Goal: Contribute content: Add original content to the website for others to see

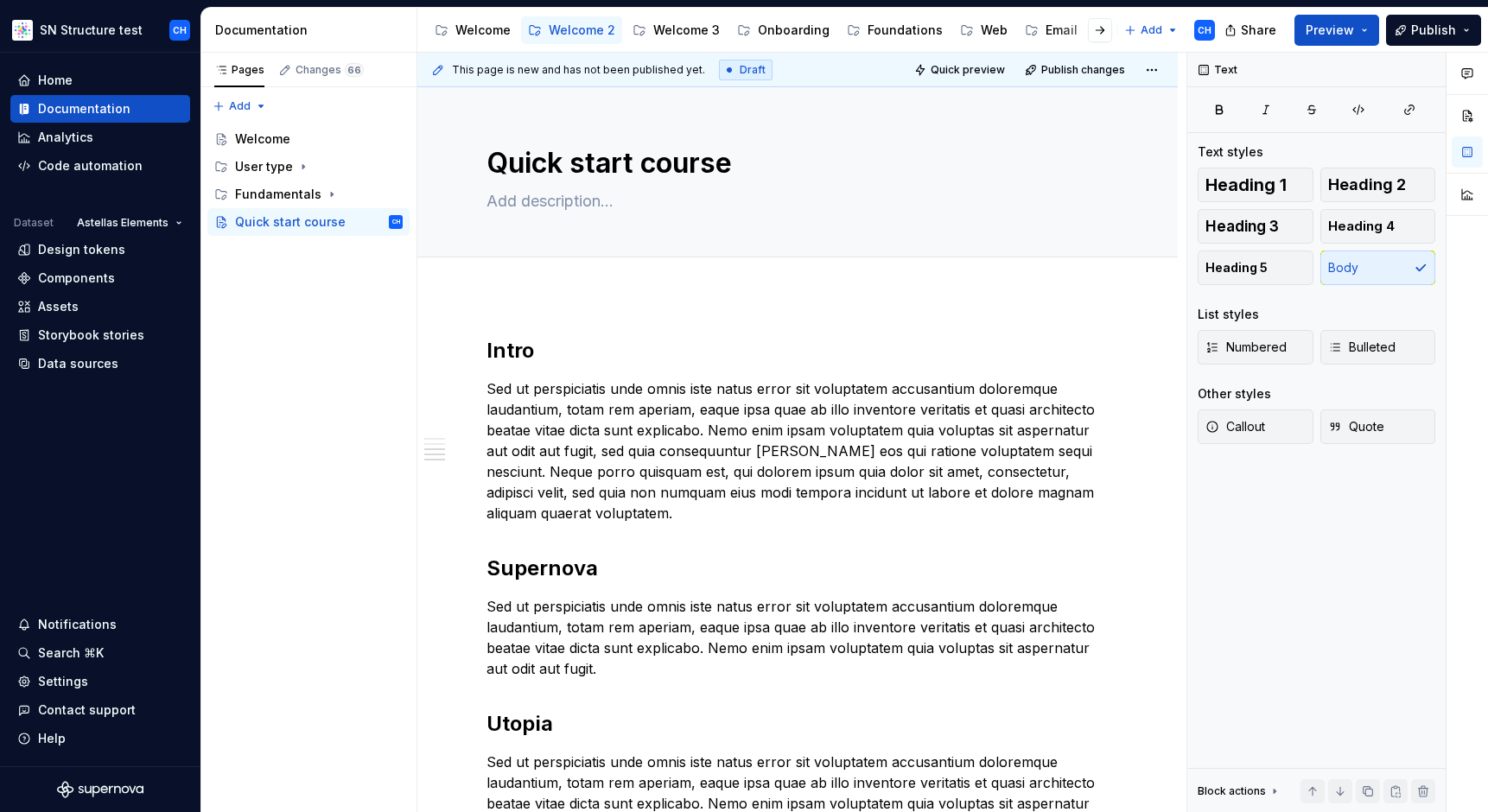
scroll to position [597, 0]
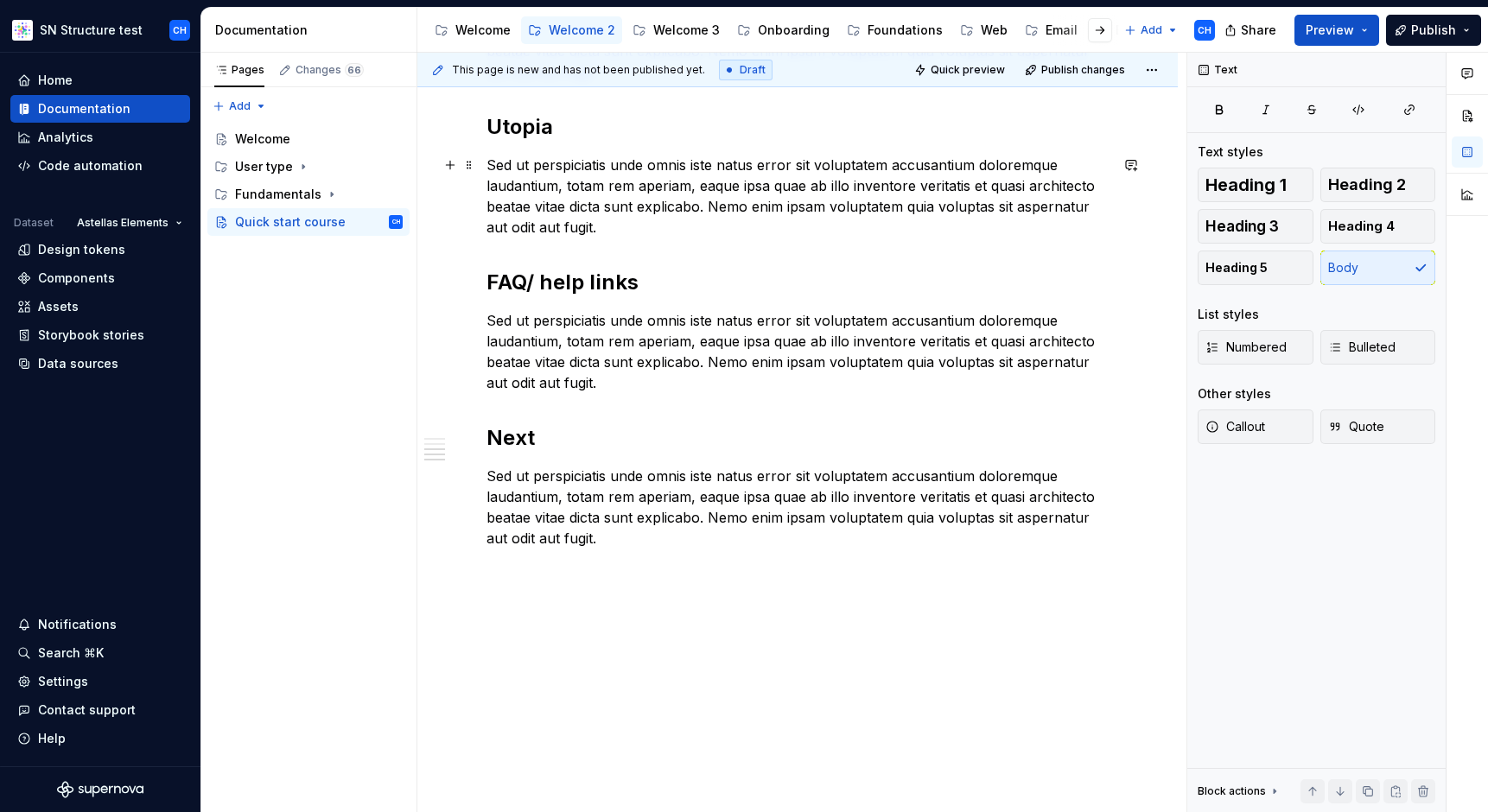
click at [737, 206] on p "Sed ut perspiciatis unde omnis iste natus error sit voluptatem accusantium dolo…" at bounding box center [798, 196] width 622 height 83
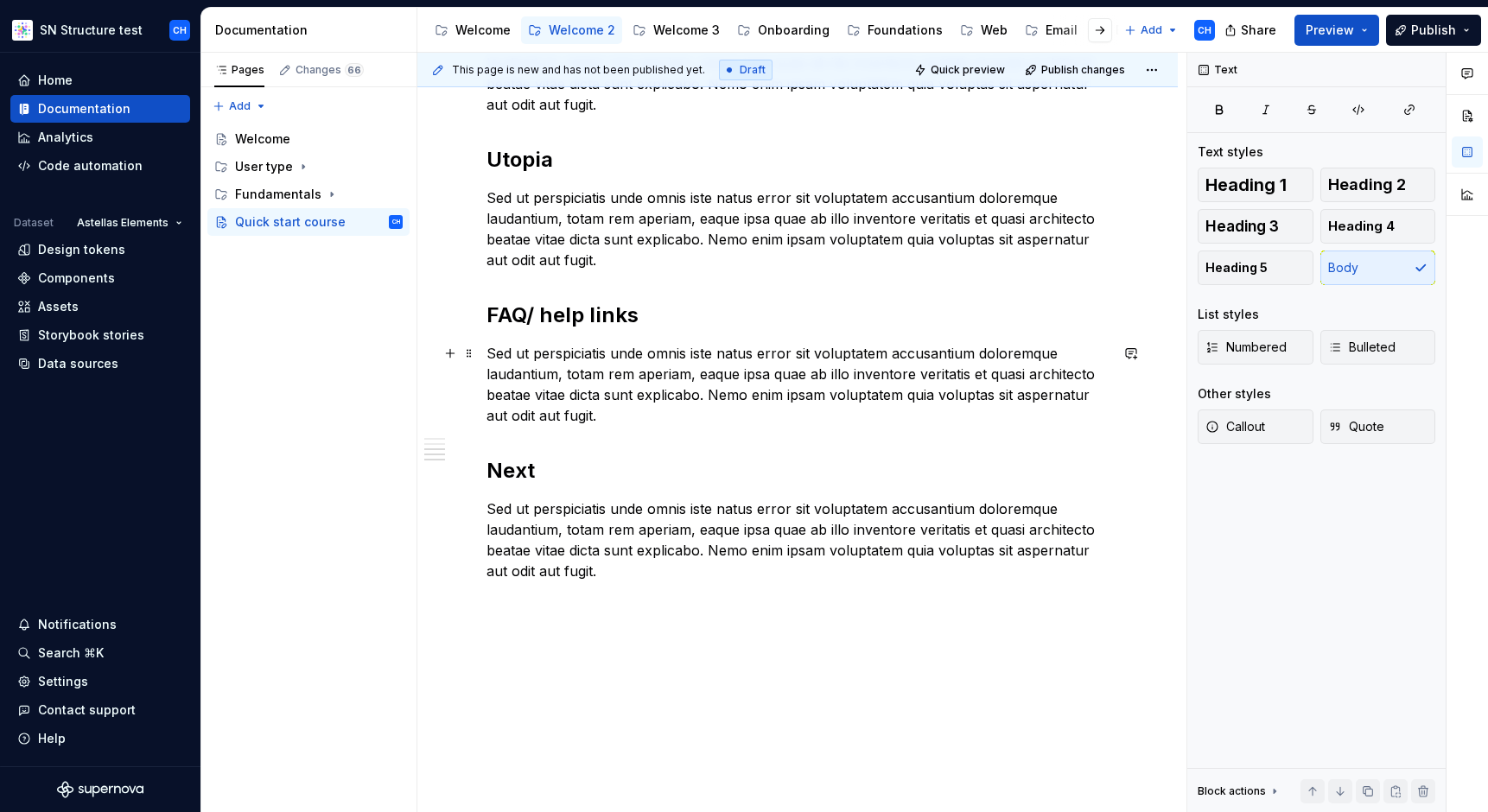
click at [859, 372] on p "Sed ut perspiciatis unde omnis iste natus error sit voluptatem accusantium dolo…" at bounding box center [798, 384] width 622 height 83
click at [616, 412] on p "Sed ut perspiciatis unde omnis iste natus error sit voluptatem accusantium dolo…" at bounding box center [798, 384] width 622 height 83
click at [598, 511] on p "Sed ut perspiciatis unde omnis iste natus error sit voluptatem accusantium dolo…" at bounding box center [798, 539] width 622 height 83
click at [598, 509] on p "Sed ut perspiciatis unde omnis iste natus error sit voluptatem accusantium dolo…" at bounding box center [798, 539] width 622 height 83
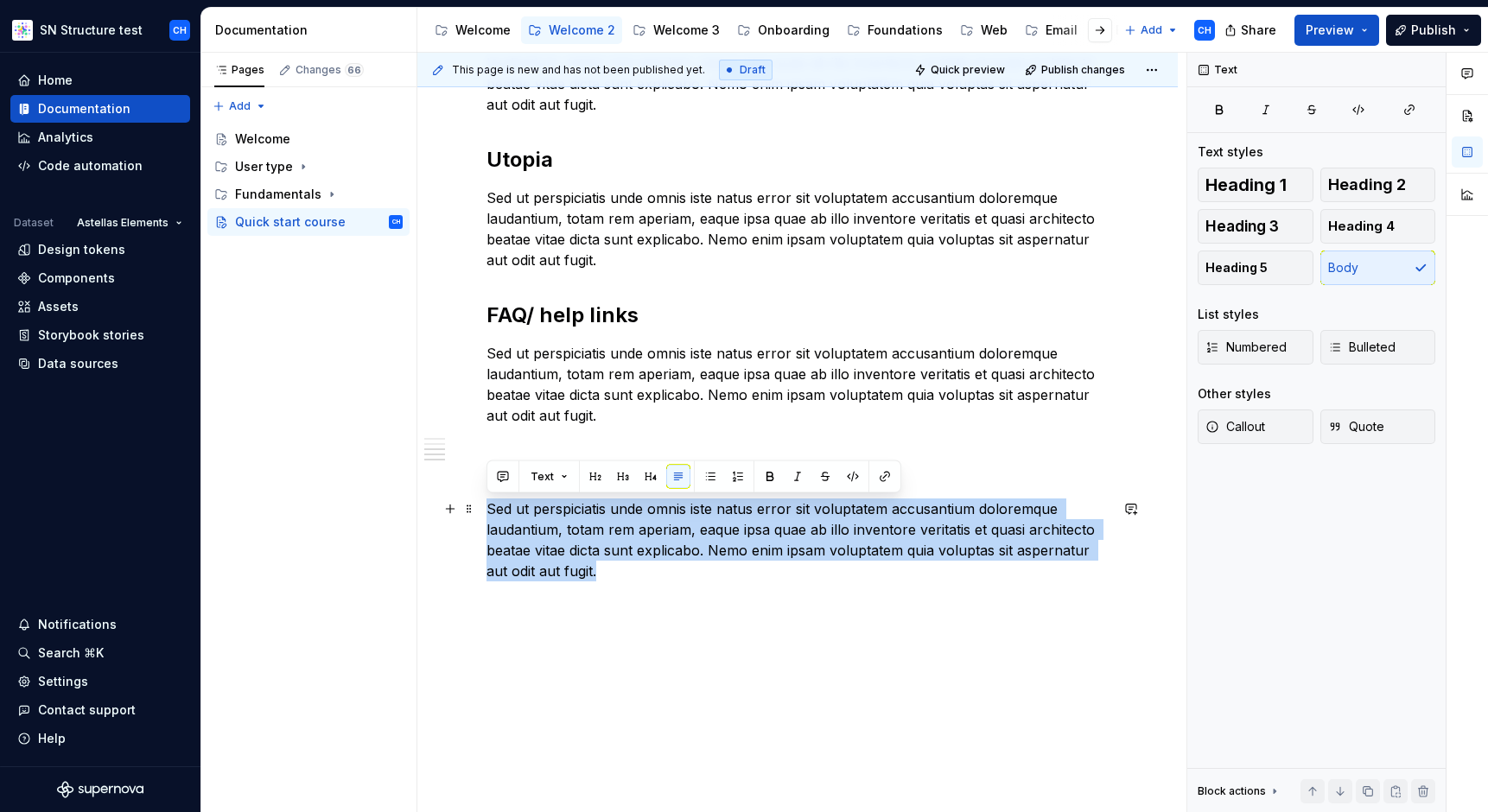
click at [598, 509] on p "Sed ut perspiciatis unde omnis iste natus error sit voluptatem accusantium dolo…" at bounding box center [798, 539] width 622 height 83
click at [627, 522] on p "Sed ut perspiciatis unde omnis iste natus error sit voluptatem accusantium dolo…" at bounding box center [798, 539] width 622 height 83
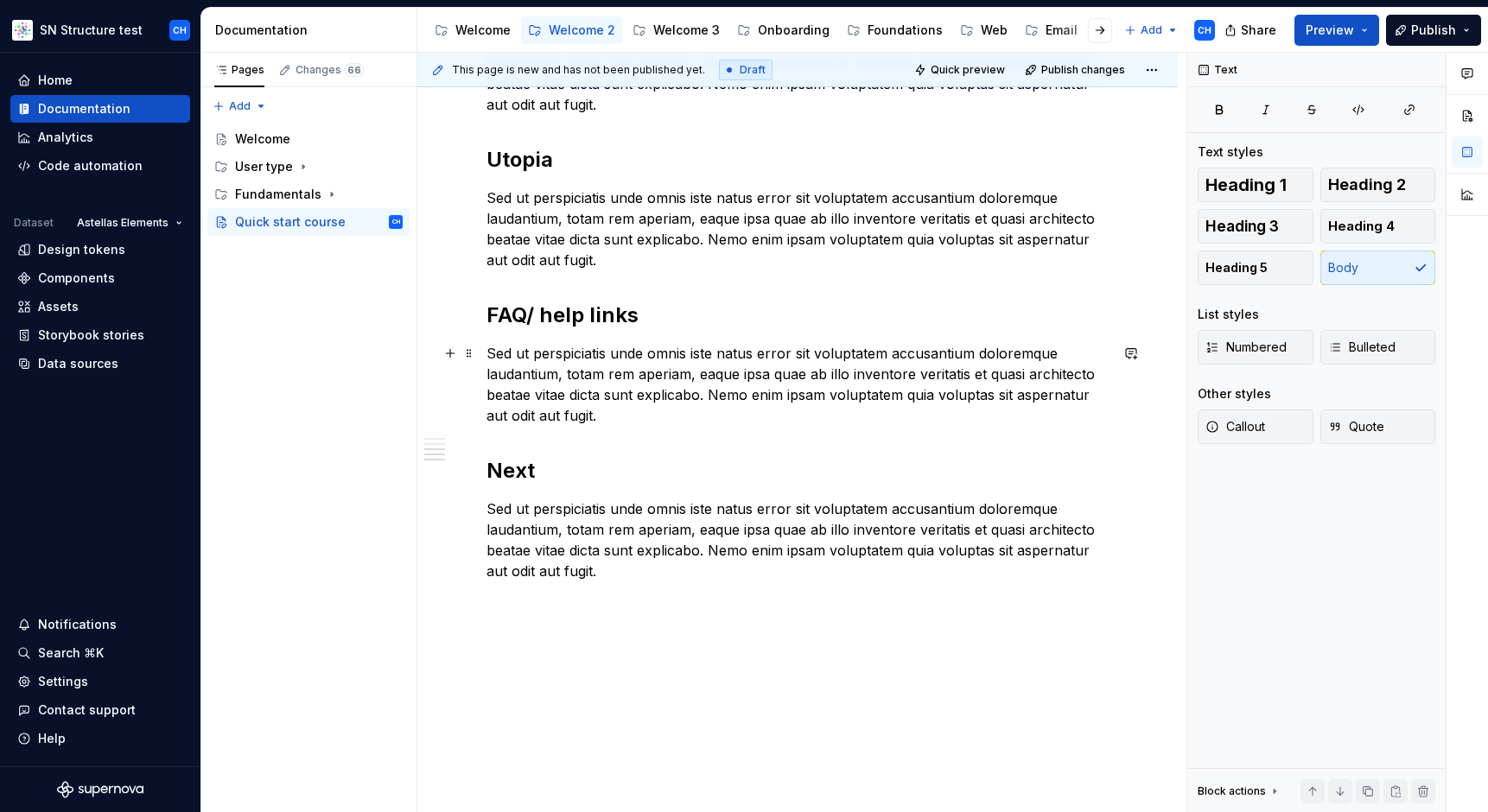
click at [776, 374] on p "Sed ut perspiciatis unde omnis iste natus error sit voluptatem accusantium dolo…" at bounding box center [798, 384] width 622 height 83
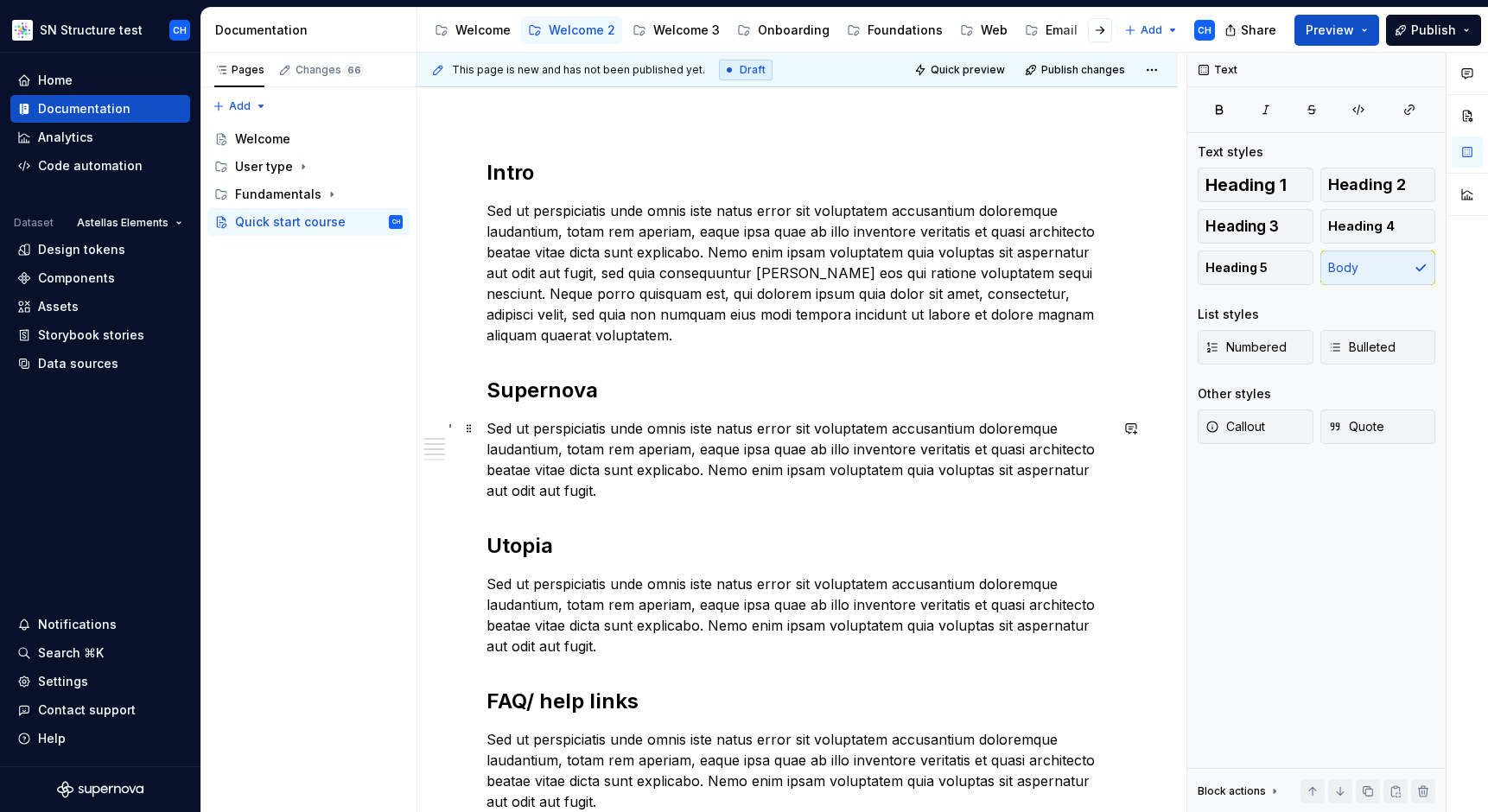
scroll to position [80, 0]
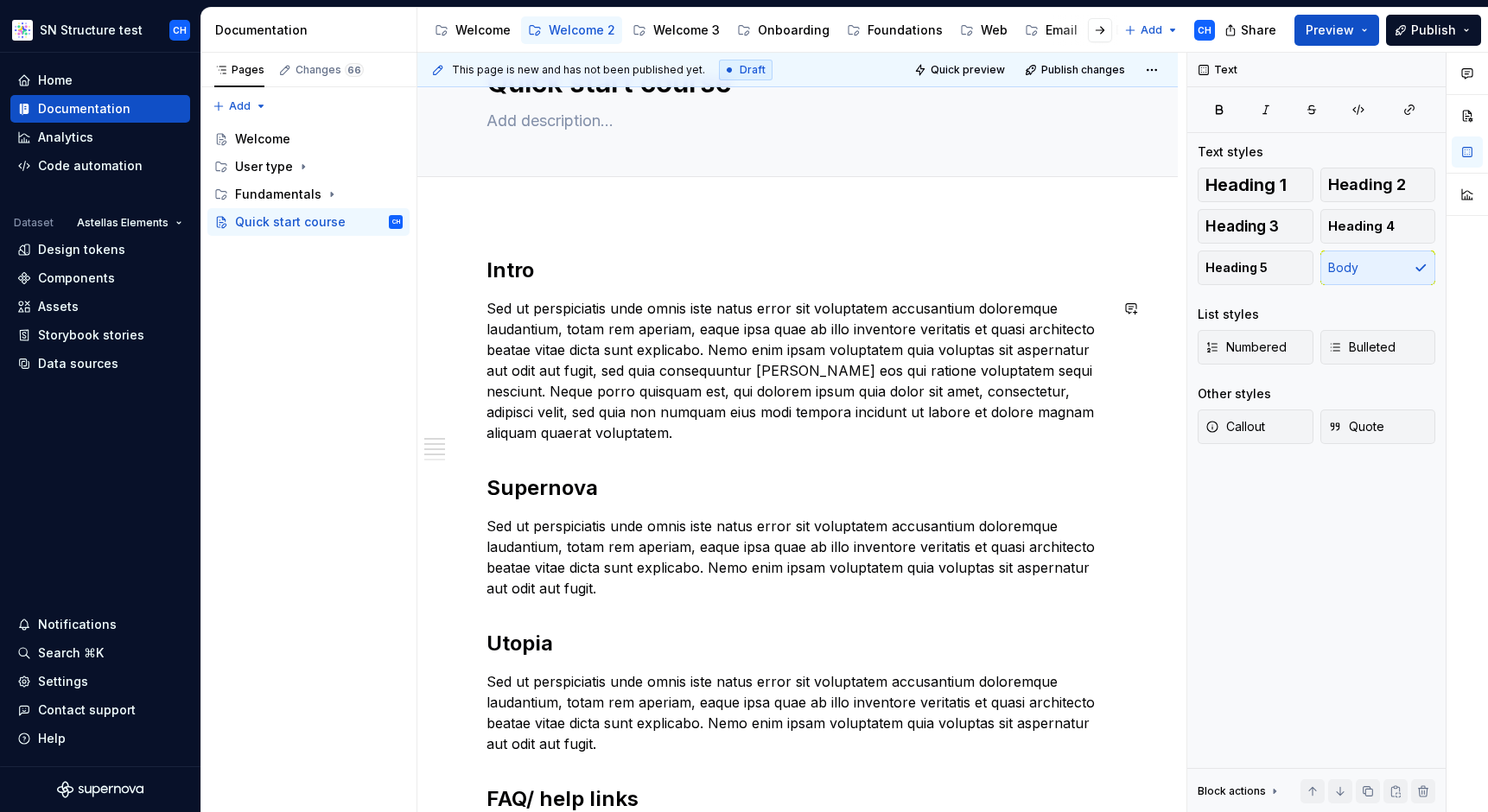
click at [686, 446] on div "Intro Sed ut perspiciatis unde omnis iste natus error sit voluptatem accusantiu…" at bounding box center [798, 676] width 622 height 840
click at [698, 413] on p "Sed ut perspiciatis unde omnis iste natus error sit voluptatem accusantium dolo…" at bounding box center [798, 371] width 622 height 145
click at [698, 413] on p "Sed ut perspiciatis unde omnis iste natus error sit voluptatem accusantium dolo…" at bounding box center [798, 371] width 622 height 145
click at [699, 422] on p "Sed ut perspiciatis unde omnis iste natus error sit voluptatem accusantium dolo…" at bounding box center [798, 371] width 622 height 145
click at [695, 436] on p "Sed ut perspiciatis unde omnis iste natus error sit voluptatem accusantium dolo…" at bounding box center [798, 371] width 622 height 145
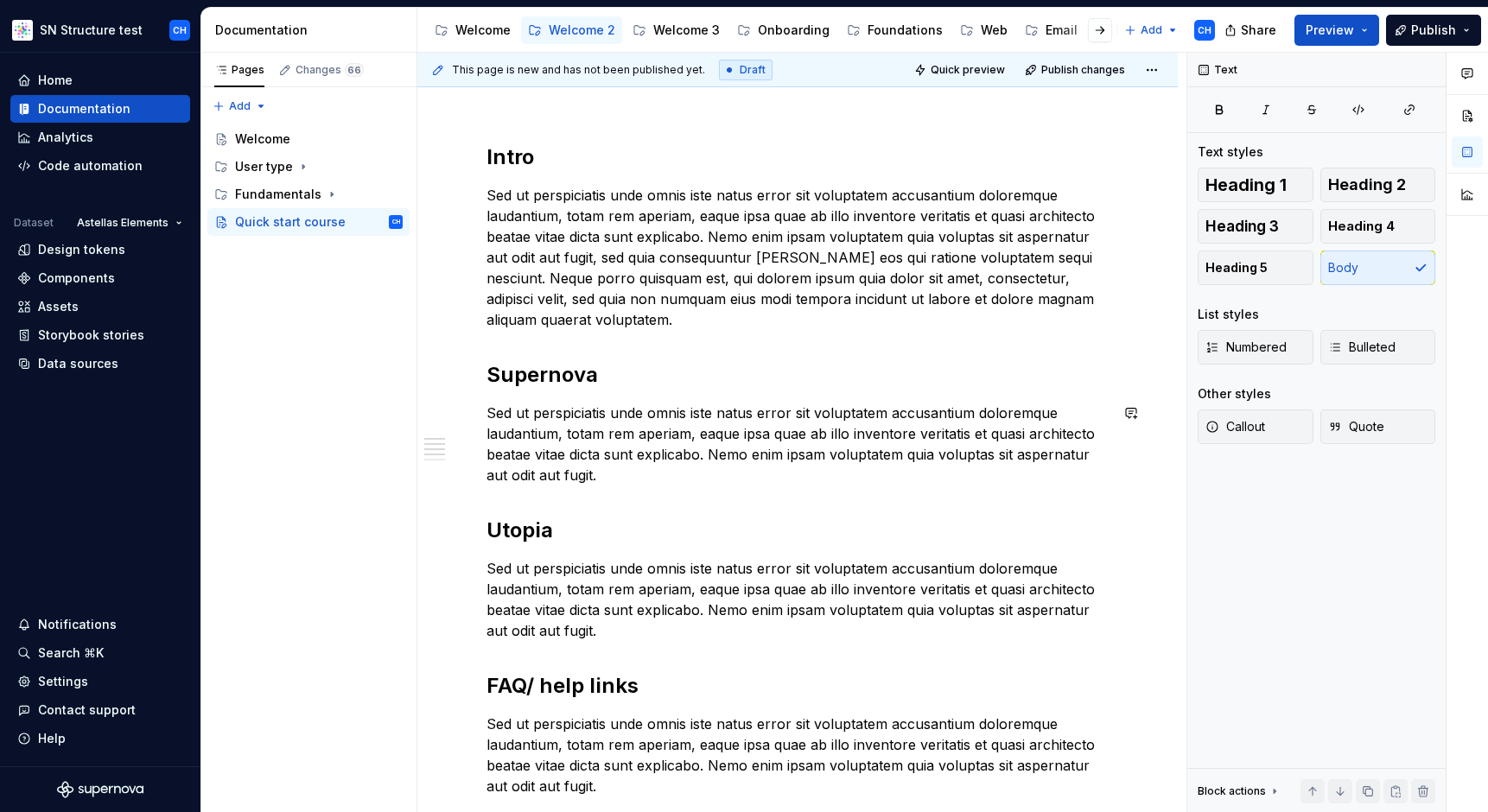
scroll to position [0, 0]
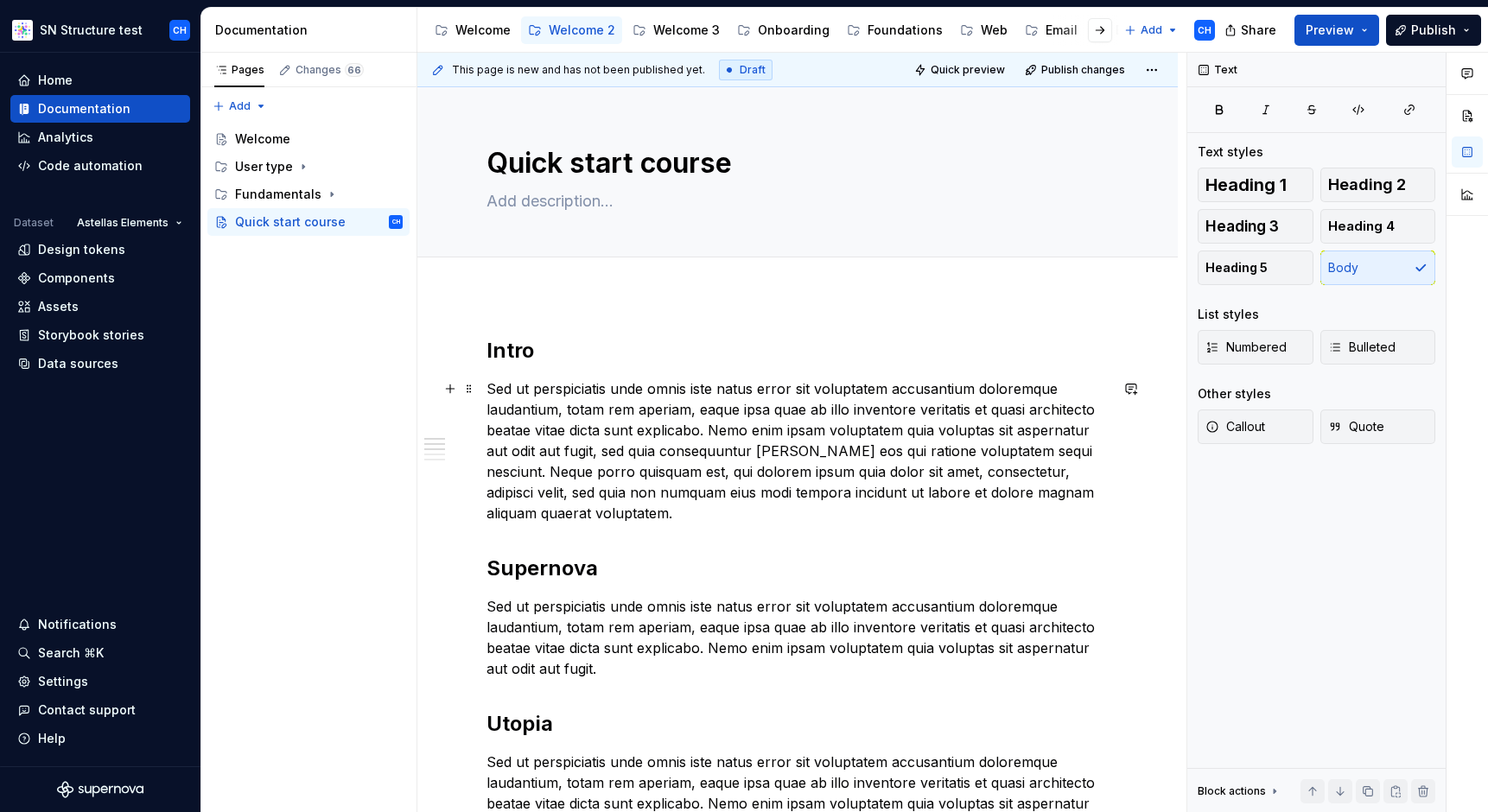
click at [744, 431] on p "Sed ut perspiciatis unde omnis iste natus error sit voluptatem accusantium dolo…" at bounding box center [798, 451] width 622 height 145
click at [331, 195] on icon "Page tree" at bounding box center [332, 195] width 2 height 5
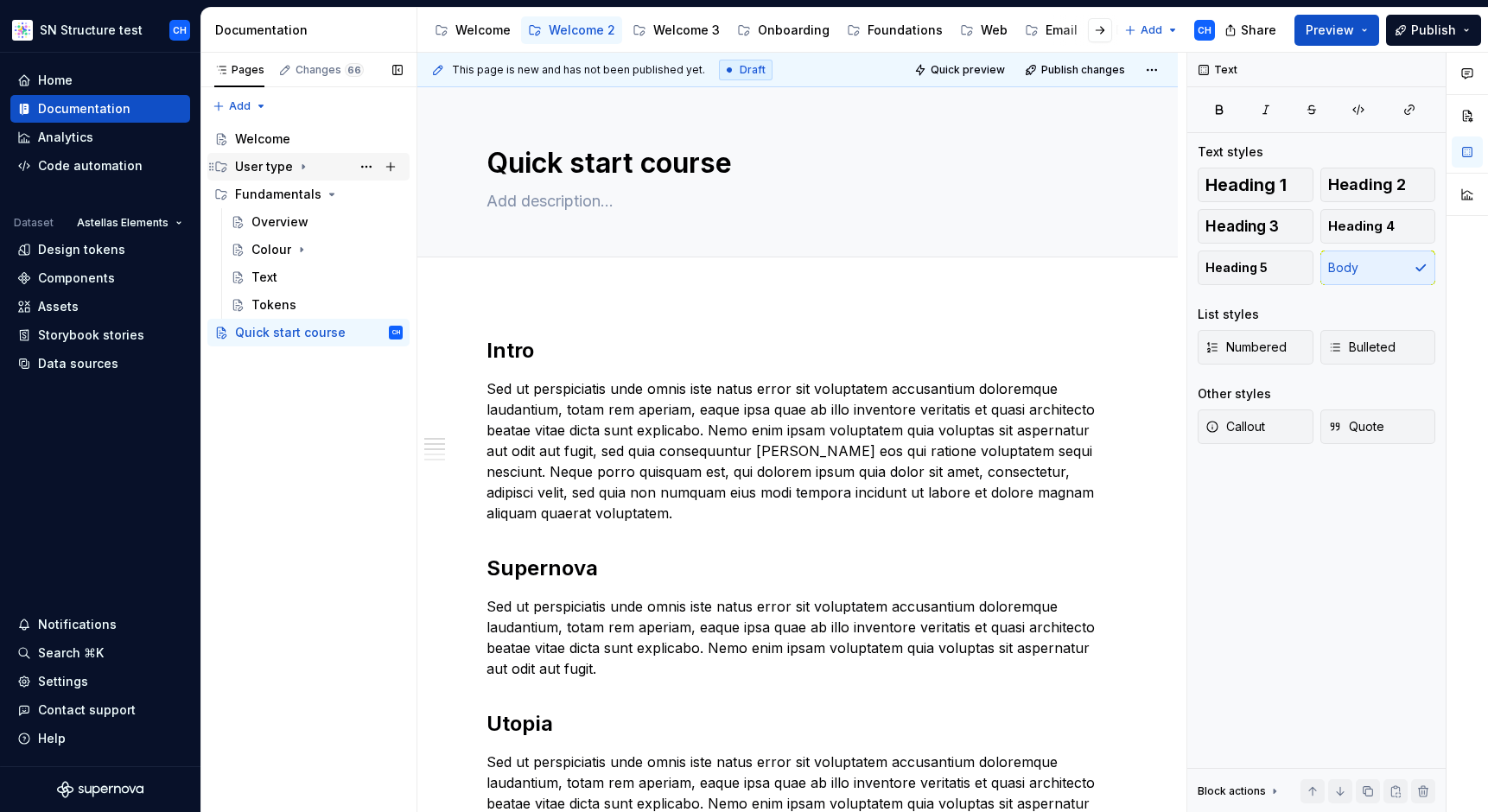
click at [300, 162] on icon "Page tree" at bounding box center [303, 167] width 14 height 14
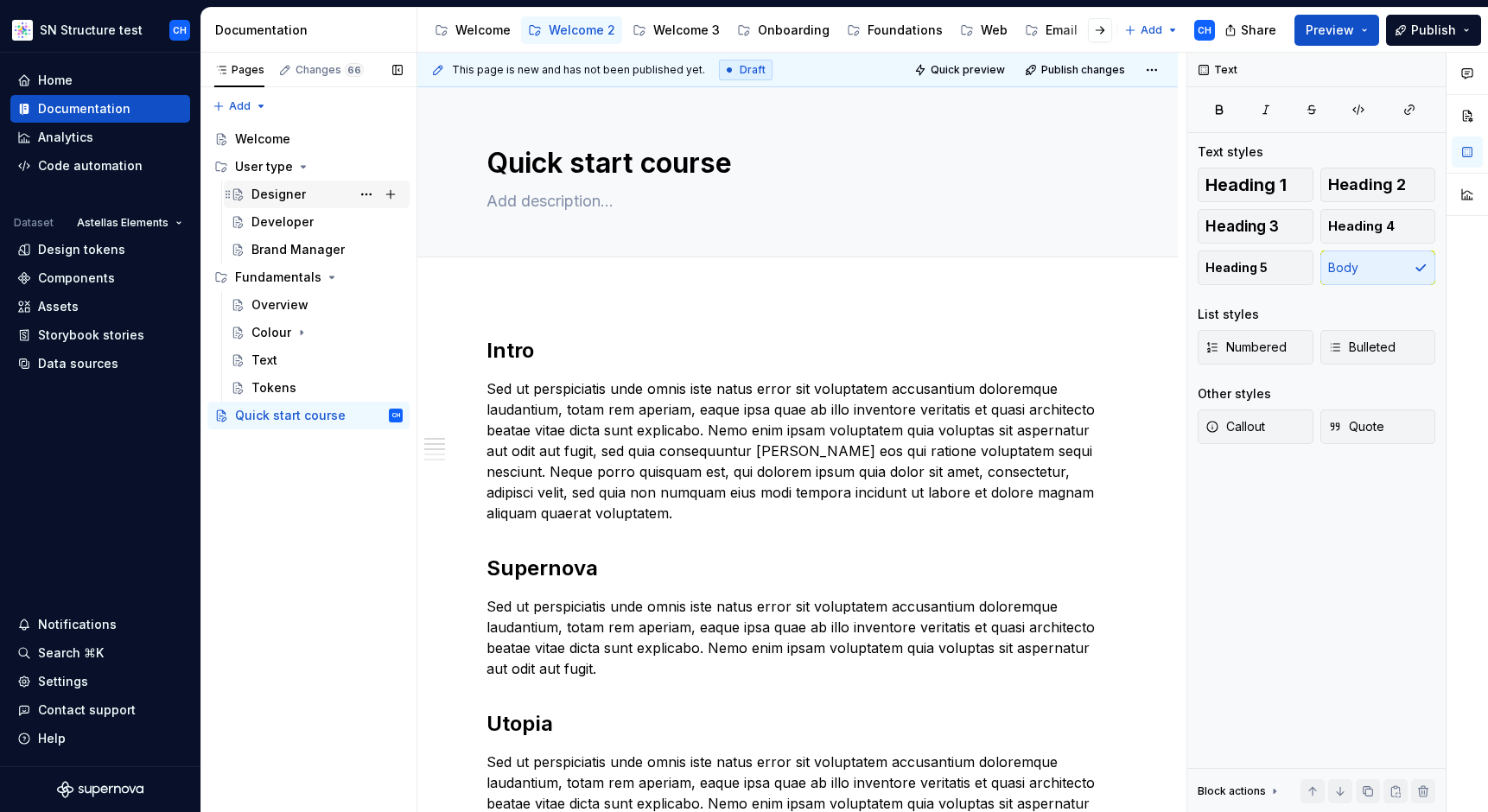
click at [279, 195] on div "Designer" at bounding box center [279, 194] width 54 height 18
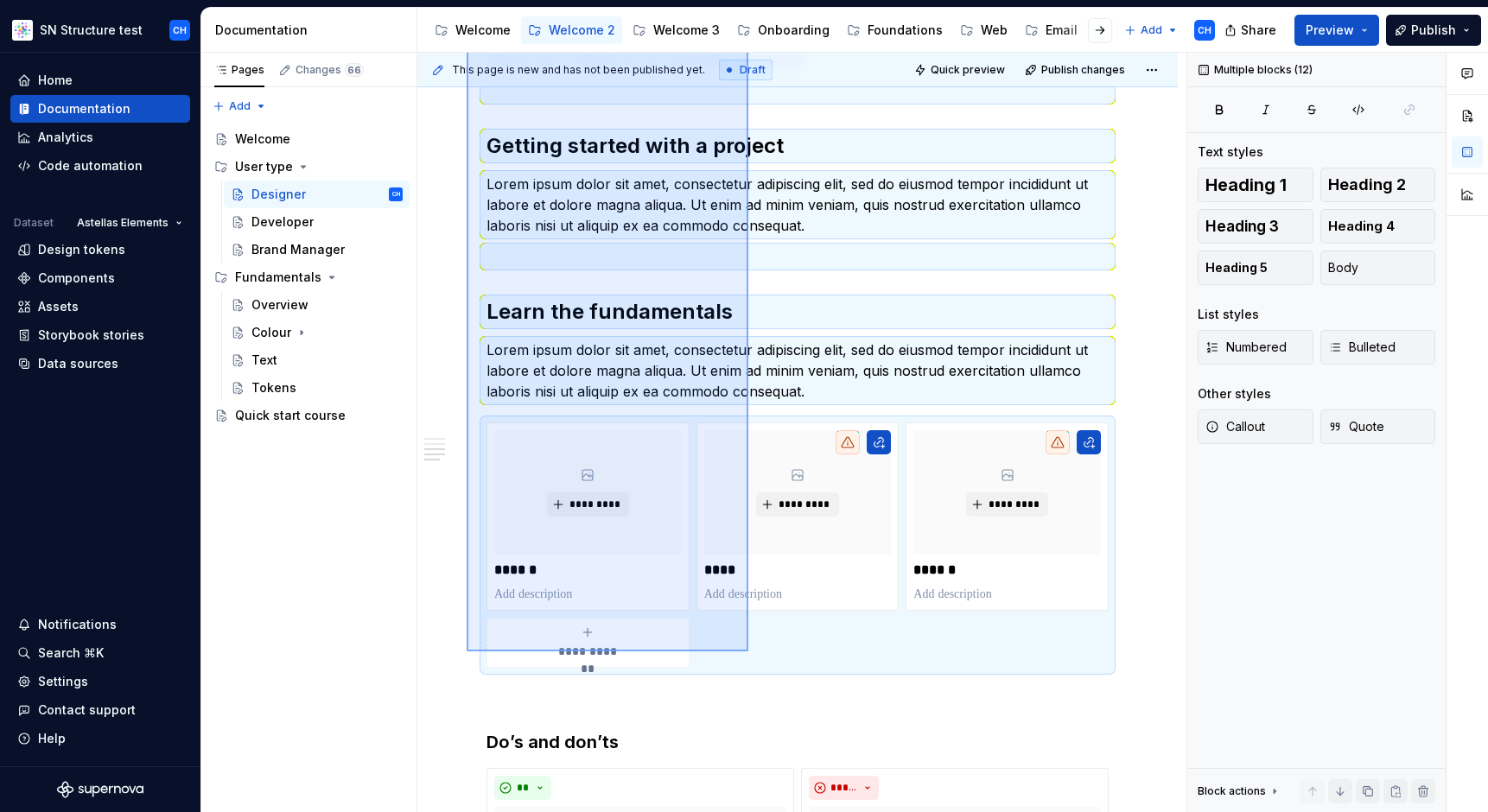
scroll to position [549, 0]
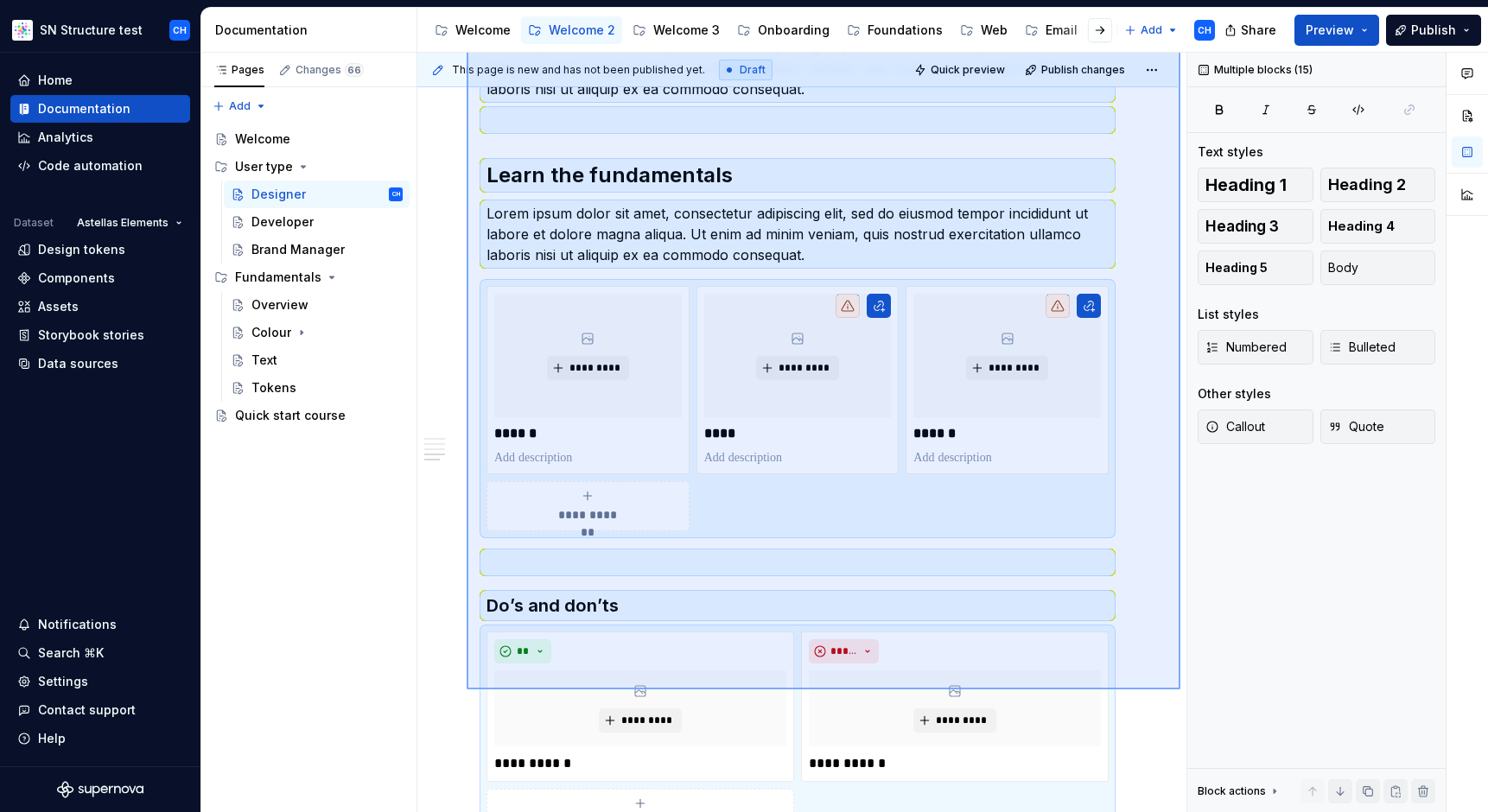
drag, startPoint x: 467, startPoint y: 126, endPoint x: 1179, endPoint y: 690, distance: 908.3
click at [1180, 692] on div "This page is new and has not been published yet. Draft Quick preview Publish ch…" at bounding box center [802, 433] width 770 height 760
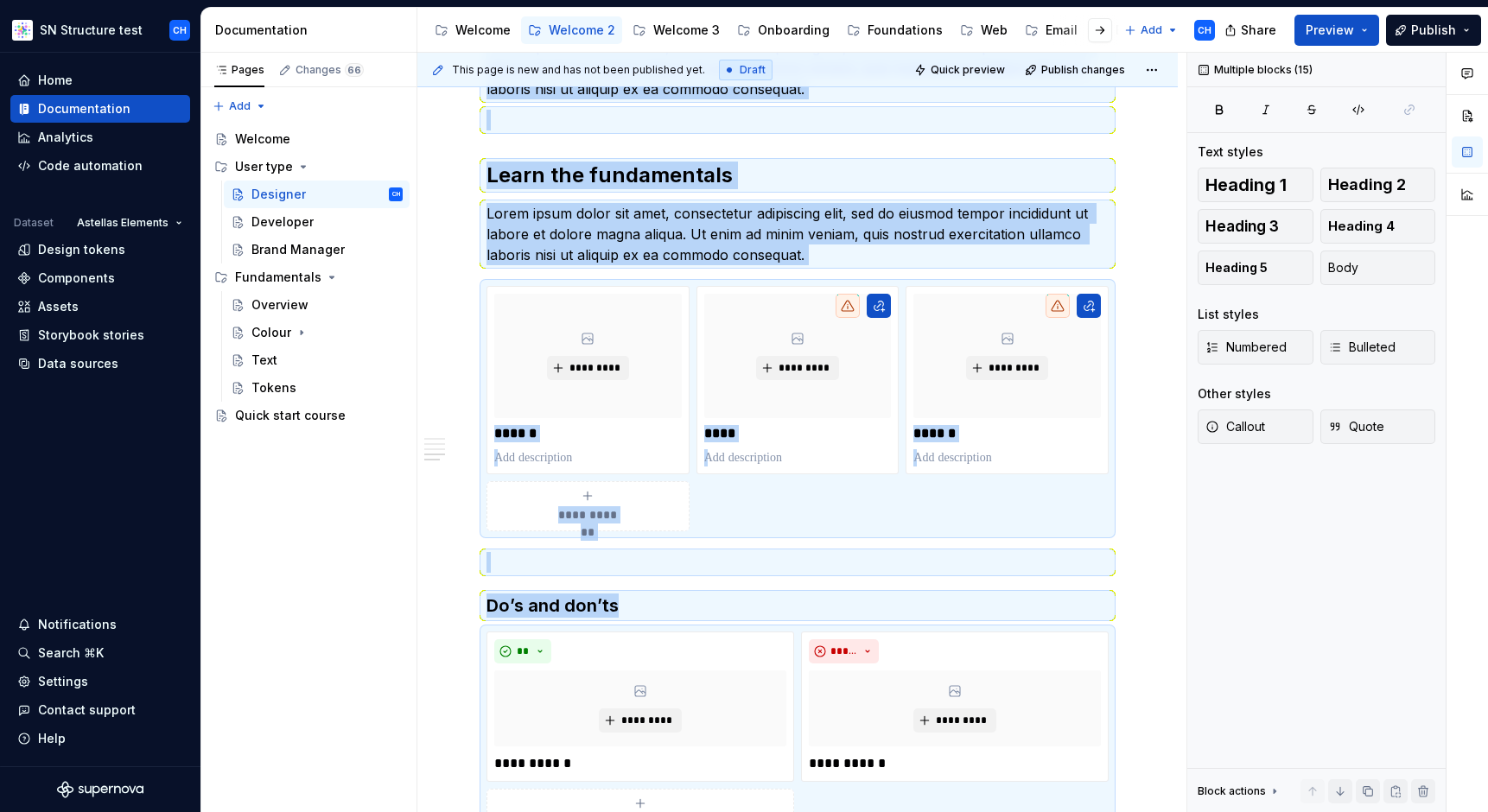
scroll to position [698, 0]
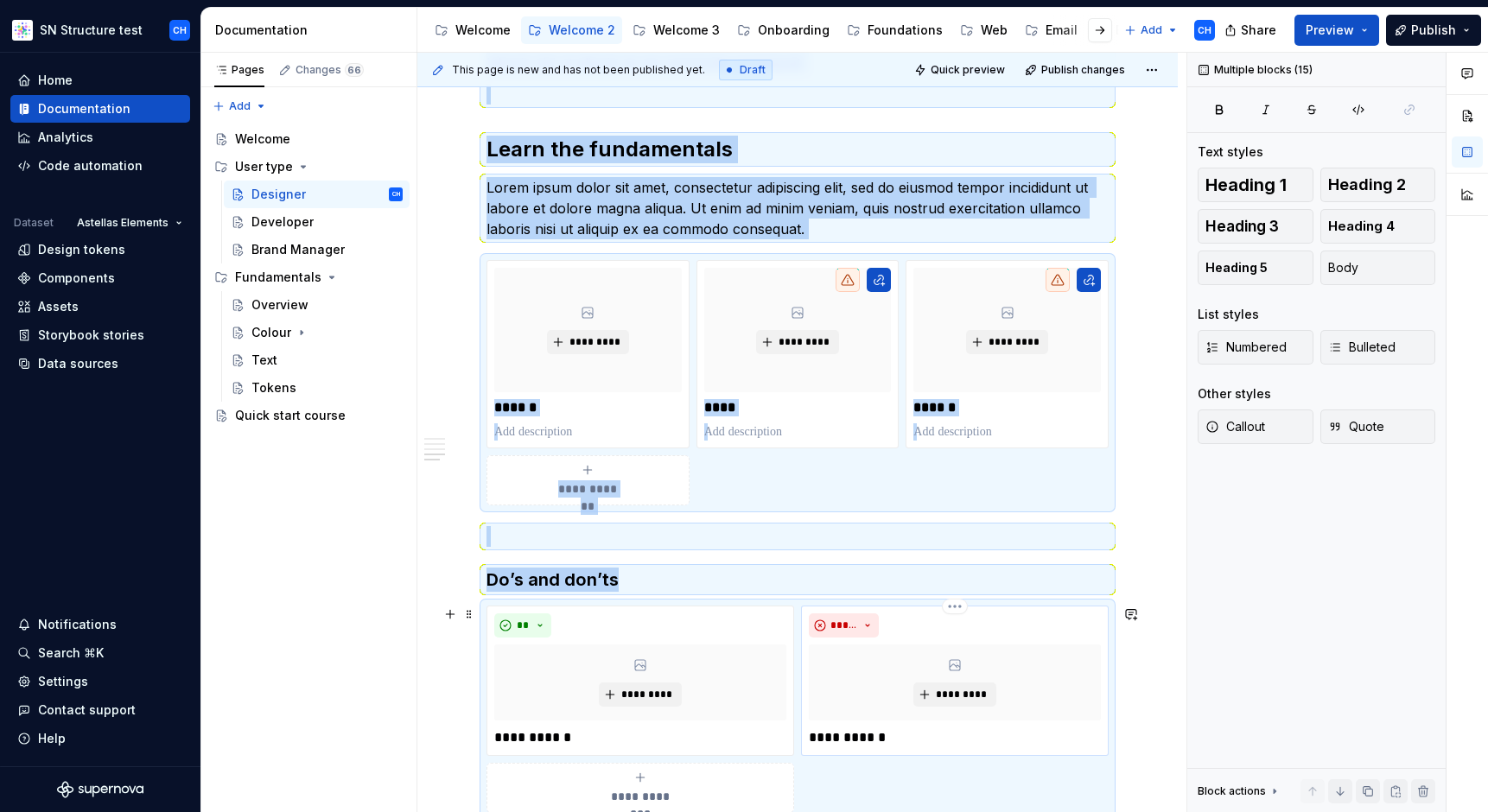
copy div "Introduction Lorem ipsum dolor sit amet, consectetur adipiscing elit, sed do ei…"
click at [283, 223] on div "Developer" at bounding box center [282, 222] width 62 height 18
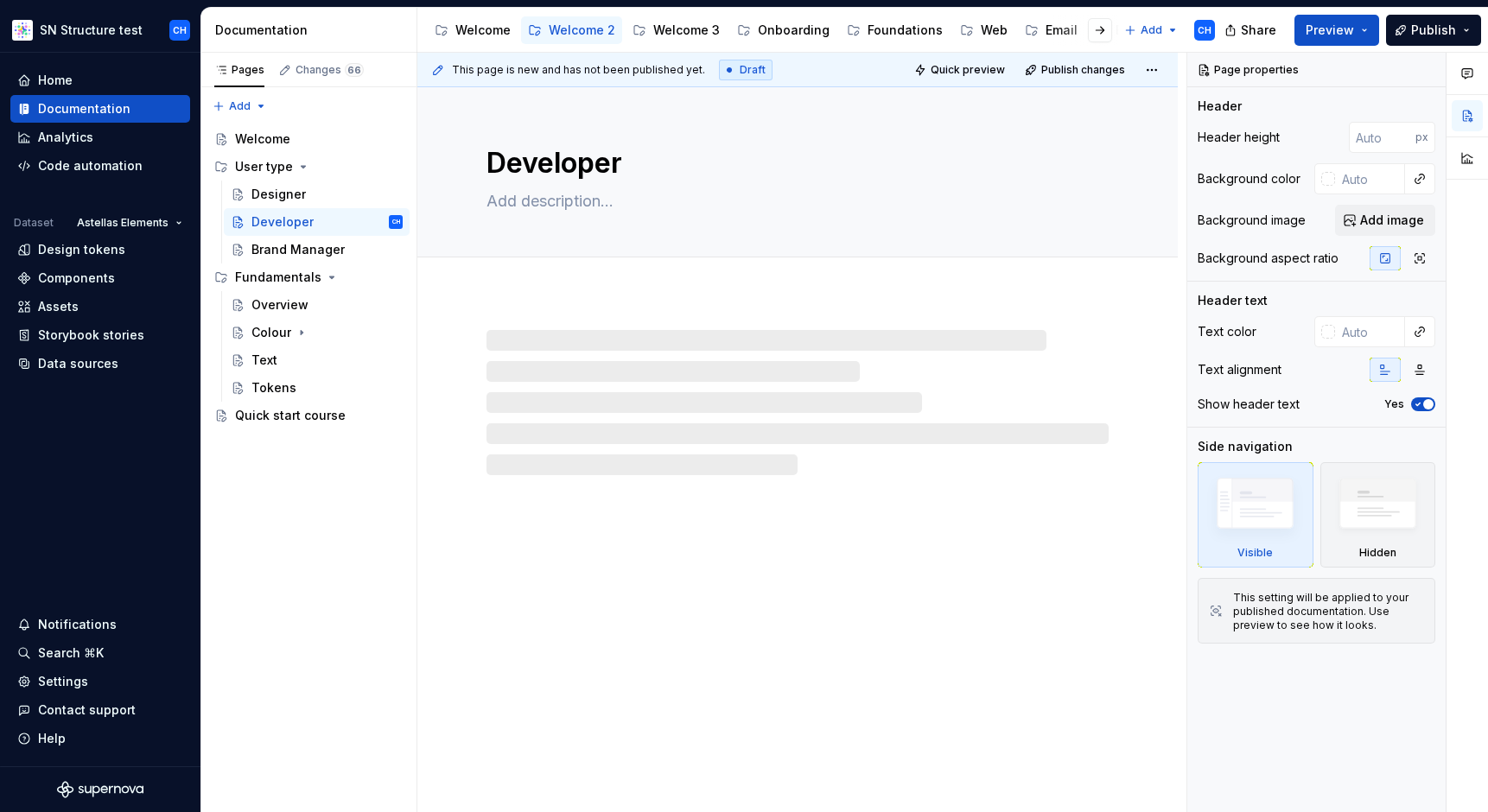
click at [577, 351] on div at bounding box center [798, 402] width 622 height 145
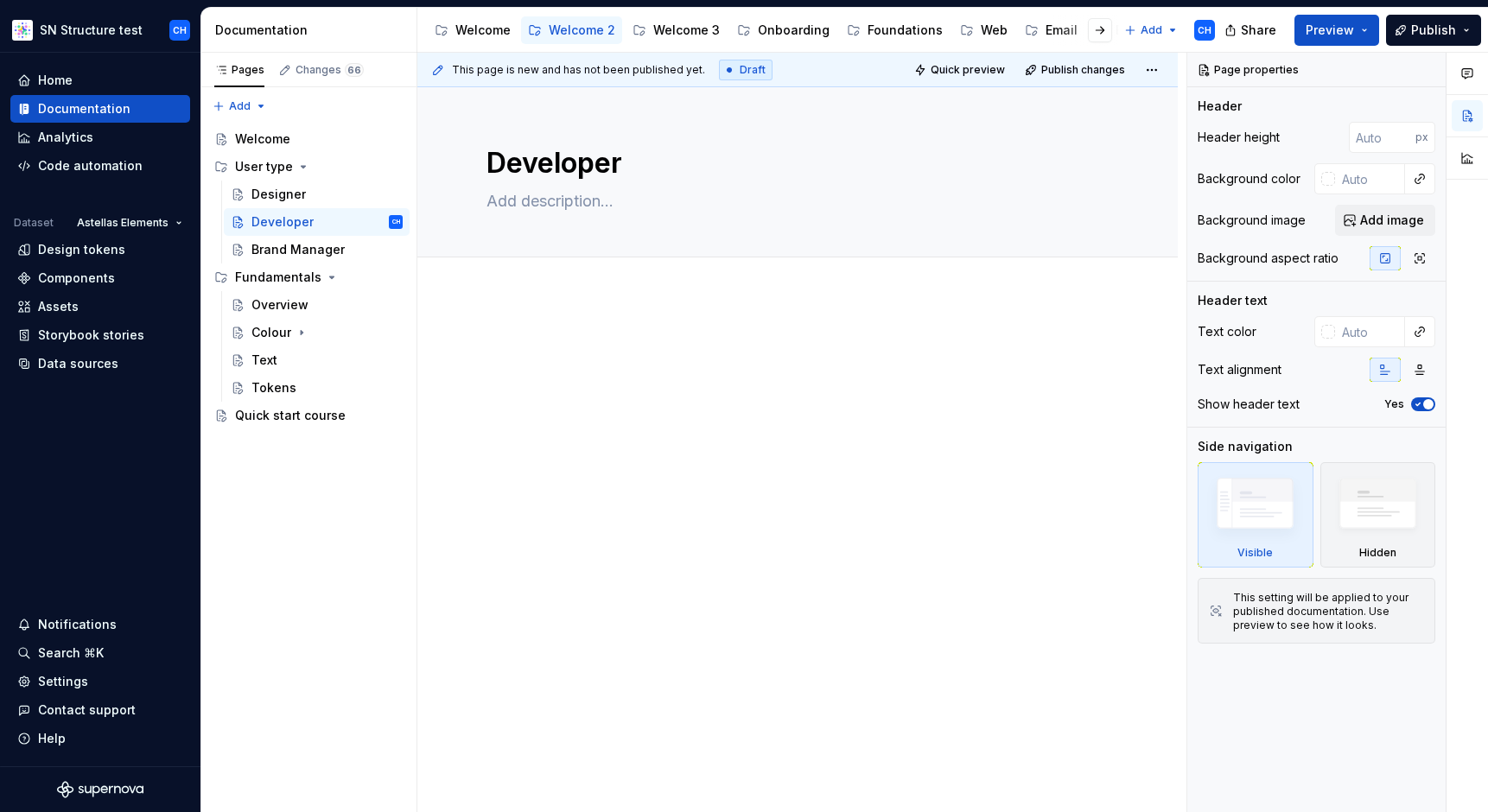
click at [575, 345] on p at bounding box center [798, 347] width 622 height 20
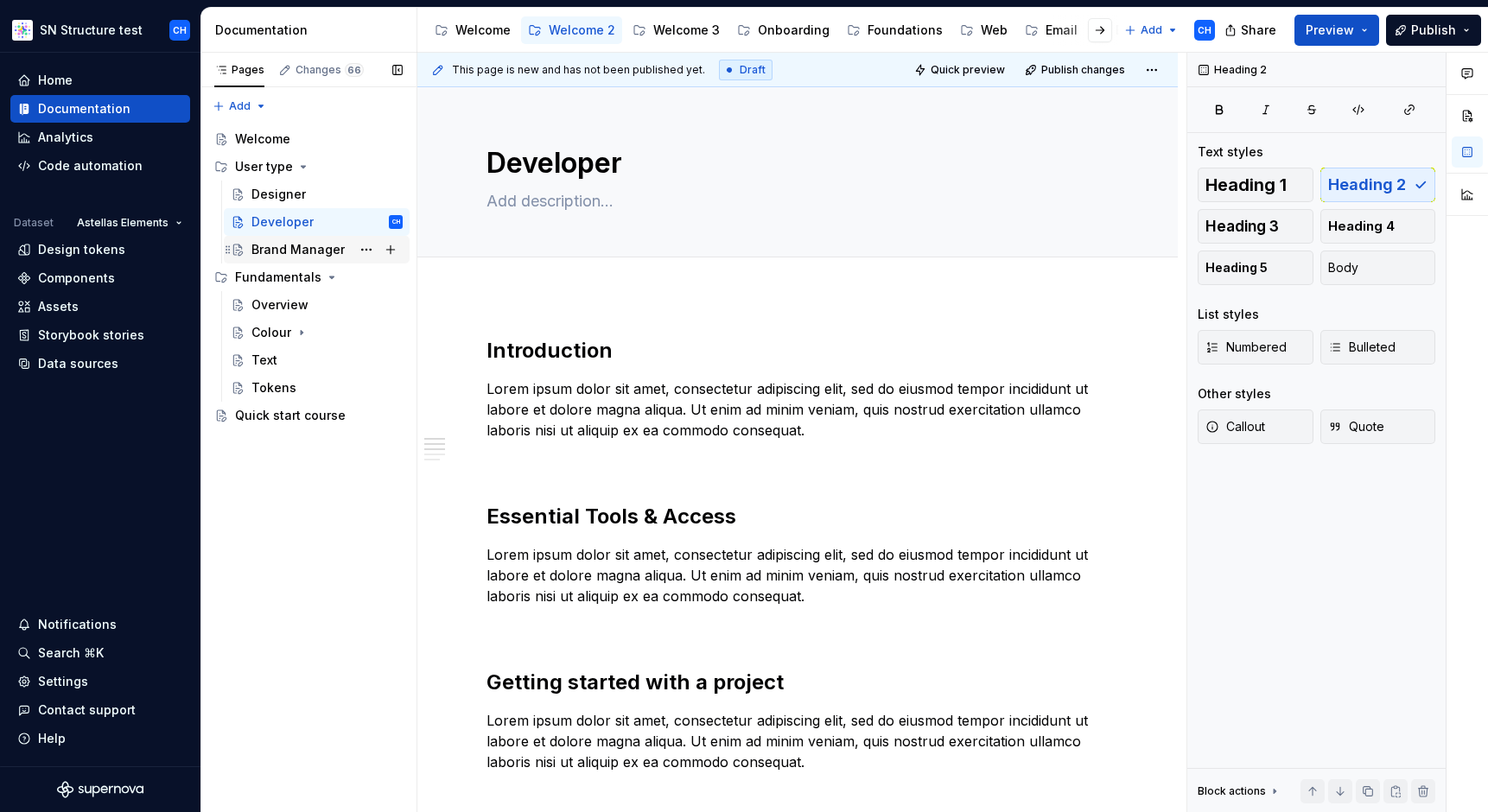
click at [266, 254] on div "Brand Manager" at bounding box center [298, 250] width 93 height 18
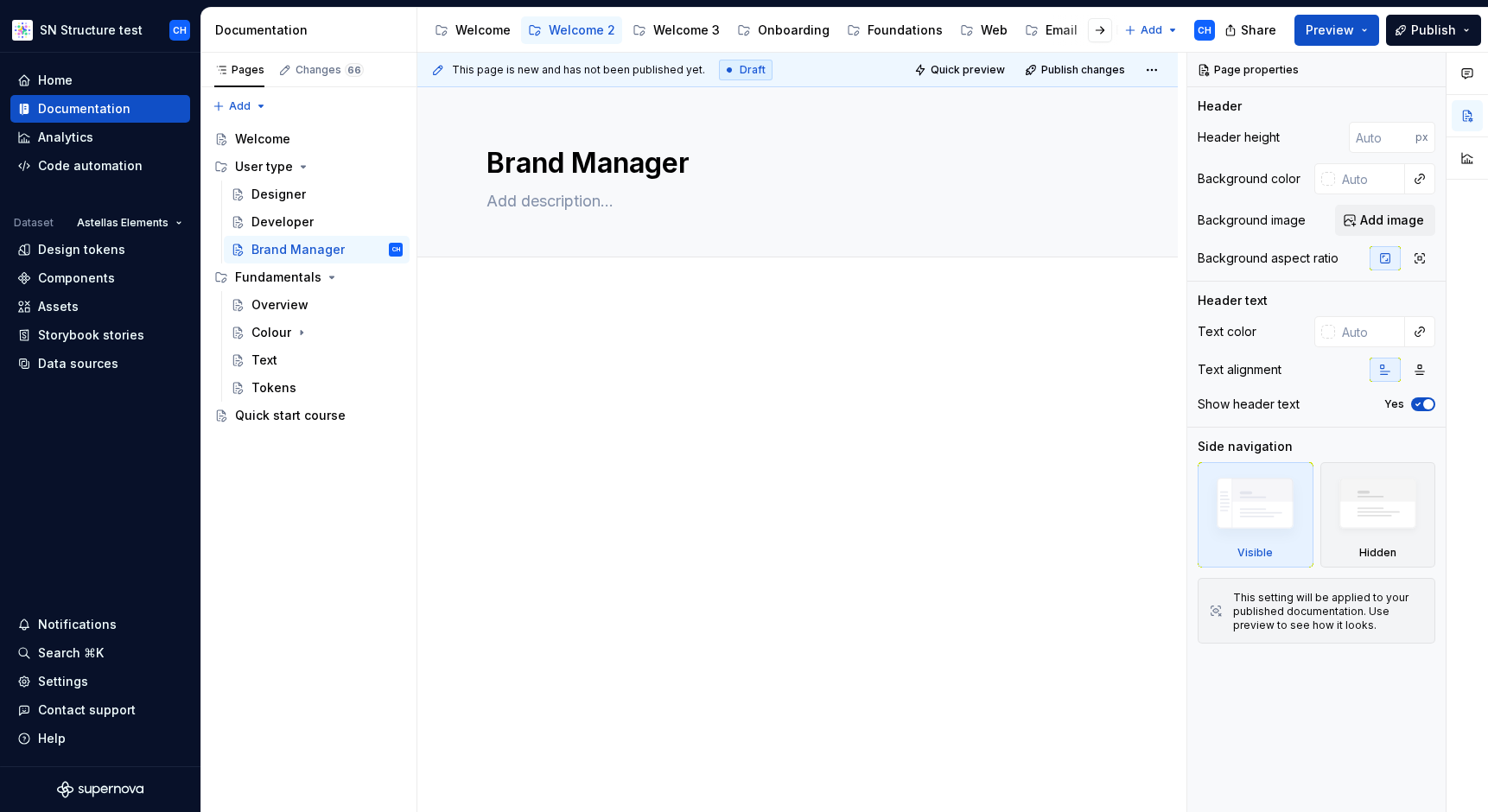
click at [563, 340] on p at bounding box center [798, 347] width 622 height 20
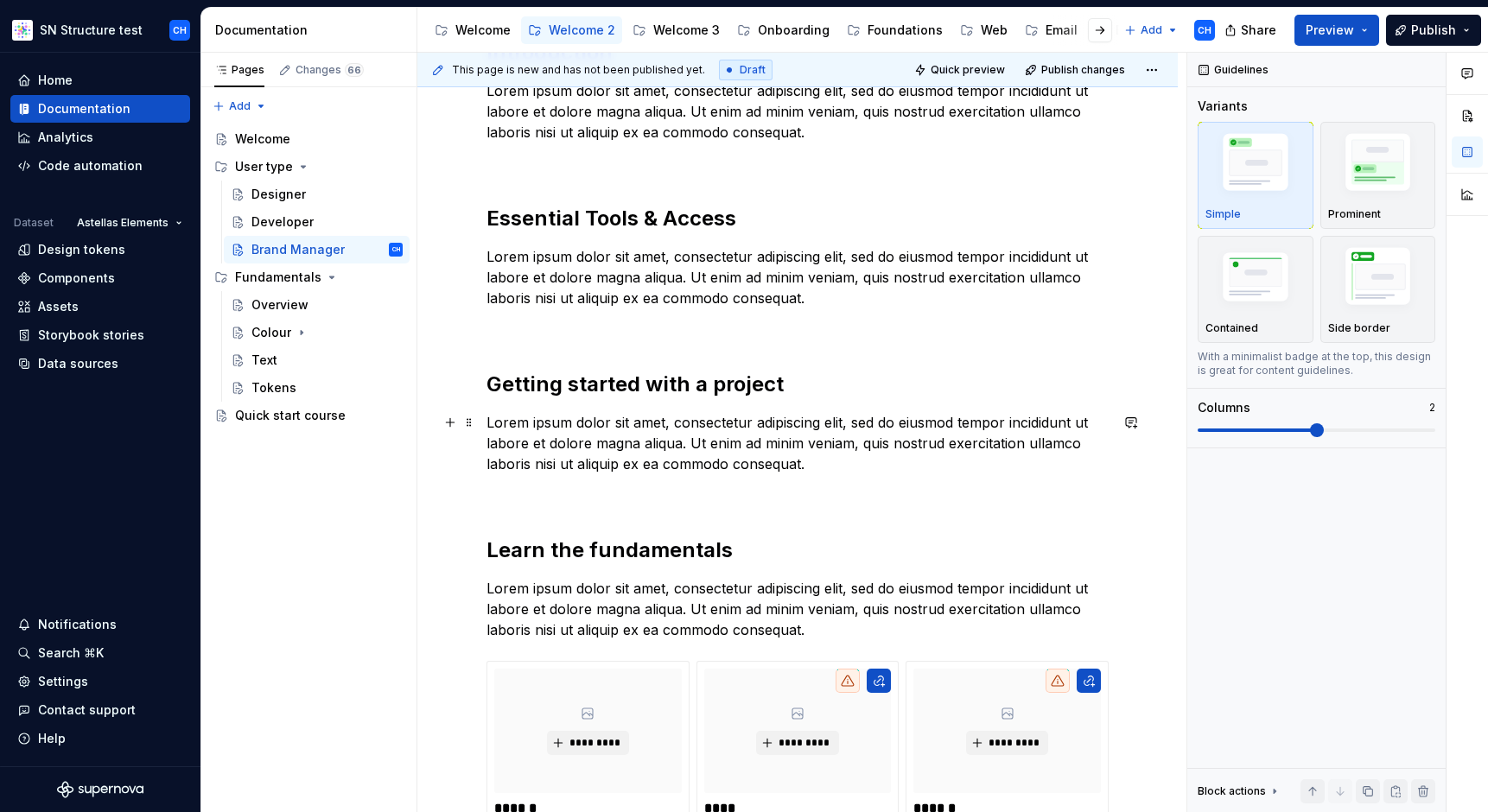
scroll to position [306, 0]
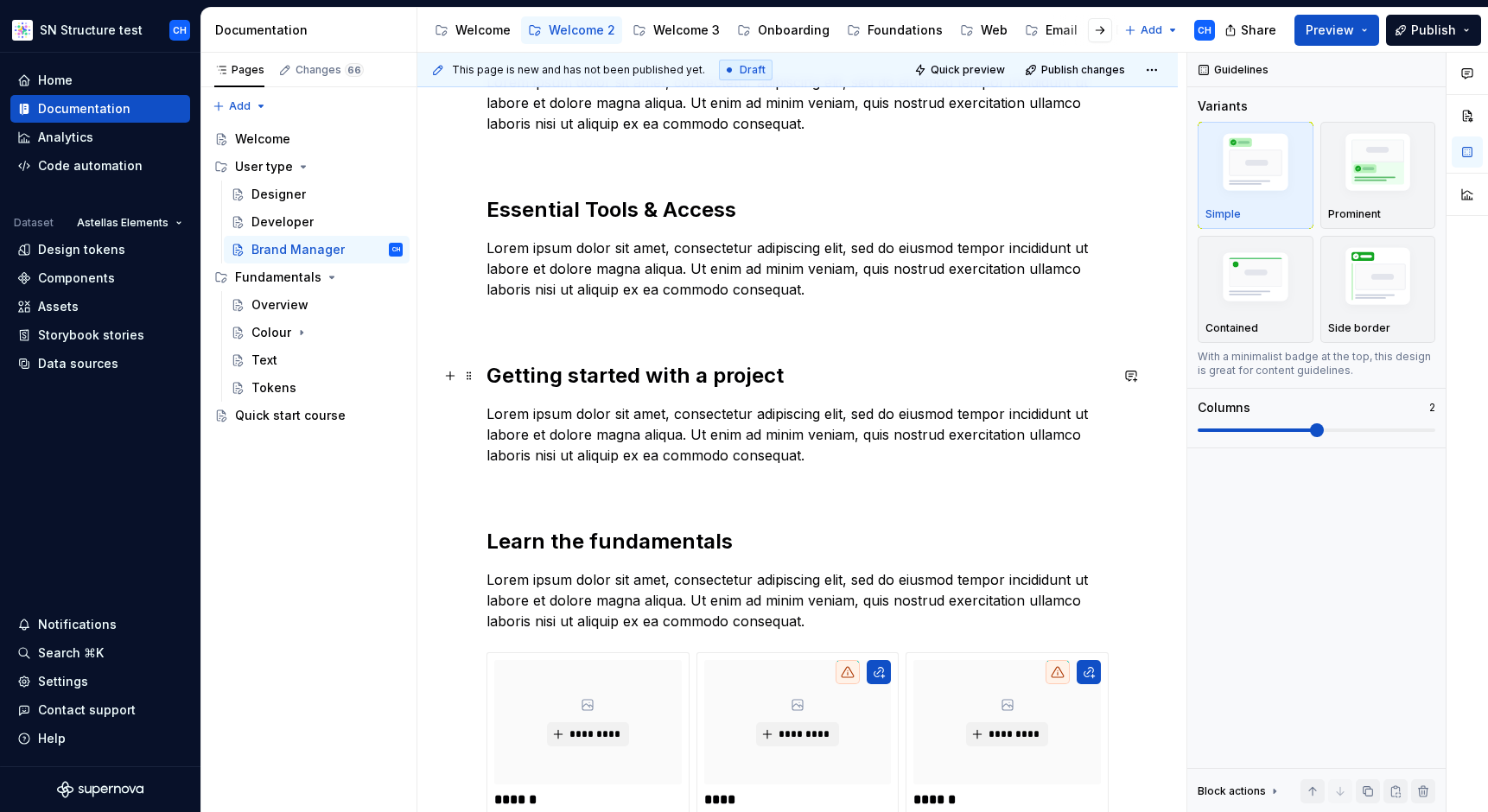
click at [657, 374] on h2 "Getting started with a project" at bounding box center [798, 376] width 622 height 28
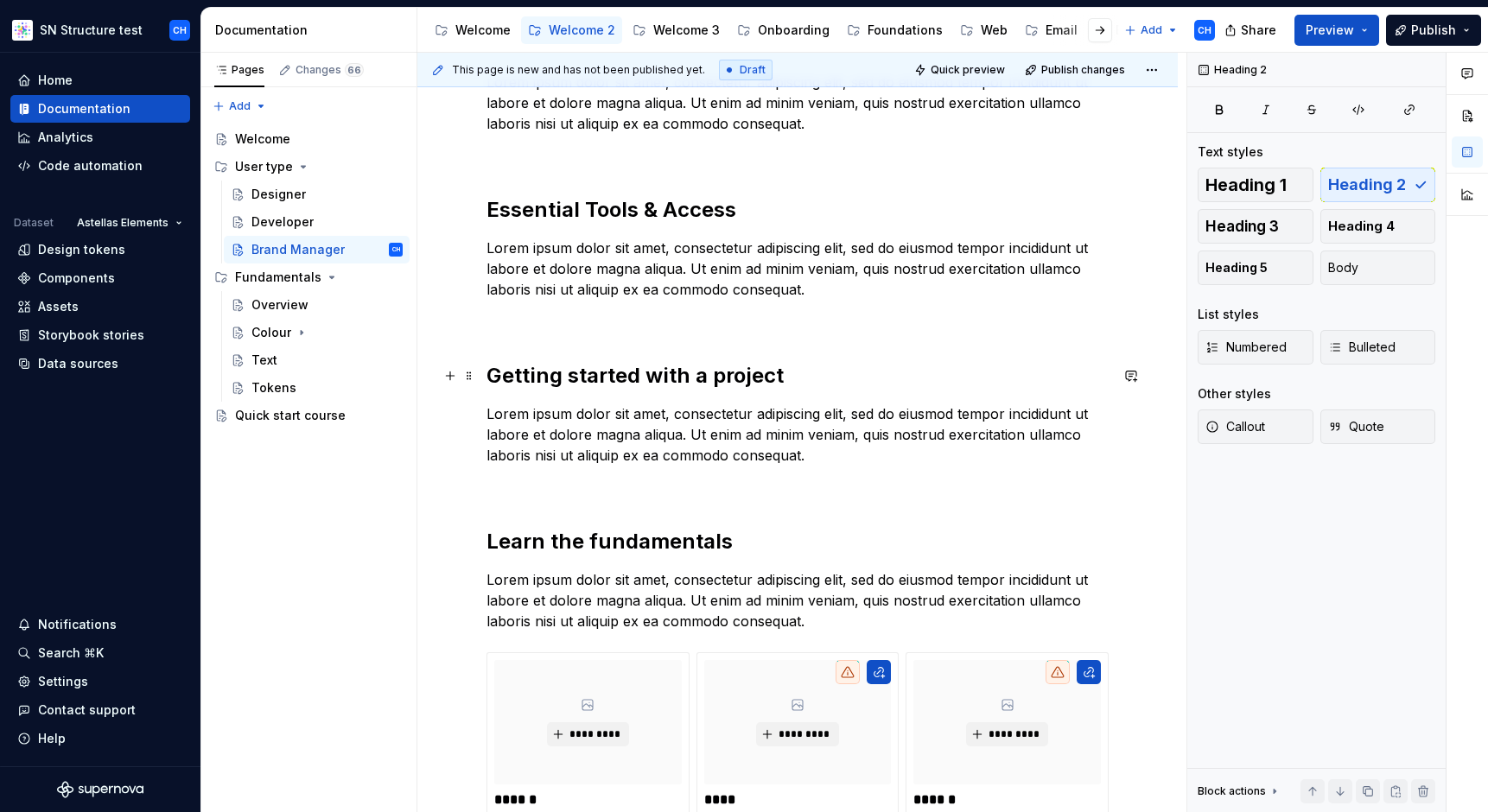
click at [657, 374] on h2 "Getting started with a project" at bounding box center [798, 376] width 622 height 28
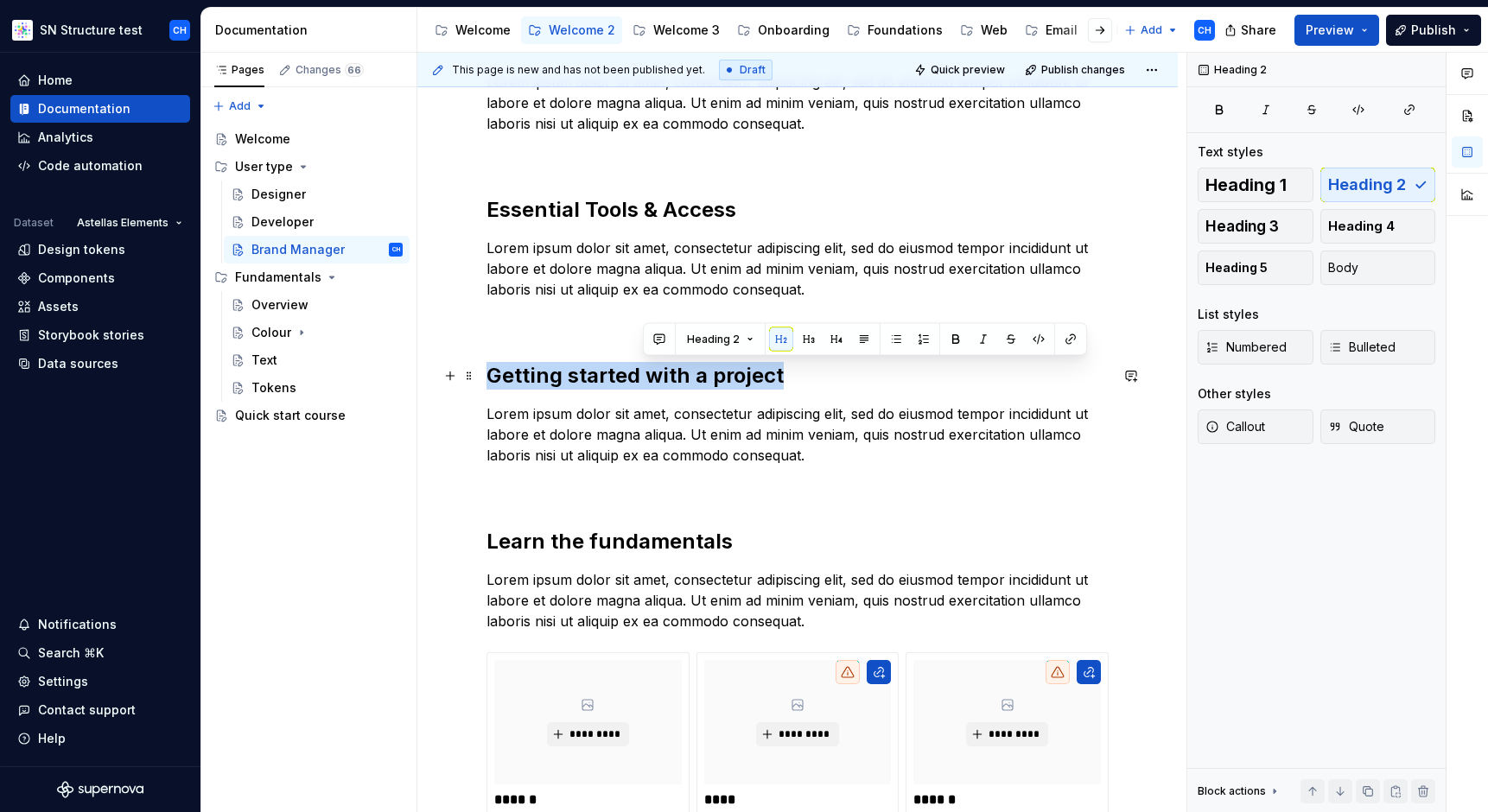
click at [657, 374] on h2 "Getting started with a project" at bounding box center [798, 376] width 622 height 28
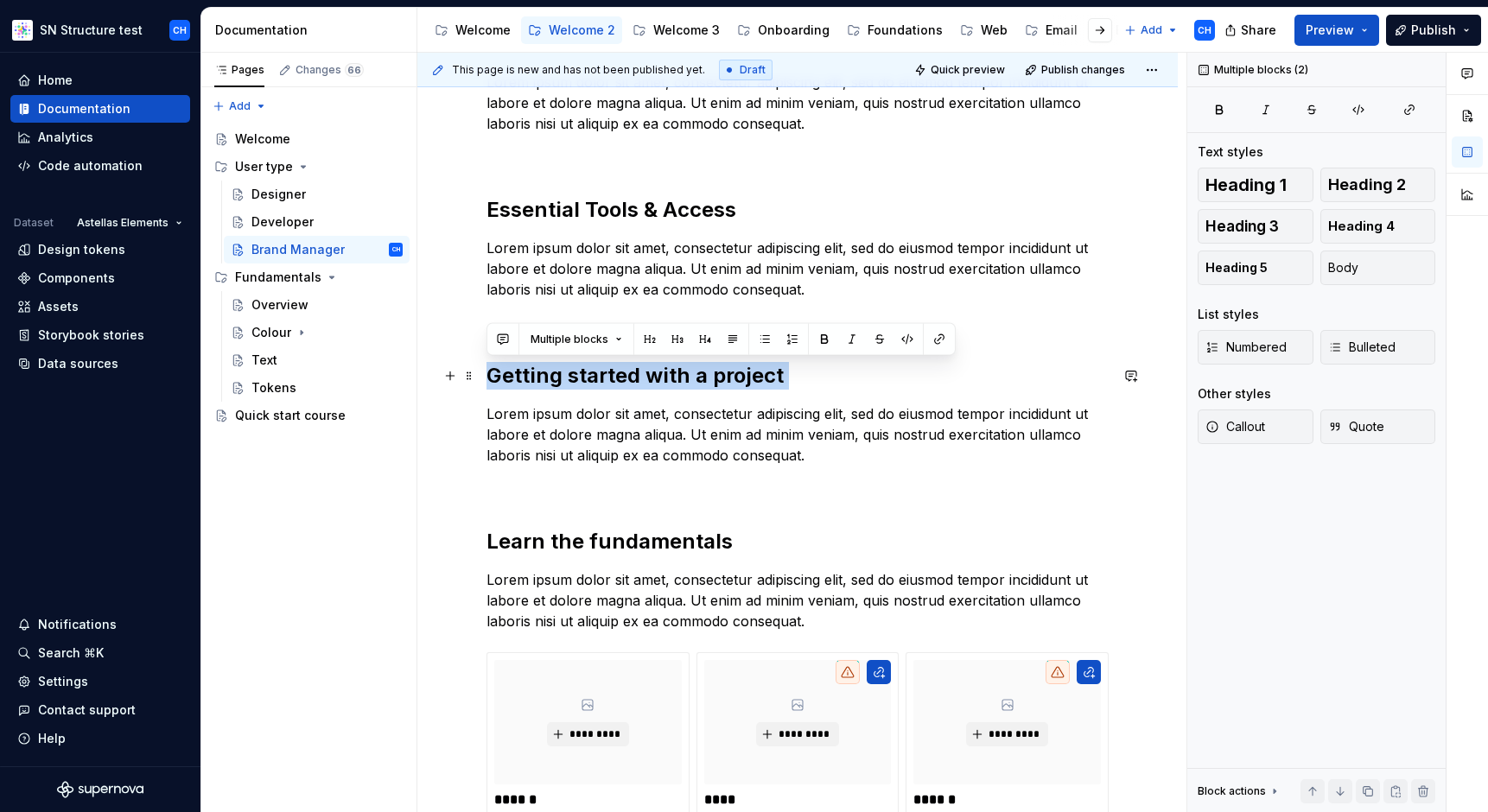
click at [657, 374] on h2 "Getting started with a project" at bounding box center [798, 376] width 622 height 28
type textarea "*"
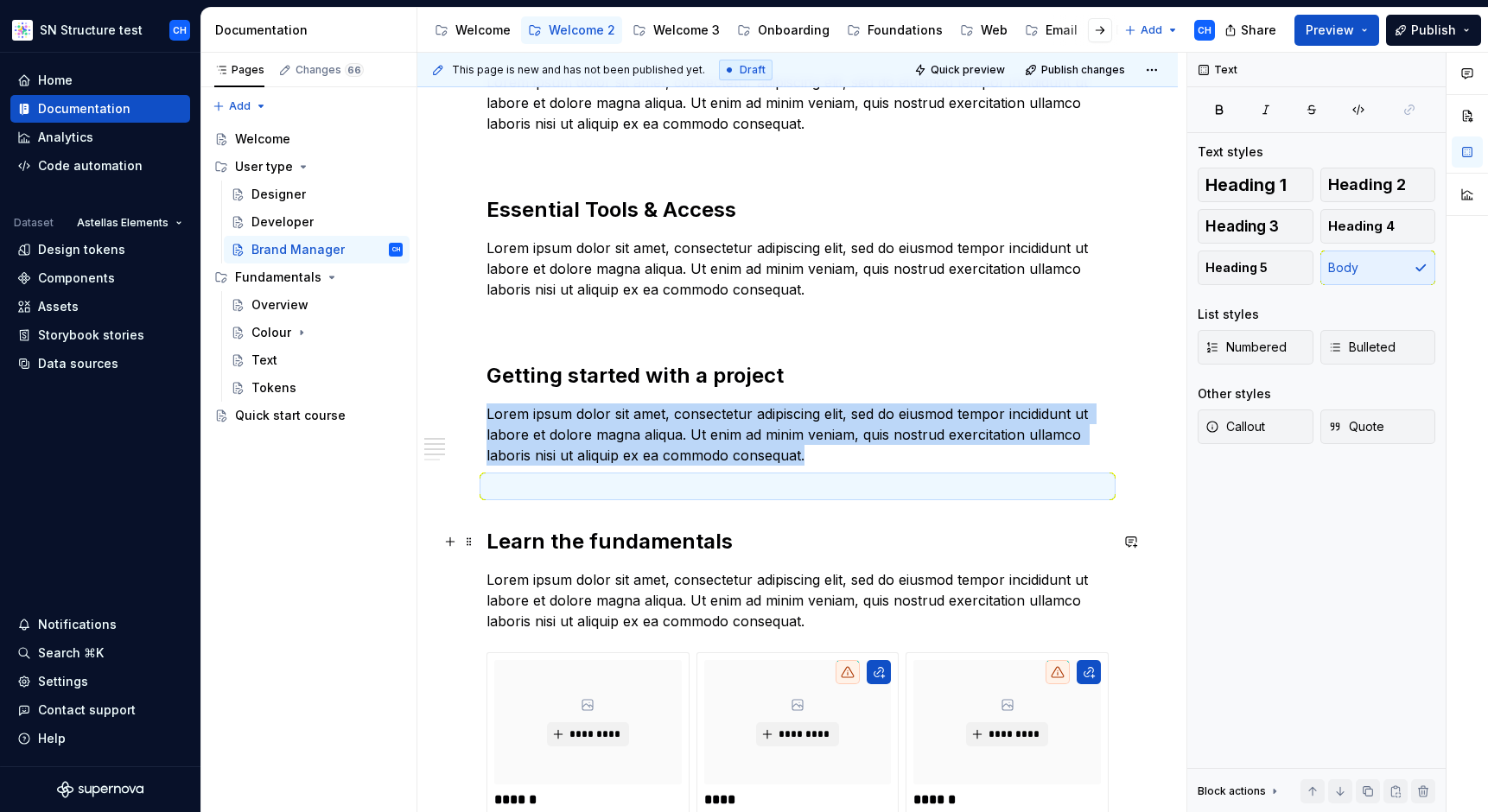
click at [435, 534] on div "Introduction Lorem ipsum dolor sit amet, consectetur adipiscing elit, sed do ei…" at bounding box center [798, 729] width 760 height 1481
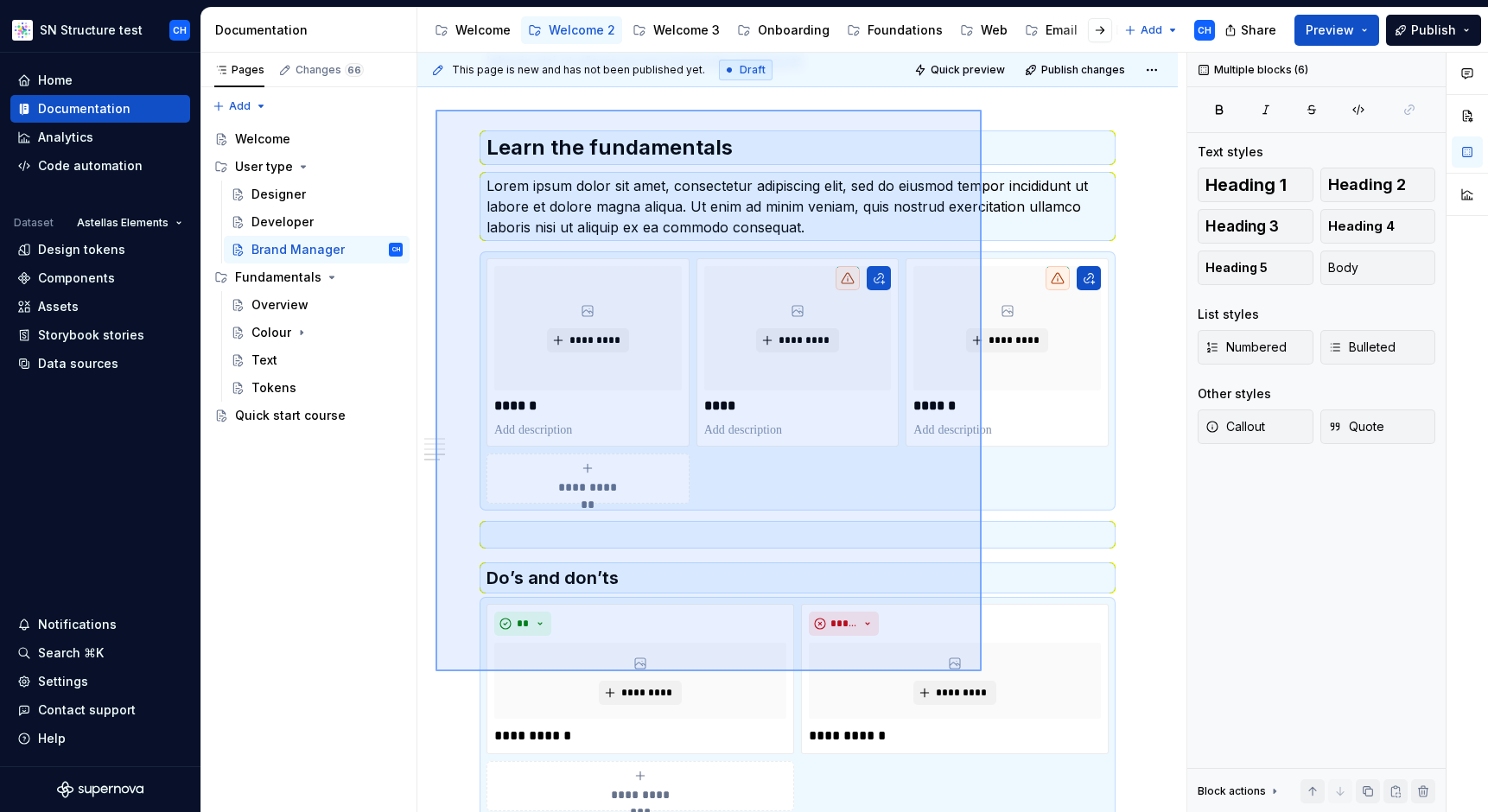
scroll to position [700, 0]
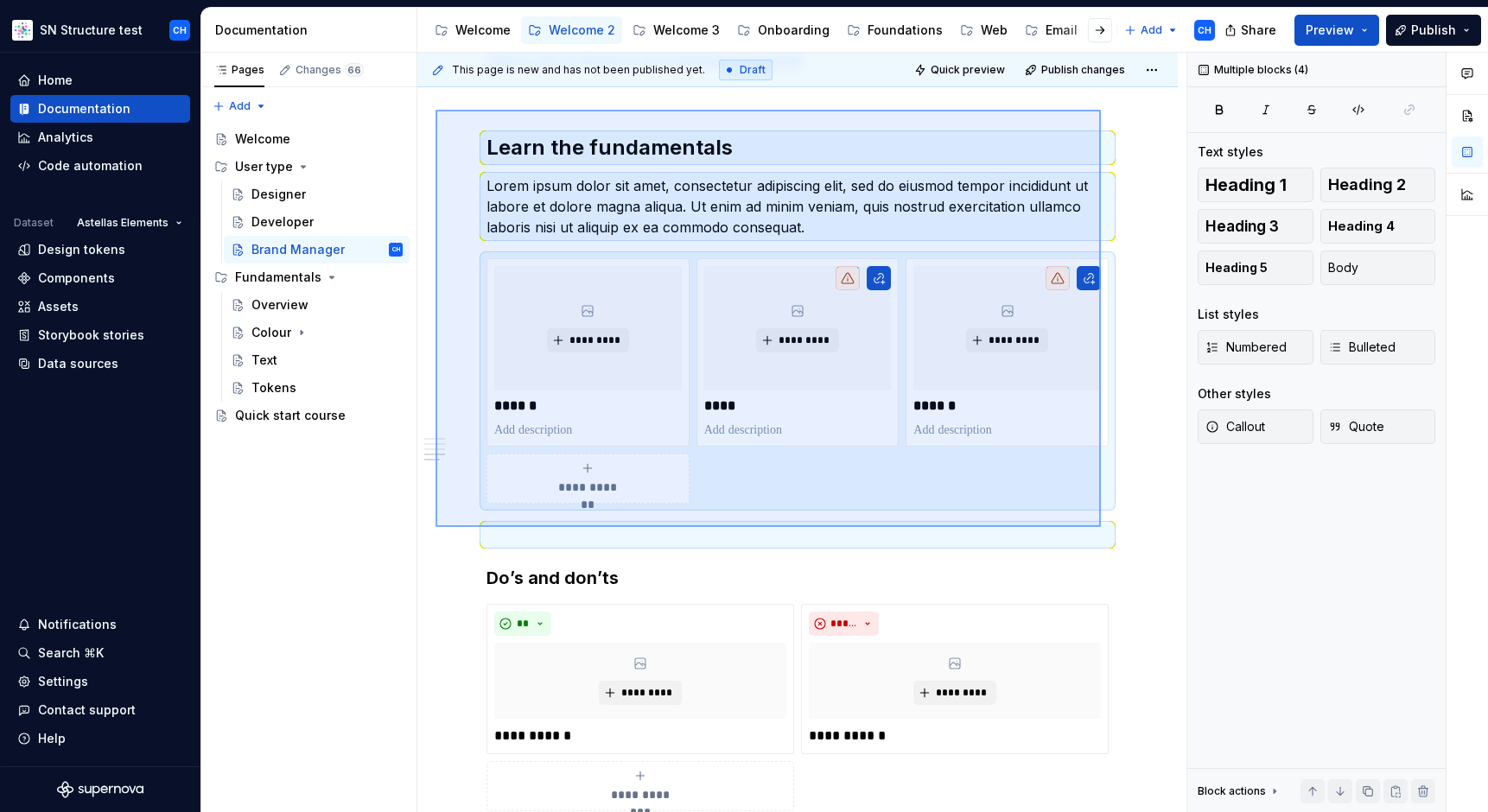
drag, startPoint x: 435, startPoint y: 504, endPoint x: 1101, endPoint y: 528, distance: 666.4
click at [1101, 528] on div "This page is new and has not been published yet. Draft Quick preview Publish ch…" at bounding box center [802, 433] width 770 height 760
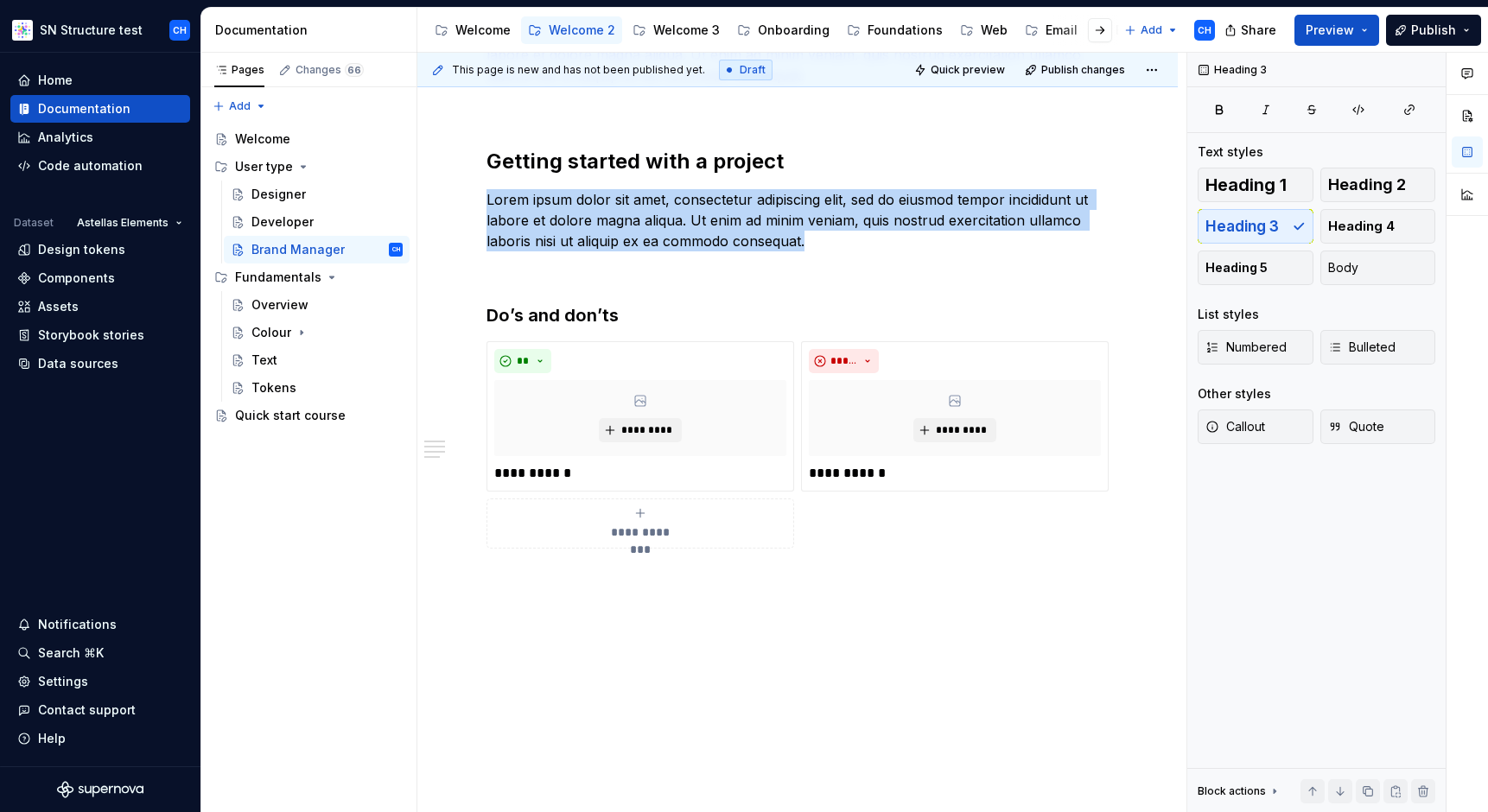
scroll to position [258, 0]
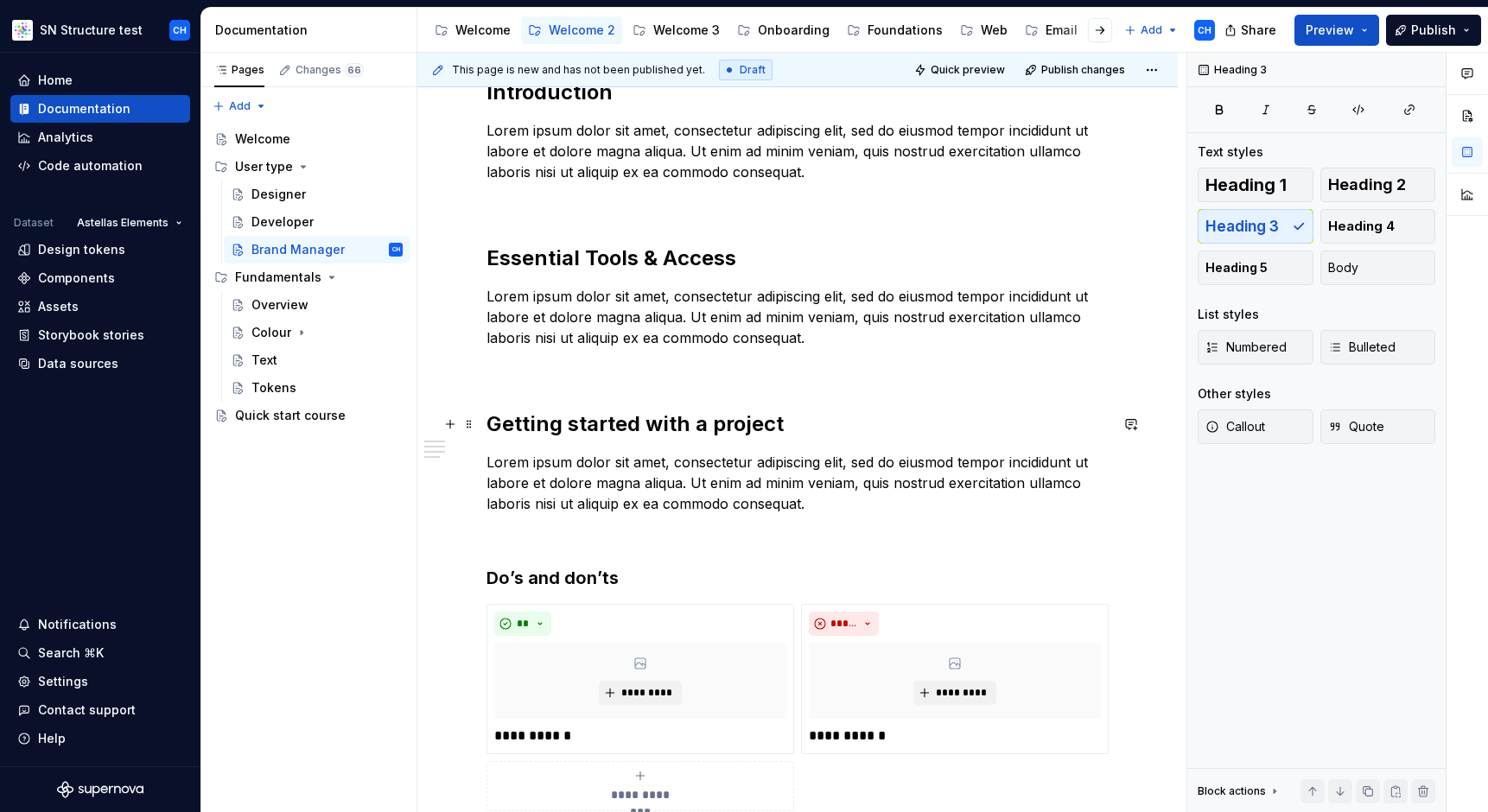
click at [643, 426] on h2 "Getting started with a project" at bounding box center [798, 425] width 622 height 28
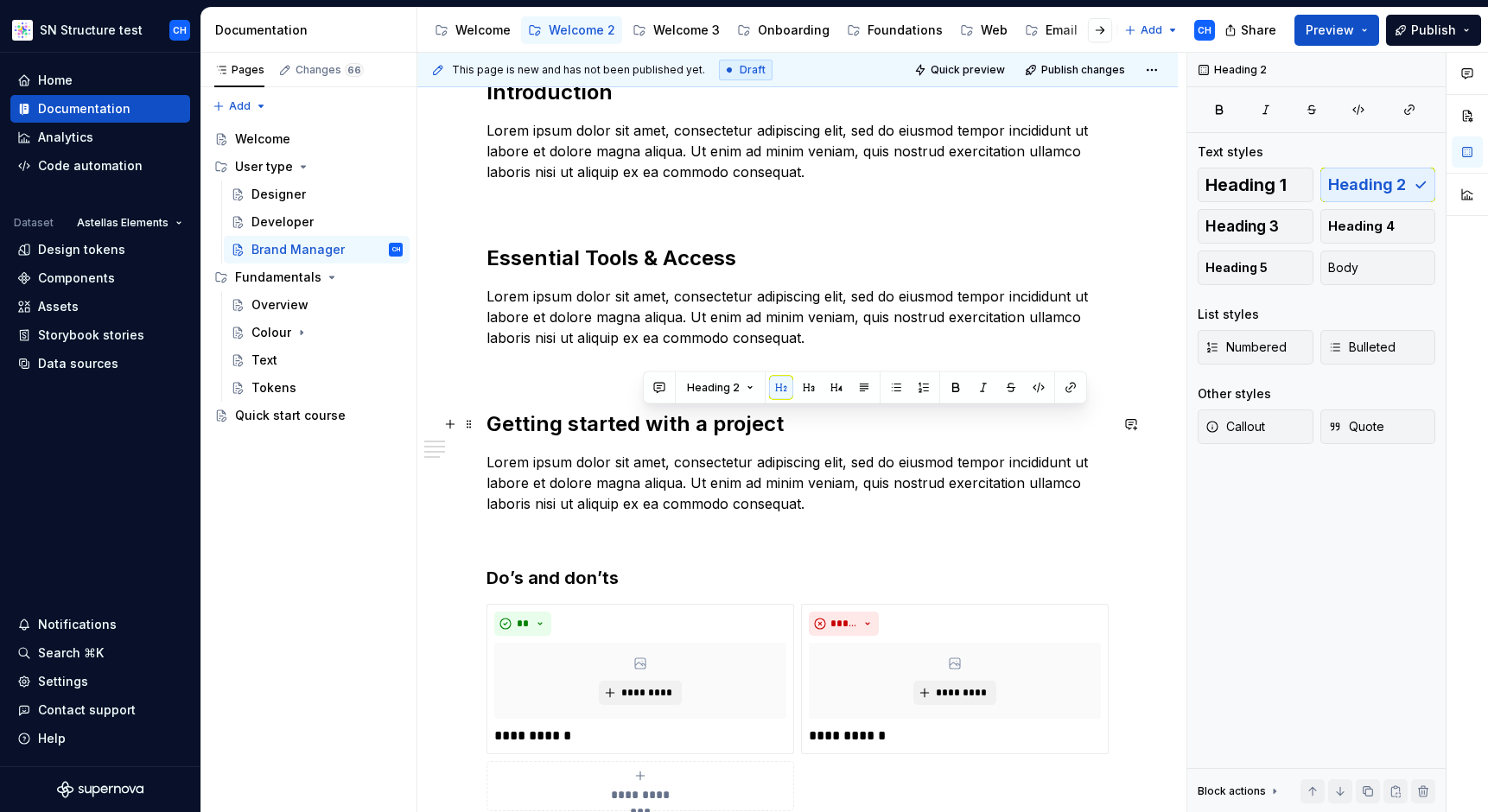
click at [643, 426] on h2 "Getting started with a project" at bounding box center [798, 425] width 622 height 28
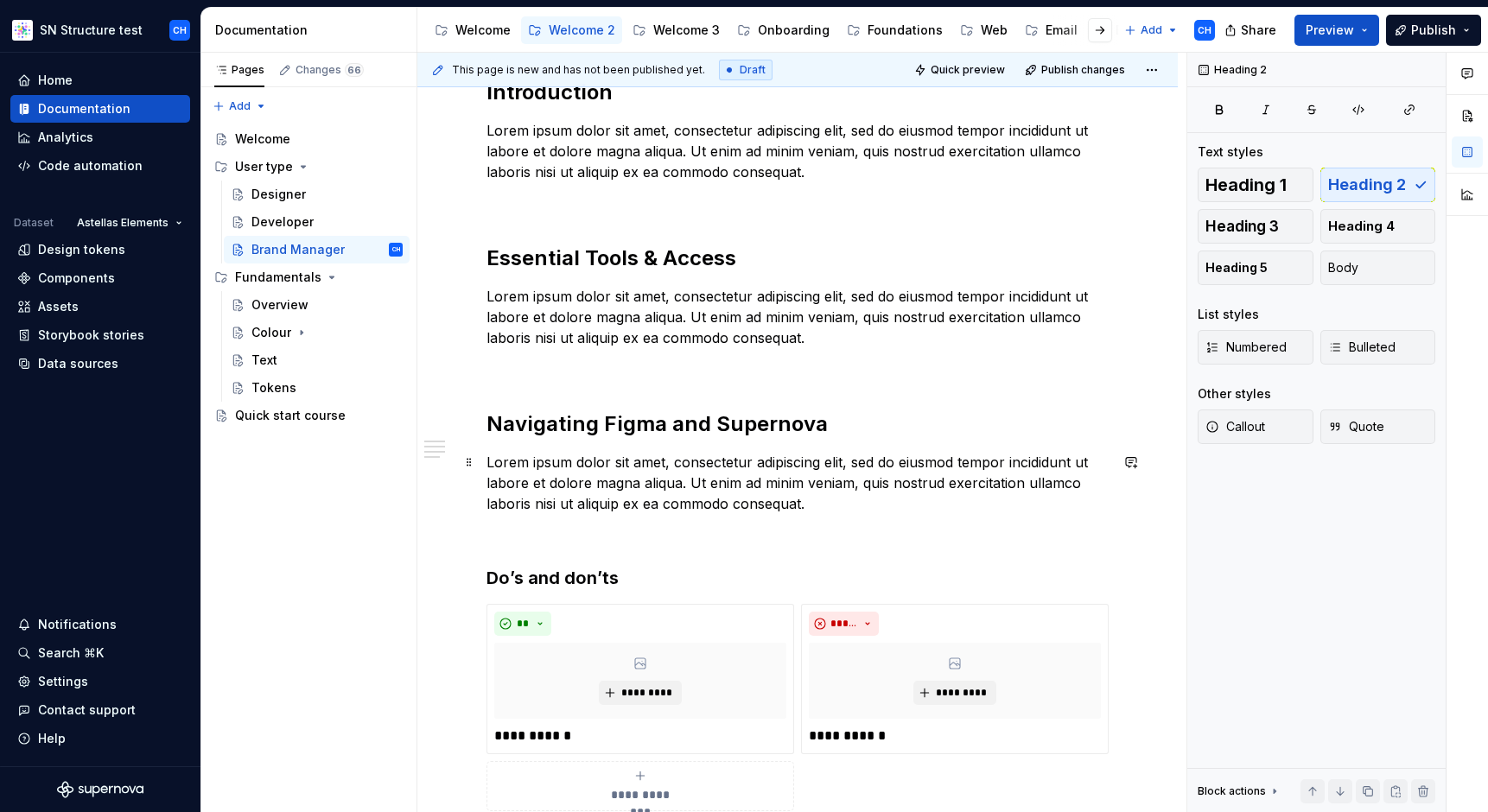
click at [754, 482] on p "Lorem ipsum dolor sit amet, consectetur adipiscing elit, sed do eiusmod tempor …" at bounding box center [798, 482] width 622 height 62
click at [742, 484] on p "Lorem ipsum dolor sit amet, consectetur adipiscing elit, sed do eiusmod tempor …" at bounding box center [798, 482] width 622 height 62
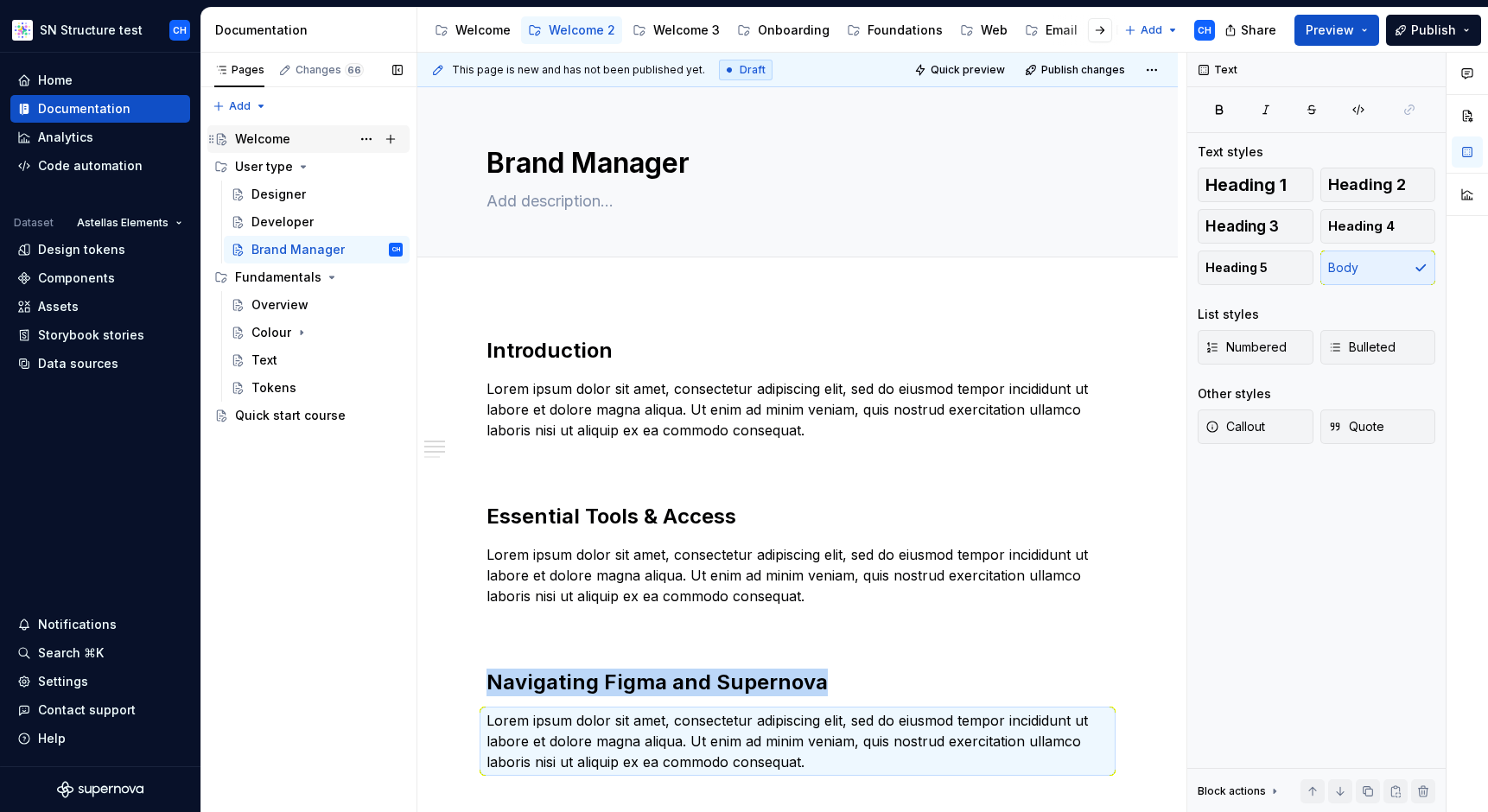
click at [266, 132] on div "Welcome" at bounding box center [262, 139] width 55 height 18
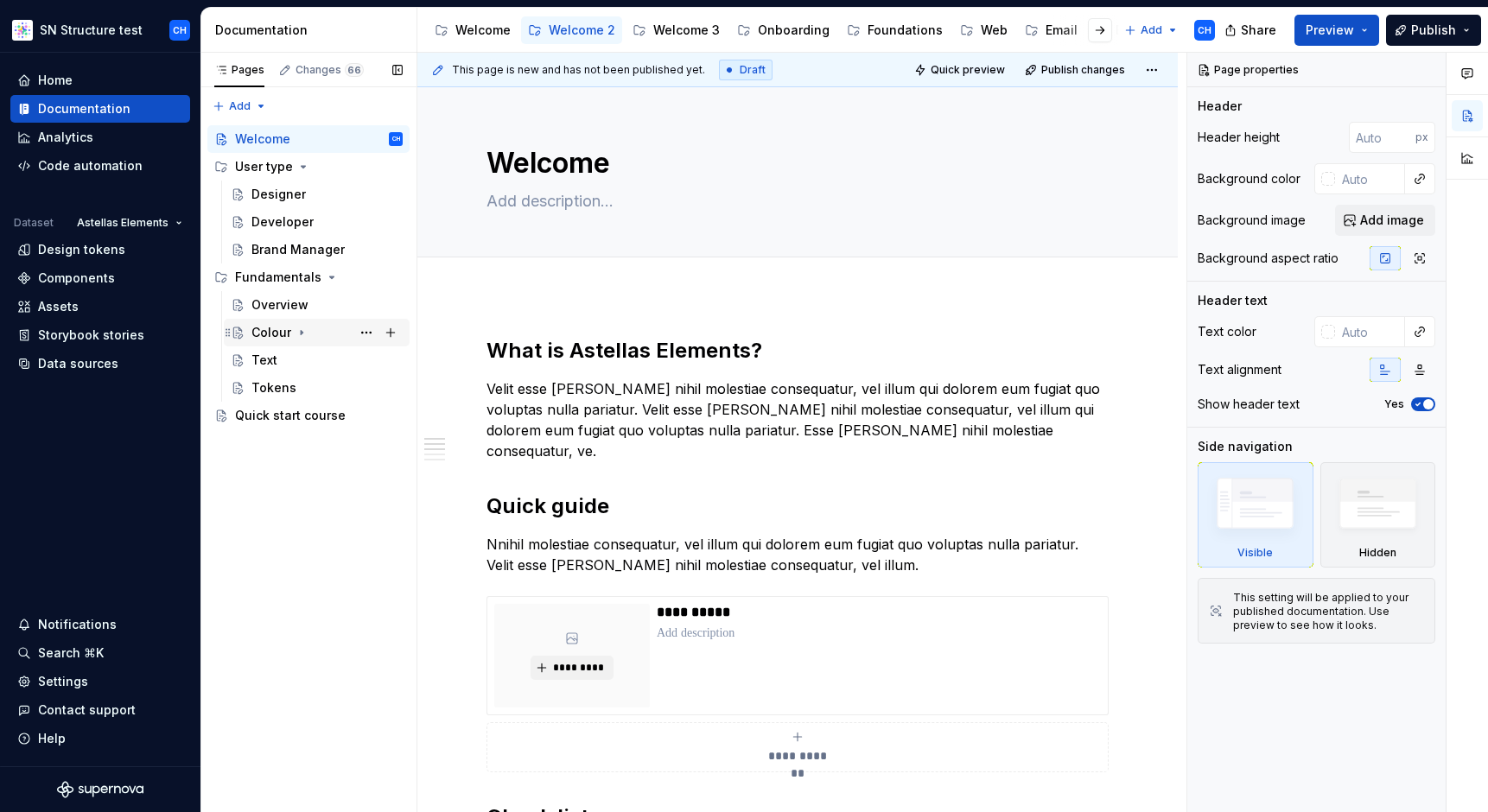
click at [302, 329] on icon "Page tree" at bounding box center [301, 332] width 14 height 14
click at [288, 638] on div "Pages Changes 66 Add Accessibility guide for tree Page tree. Navigate the tree …" at bounding box center [308, 433] width 216 height 760
click at [669, 30] on div "Welcome 3" at bounding box center [686, 30] width 66 height 18
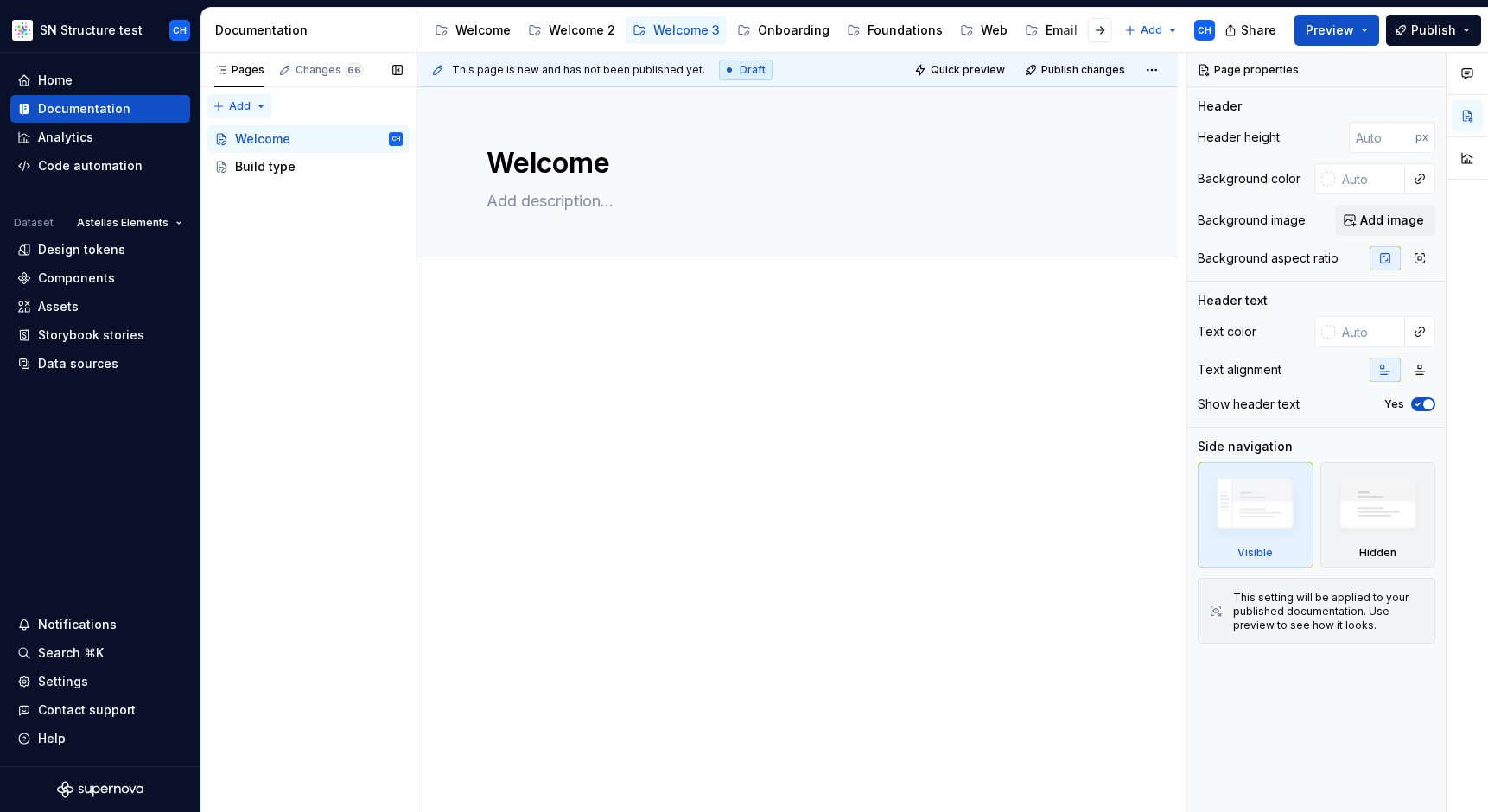
type textarea "*"
click at [218, 106] on div "Pages Changes 66 Add Accessibility guide for tree Page tree. Navigate the tree …" at bounding box center [308, 433] width 216 height 760
click at [255, 159] on div "New group" at bounding box center [295, 168] width 113 height 18
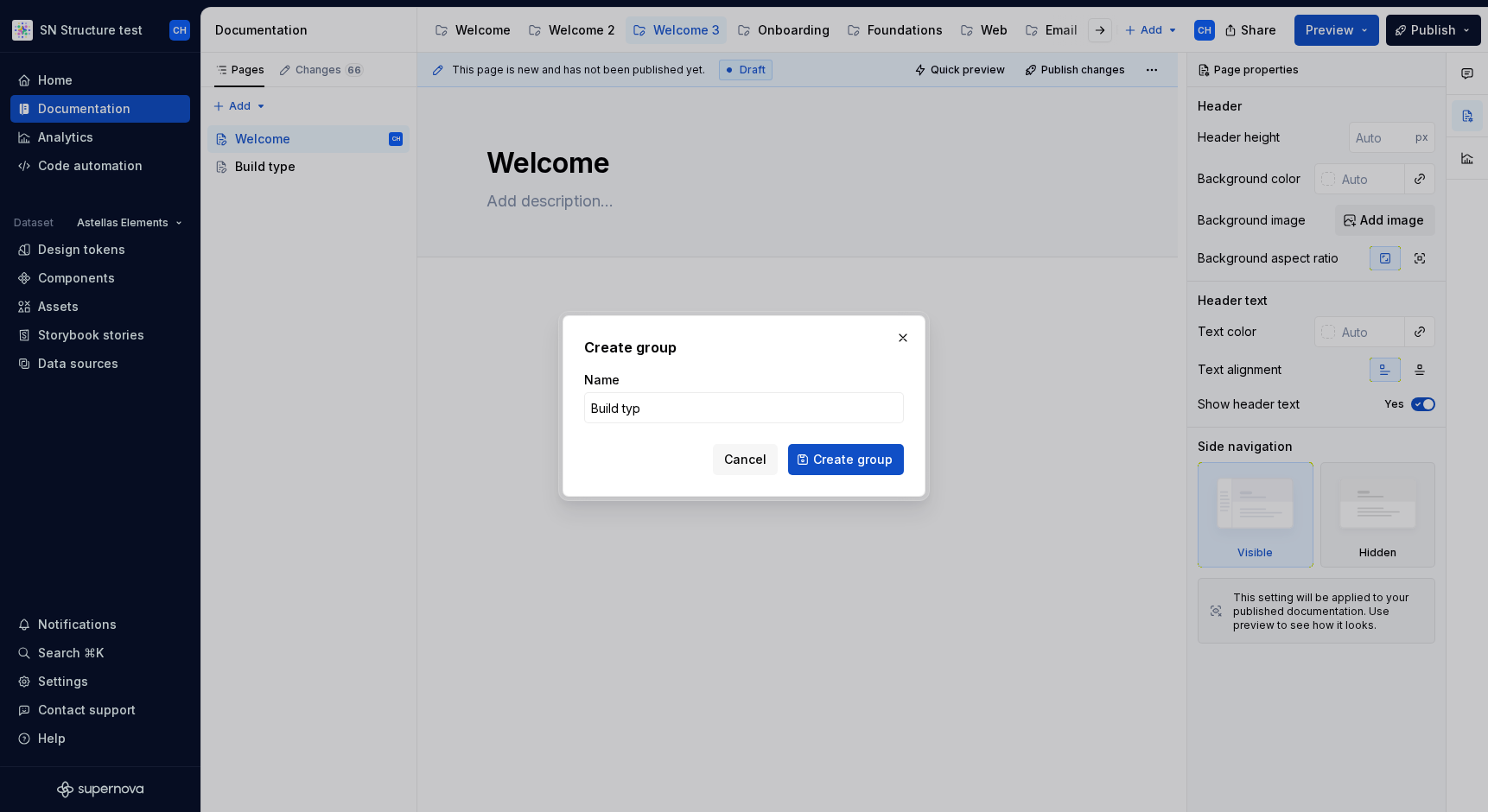
type input "Build type"
click button "Create group" at bounding box center [846, 459] width 116 height 31
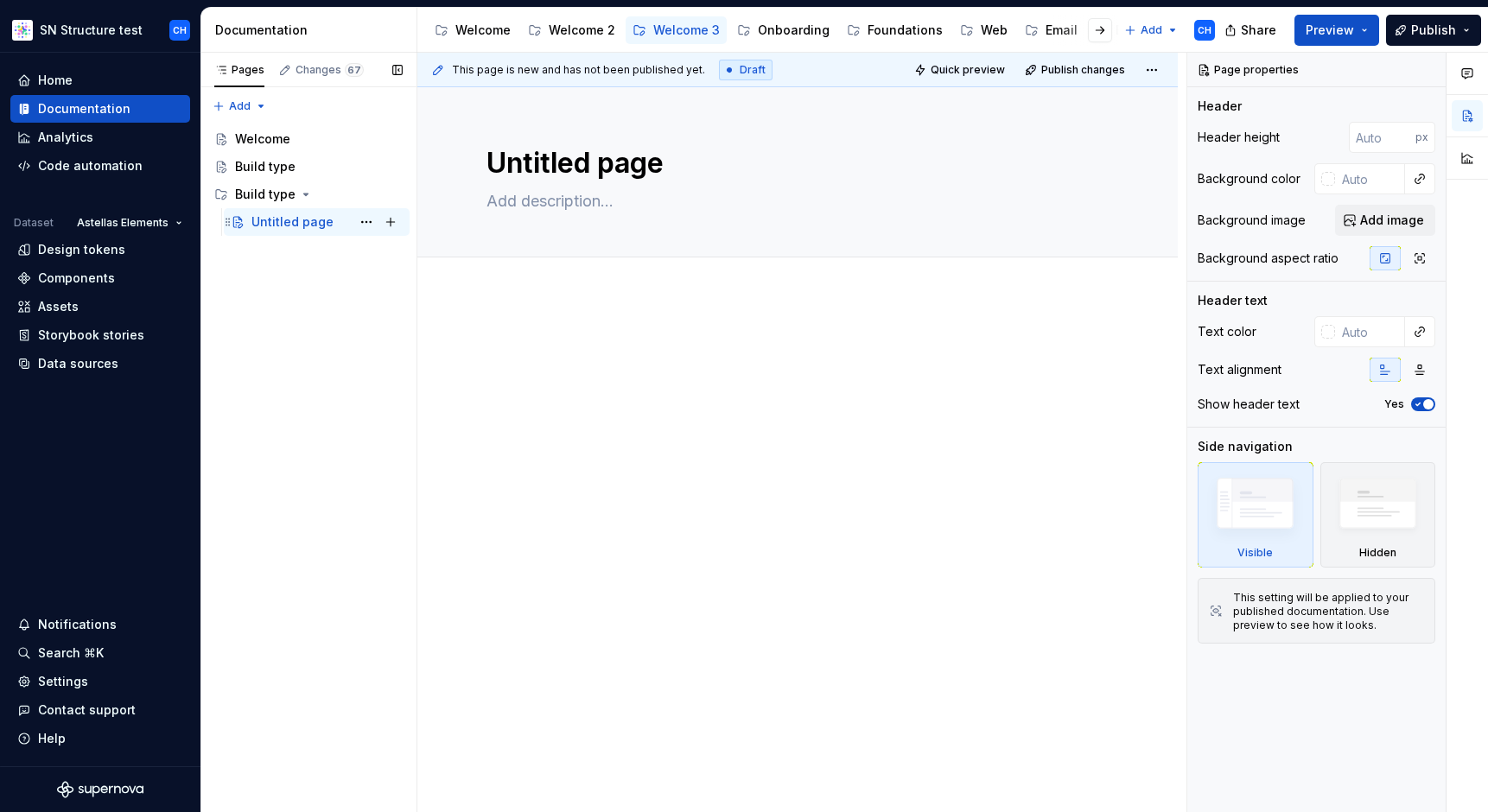
click at [277, 224] on div "Untitled page" at bounding box center [293, 222] width 82 height 18
click at [290, 221] on div "Untitled page" at bounding box center [293, 222] width 82 height 18
click at [583, 166] on textarea "Untitled page" at bounding box center [794, 163] width 622 height 42
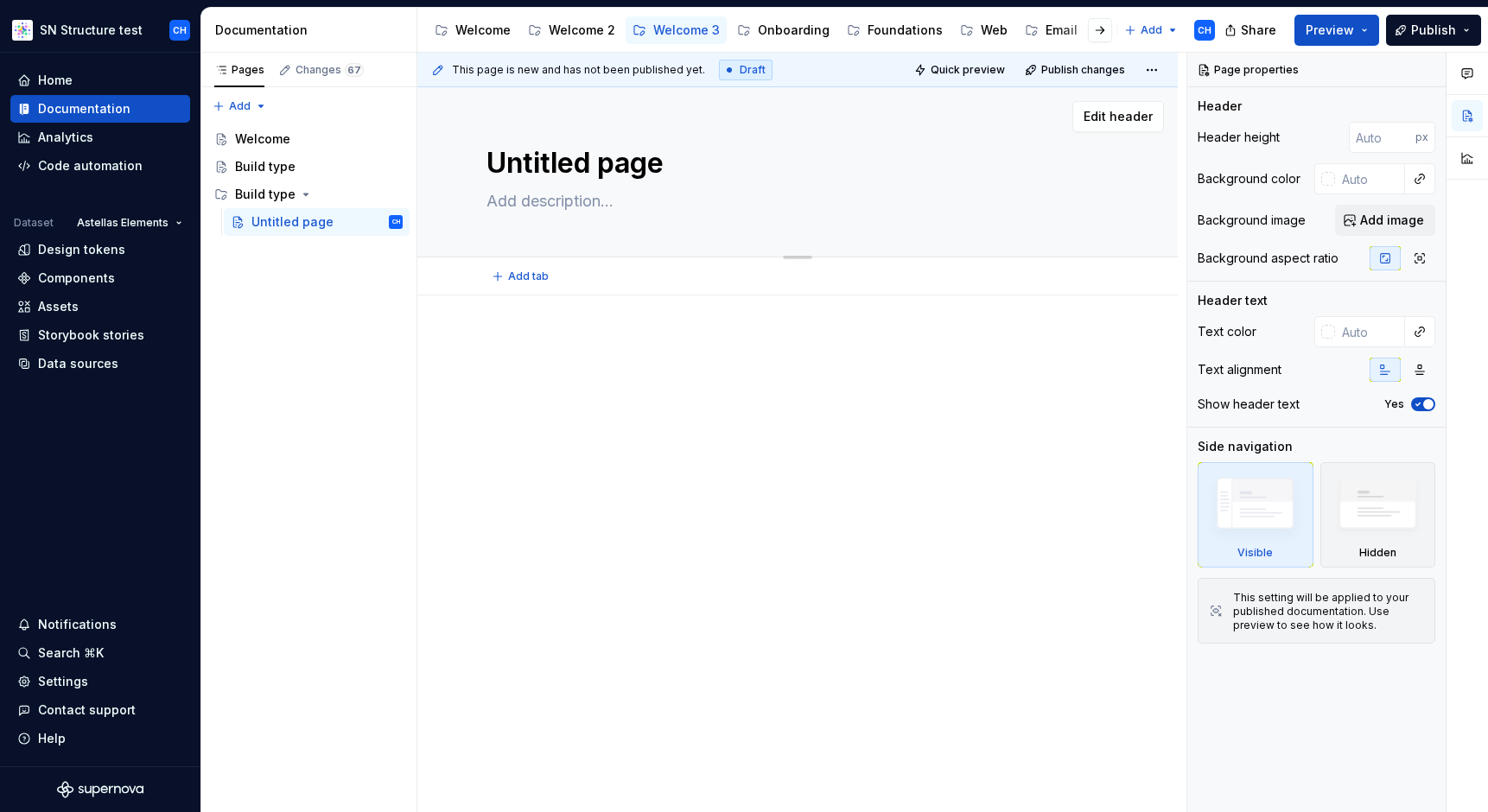
click at [583, 166] on textarea "Untitled page" at bounding box center [794, 163] width 622 height 42
type textarea "*"
type textarea "B"
type textarea "*"
type textarea "Br"
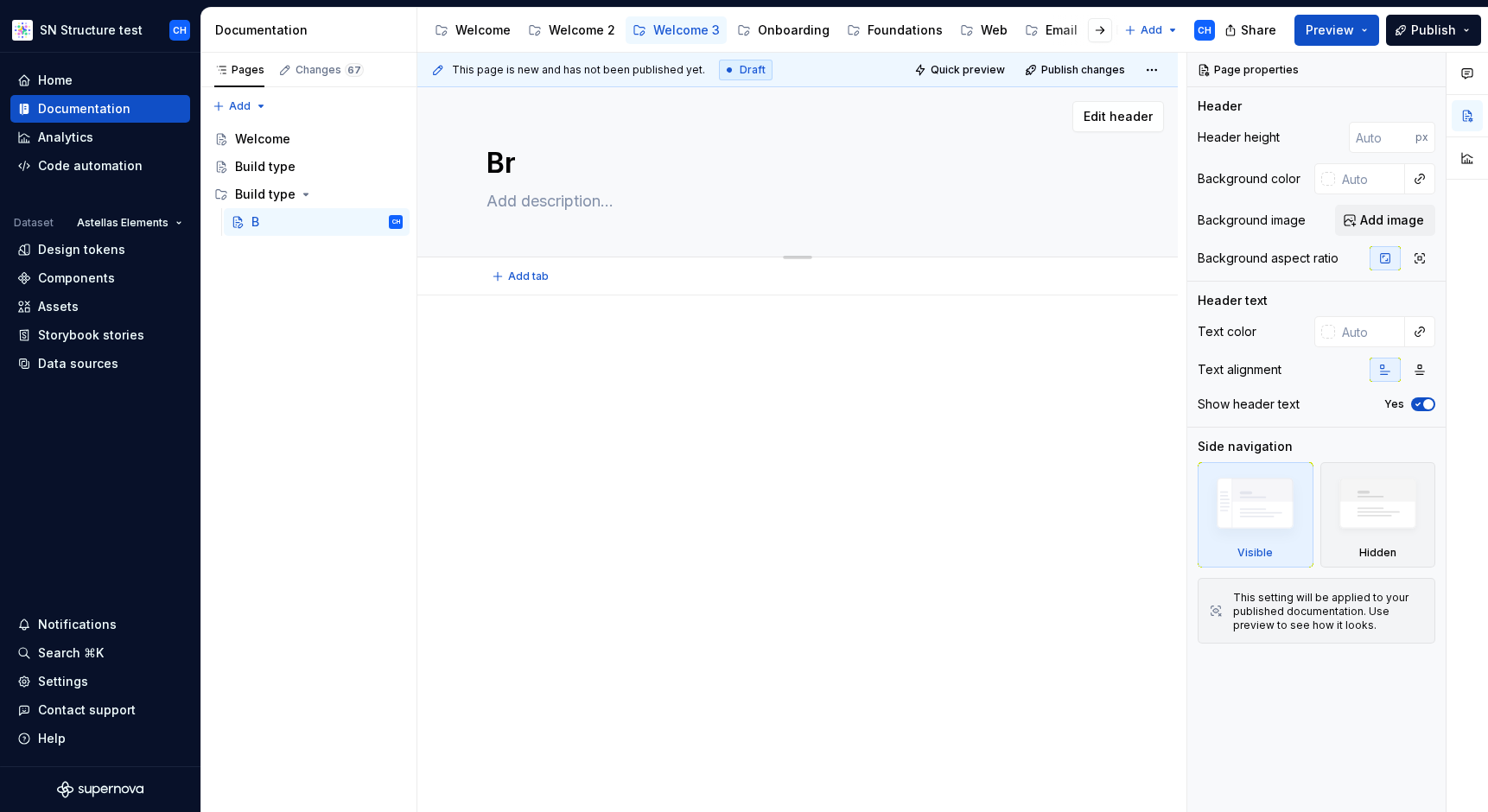
type textarea "*"
type textarea "Brn"
type textarea "*"
type textarea "Brna"
type textarea "*"
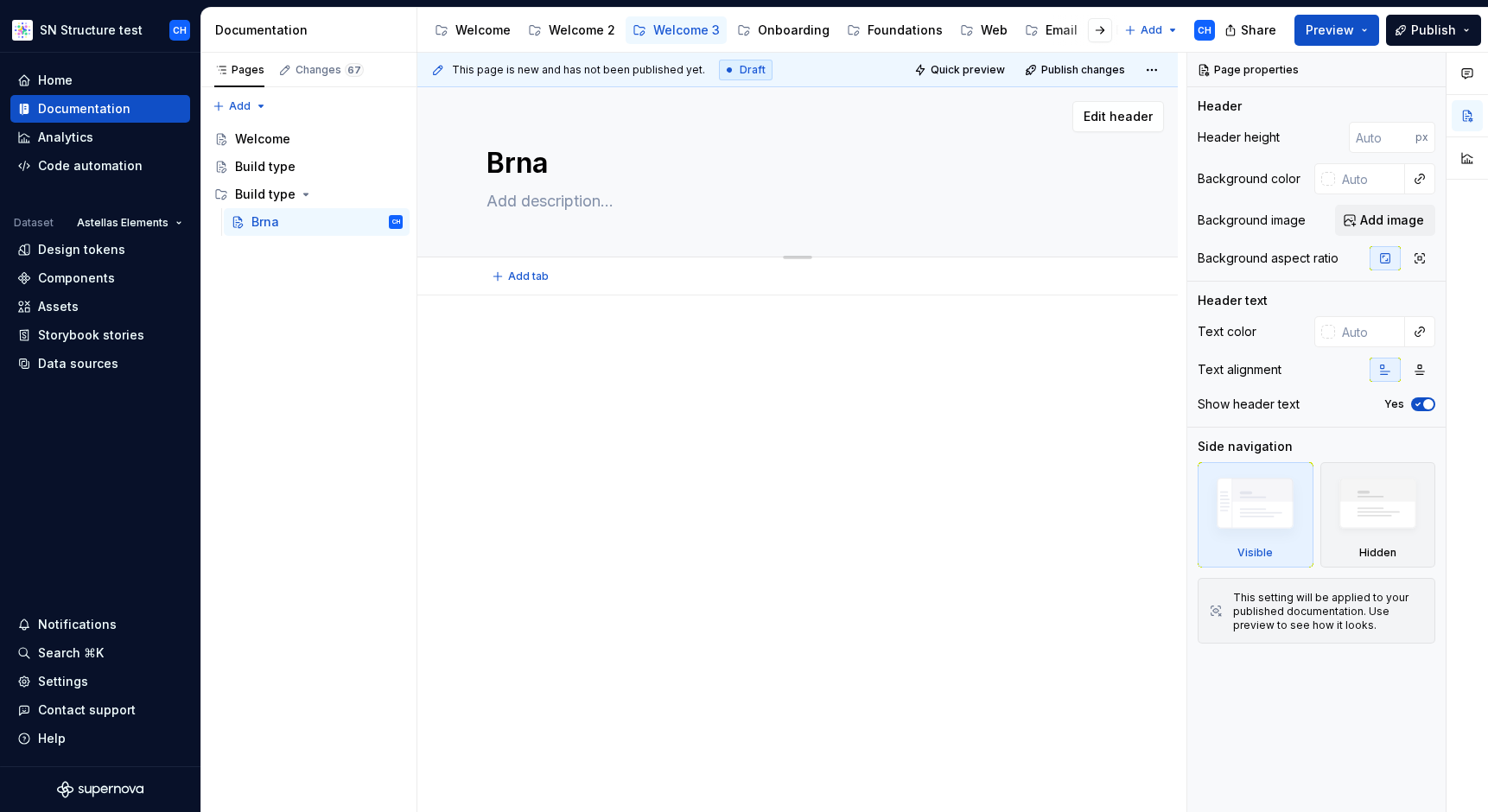
type textarea "Brnad"
type textarea "*"
type textarea "Brna"
type textarea "*"
type textarea "Brn"
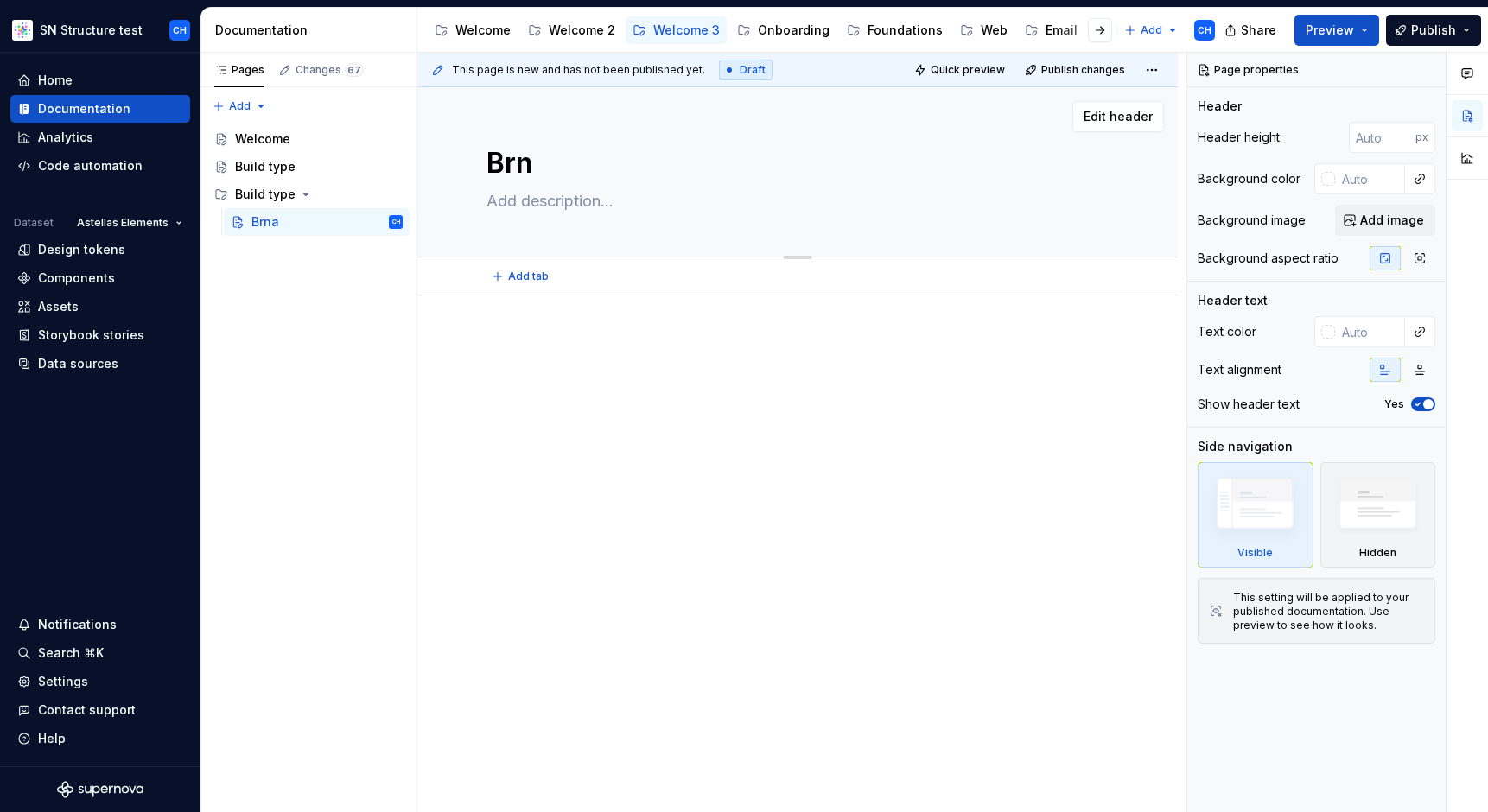
type textarea "*"
type textarea "Br"
type textarea "*"
type textarea "Bra"
type textarea "*"
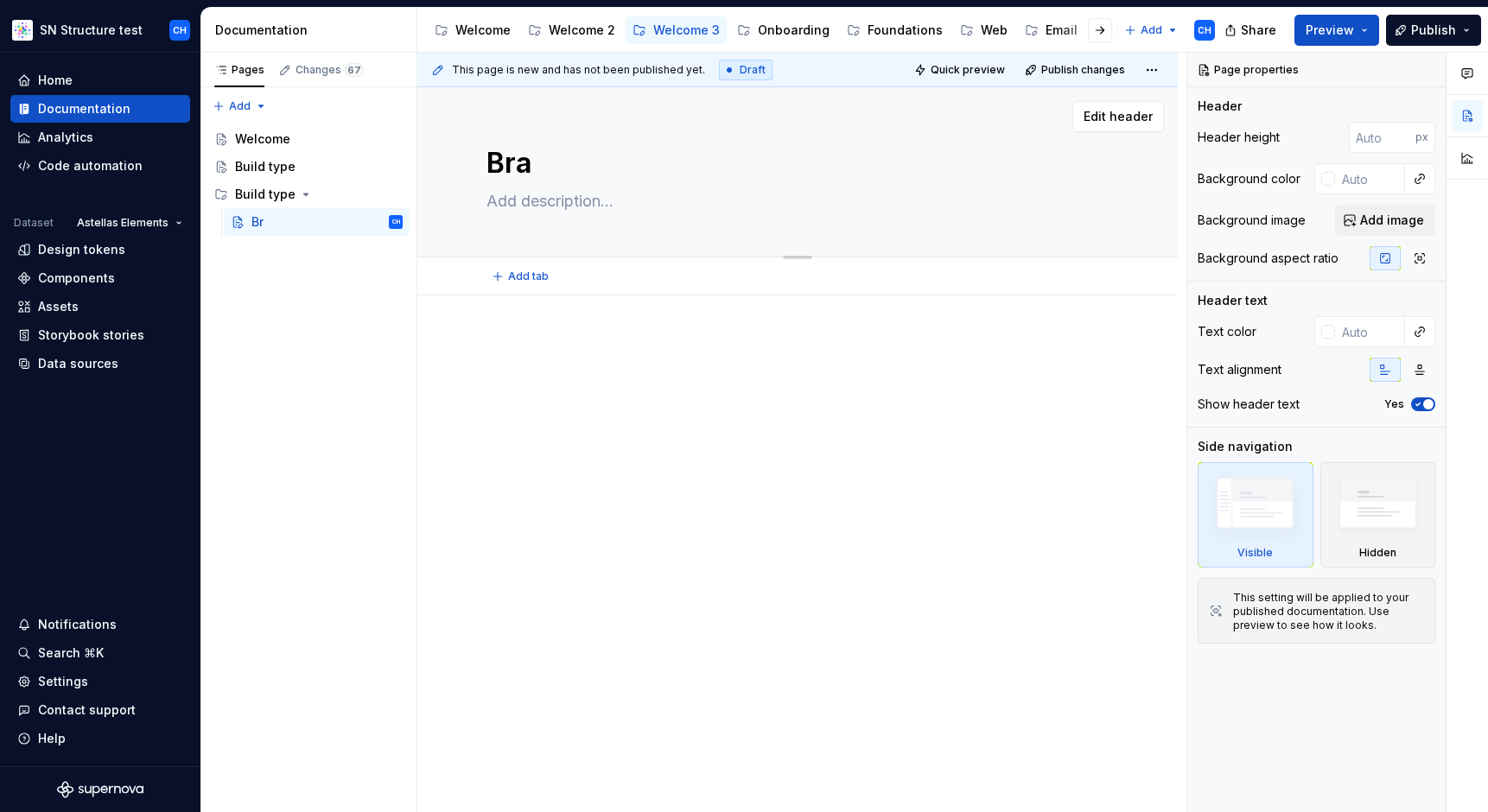
type textarea "[PERSON_NAME]"
type textarea "*"
type textarea "Bra"
type textarea "*"
type textarea "Bran"
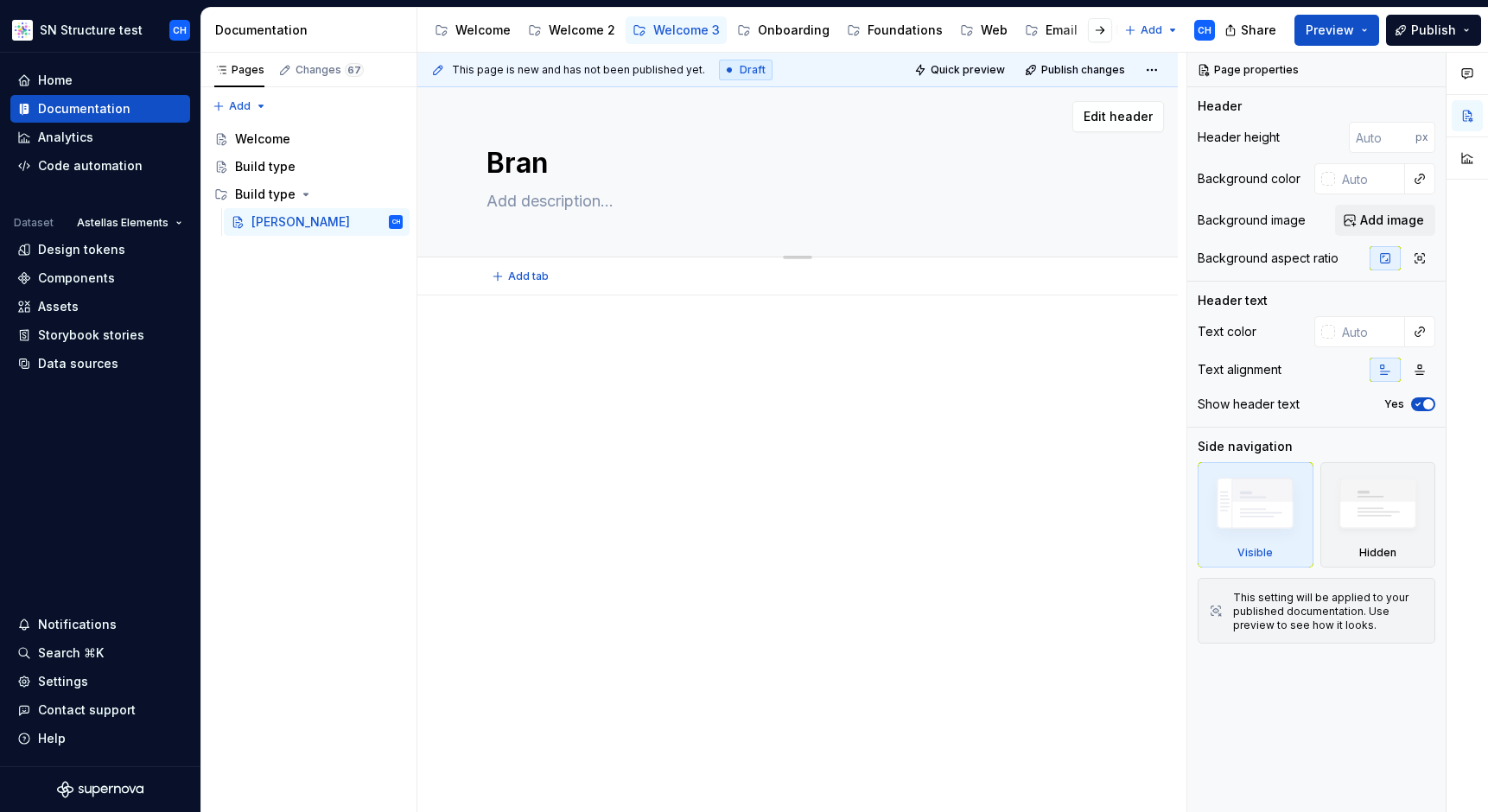
type textarea "*"
type textarea "Brand"
type textarea "*"
type textarea "Brand"
type textarea "*"
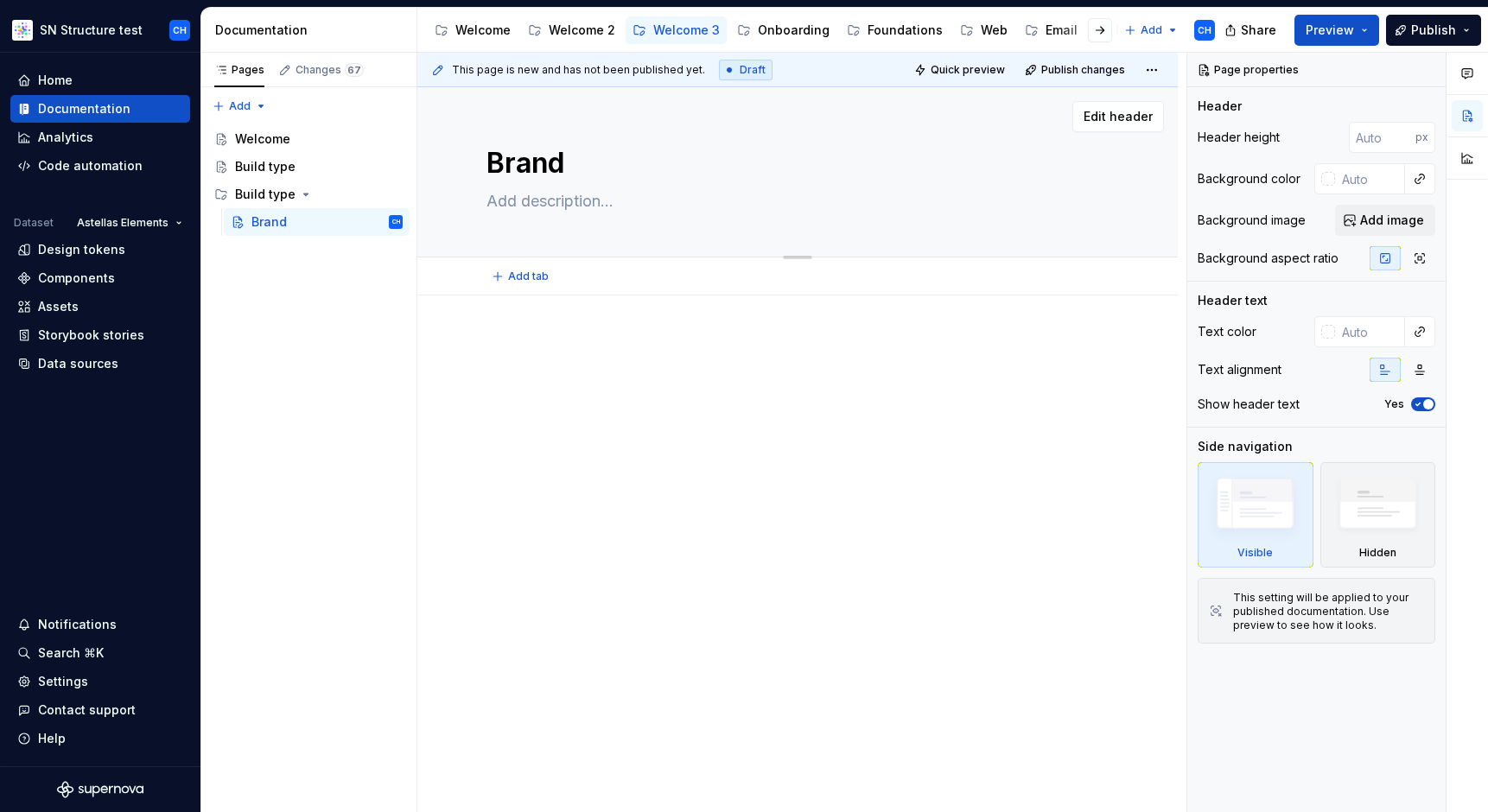
type textarea "Brand ("
type textarea "*"
type textarea "Brand (e"
type textarea "*"
type textarea "Brand (el"
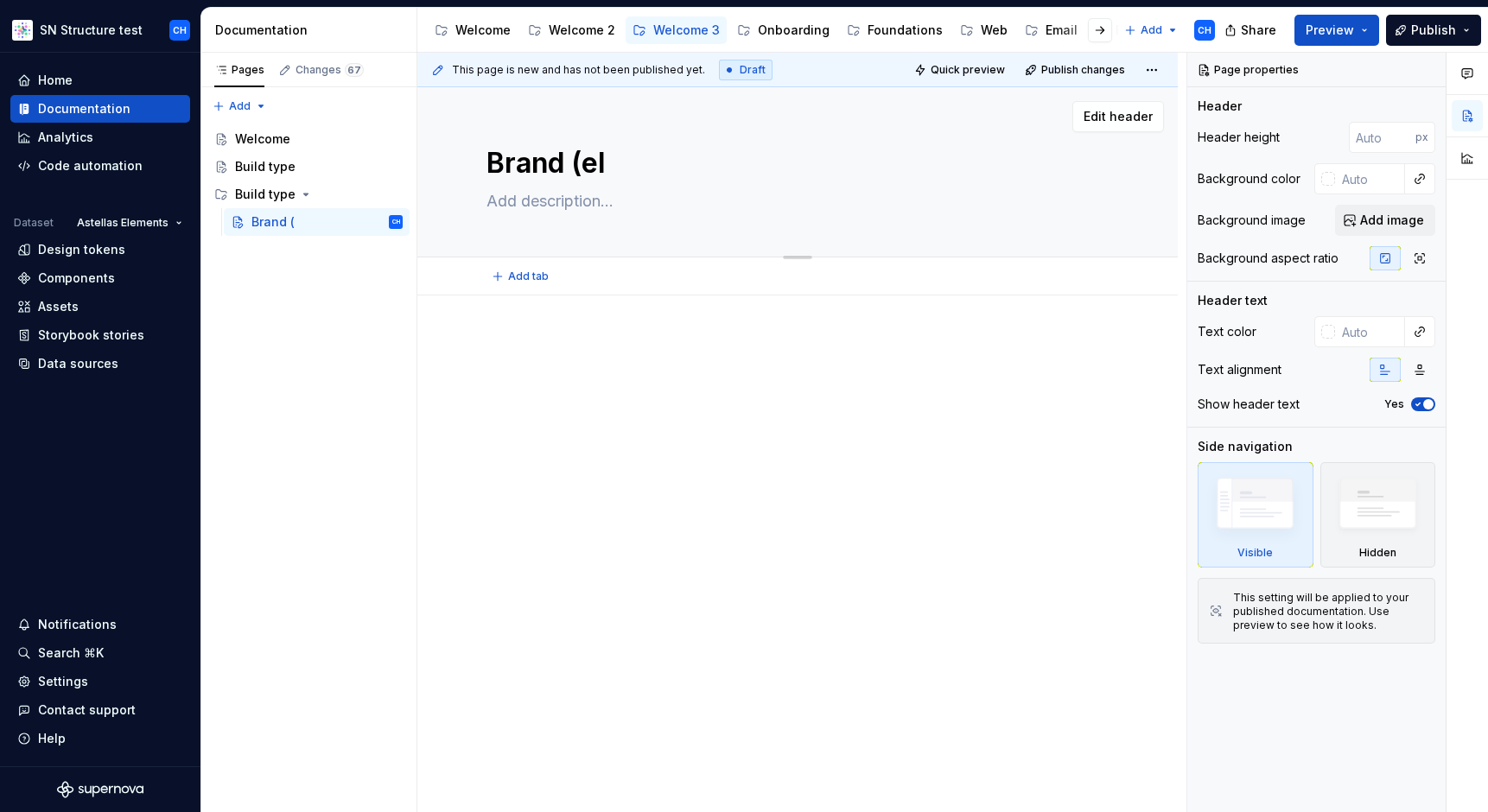
type textarea "*"
type textarea "Brand (ele"
type textarea "*"
type textarea "Brand (elem"
type textarea "*"
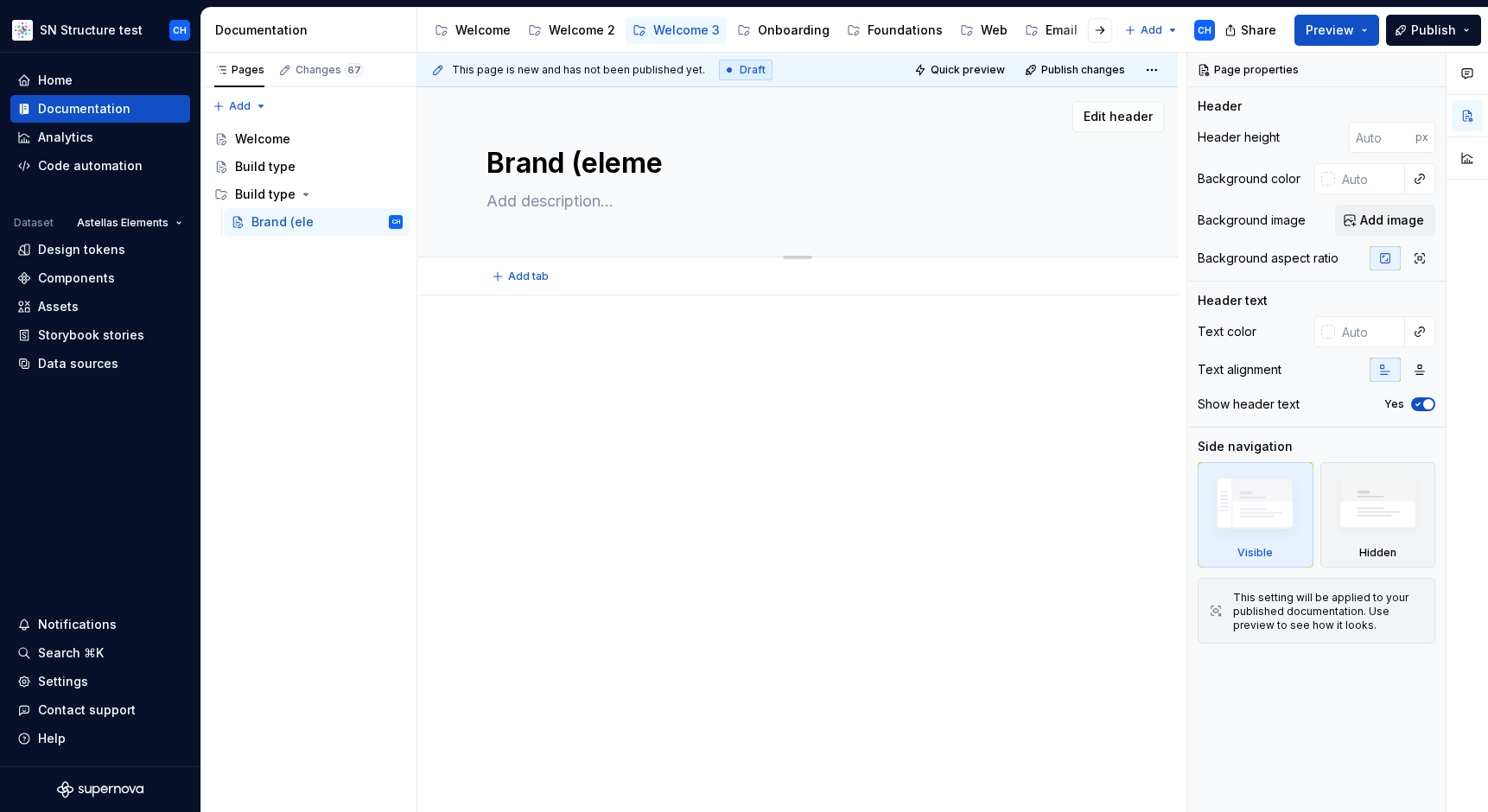
type textarea "Brand (elemen"
type textarea "*"
type textarea "Brand (element"
type textarea "*"
type textarea "Brand (elements"
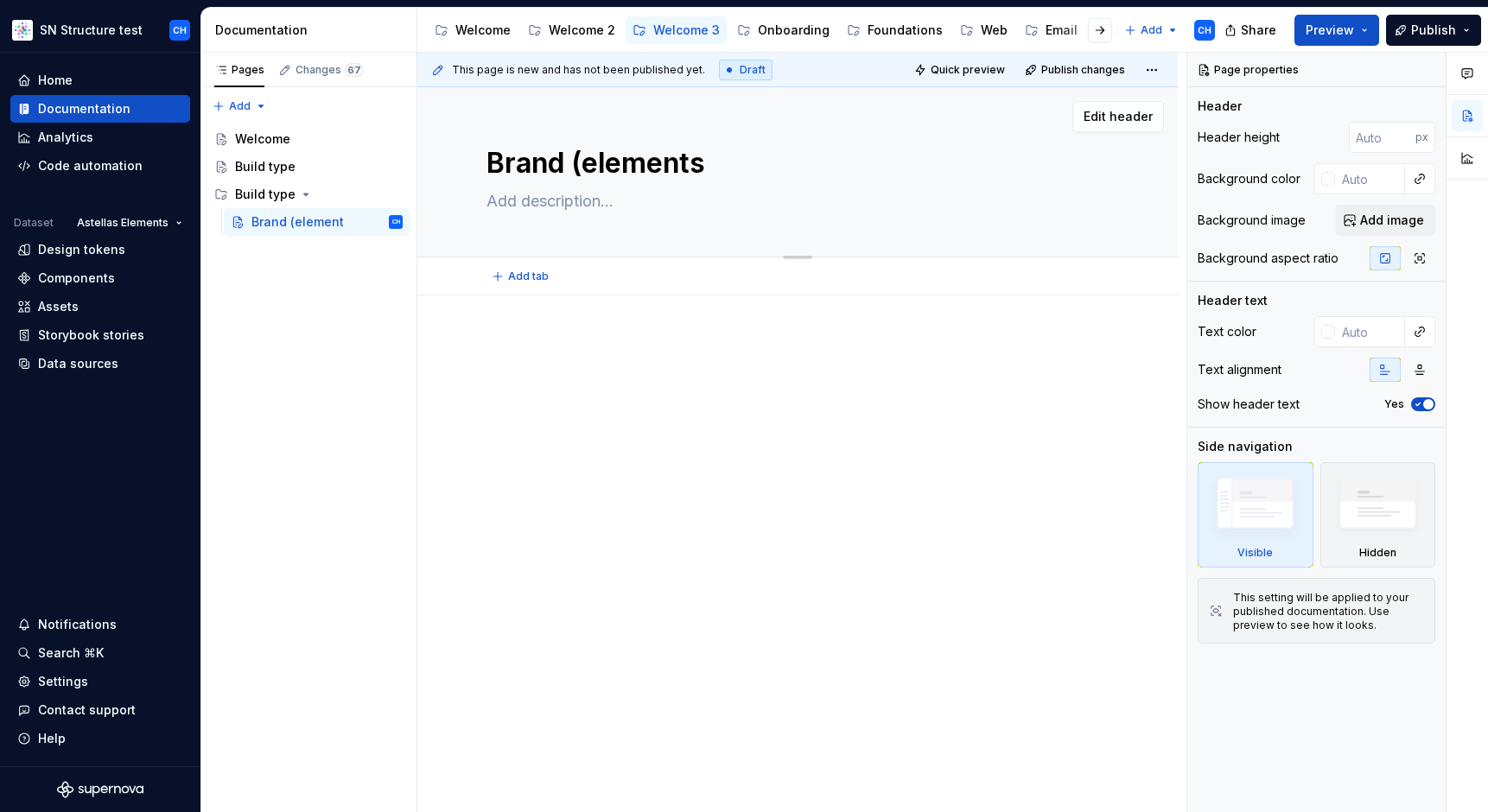
type textarea "*"
type textarea "Brand (elements"
type textarea "*"
type textarea "Brand (elements)"
click at [557, 120] on div "Brand (elements) Edit header" at bounding box center [798, 172] width 760 height 170
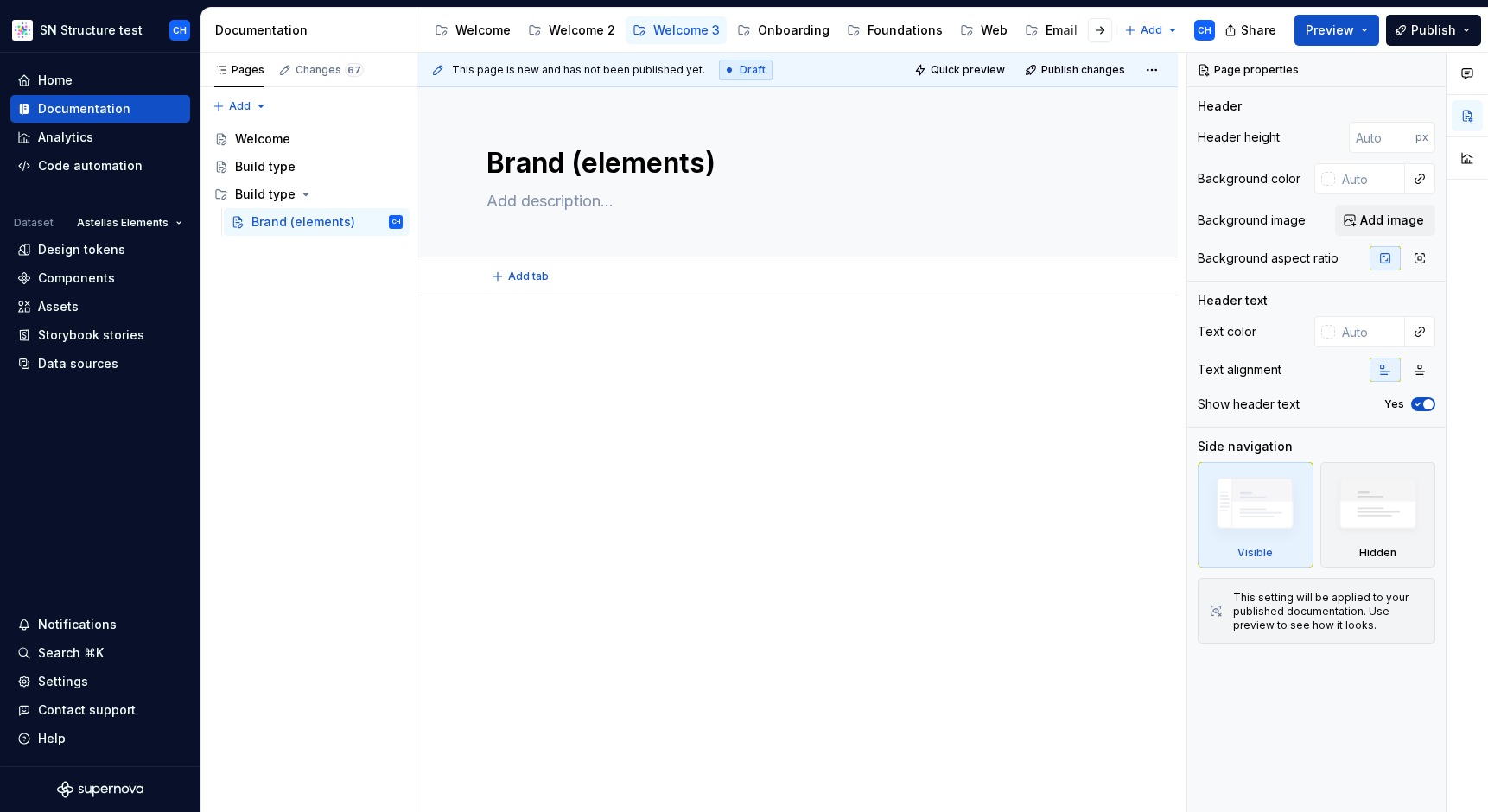
type textarea "*"
type textarea "Brand (elements)"
click at [597, 515] on div at bounding box center [798, 480] width 760 height 372
click at [352, 422] on div "Pages Changes 67 Add Accessibility guide for tree Page tree. Navigate the tree …" at bounding box center [308, 433] width 216 height 760
click at [326, 361] on div "Pages Changes 67 Add Accessibility guide for tree Page tree. Navigate the tree …" at bounding box center [308, 433] width 216 height 760
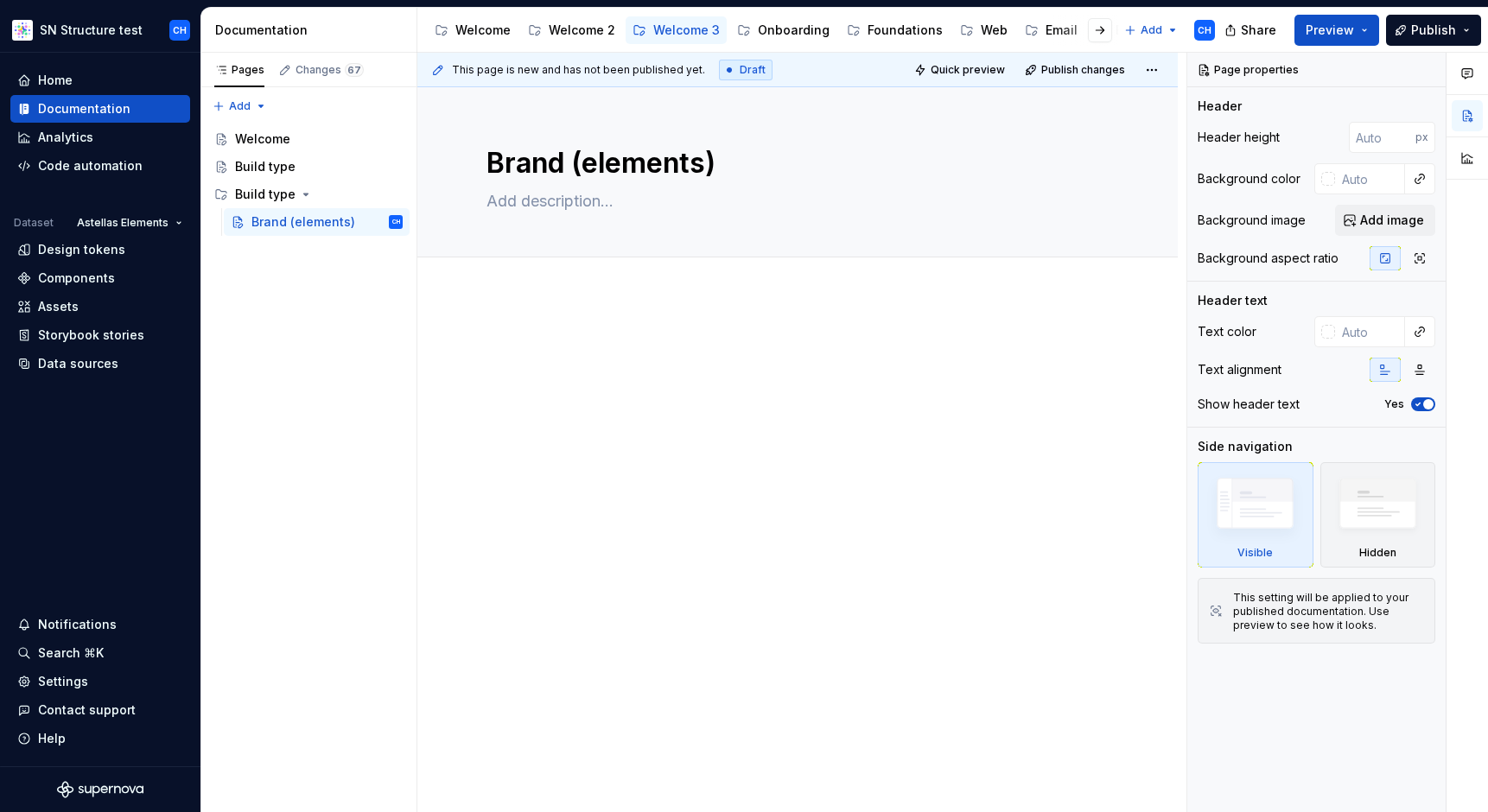
click at [452, 344] on div "This page is new and has not been published yet. Draft Quick preview Publish ch…" at bounding box center [802, 433] width 770 height 760
click at [357, 359] on div "Pages Changes 67 Add Accessibility guide for tree Page tree. Navigate the tree …" at bounding box center [308, 433] width 216 height 760
click at [321, 288] on div "Pages Changes 67 Add Accessibility guide for tree Page tree. Navigate the tree …" at bounding box center [308, 433] width 216 height 760
click at [389, 196] on button "Page tree" at bounding box center [390, 195] width 24 height 24
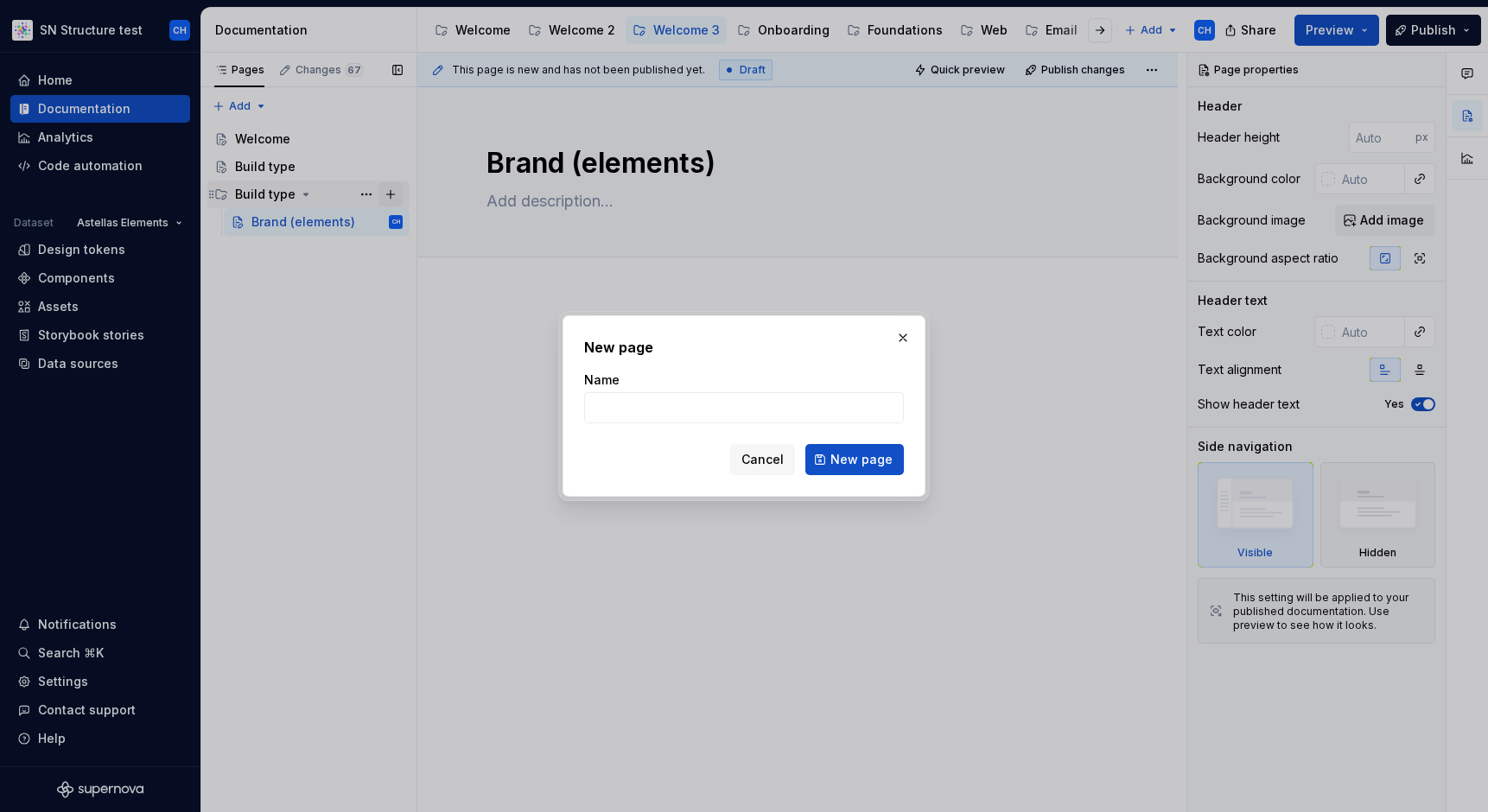
type textarea "*"
type input "pro"
click button "New page" at bounding box center [854, 459] width 99 height 31
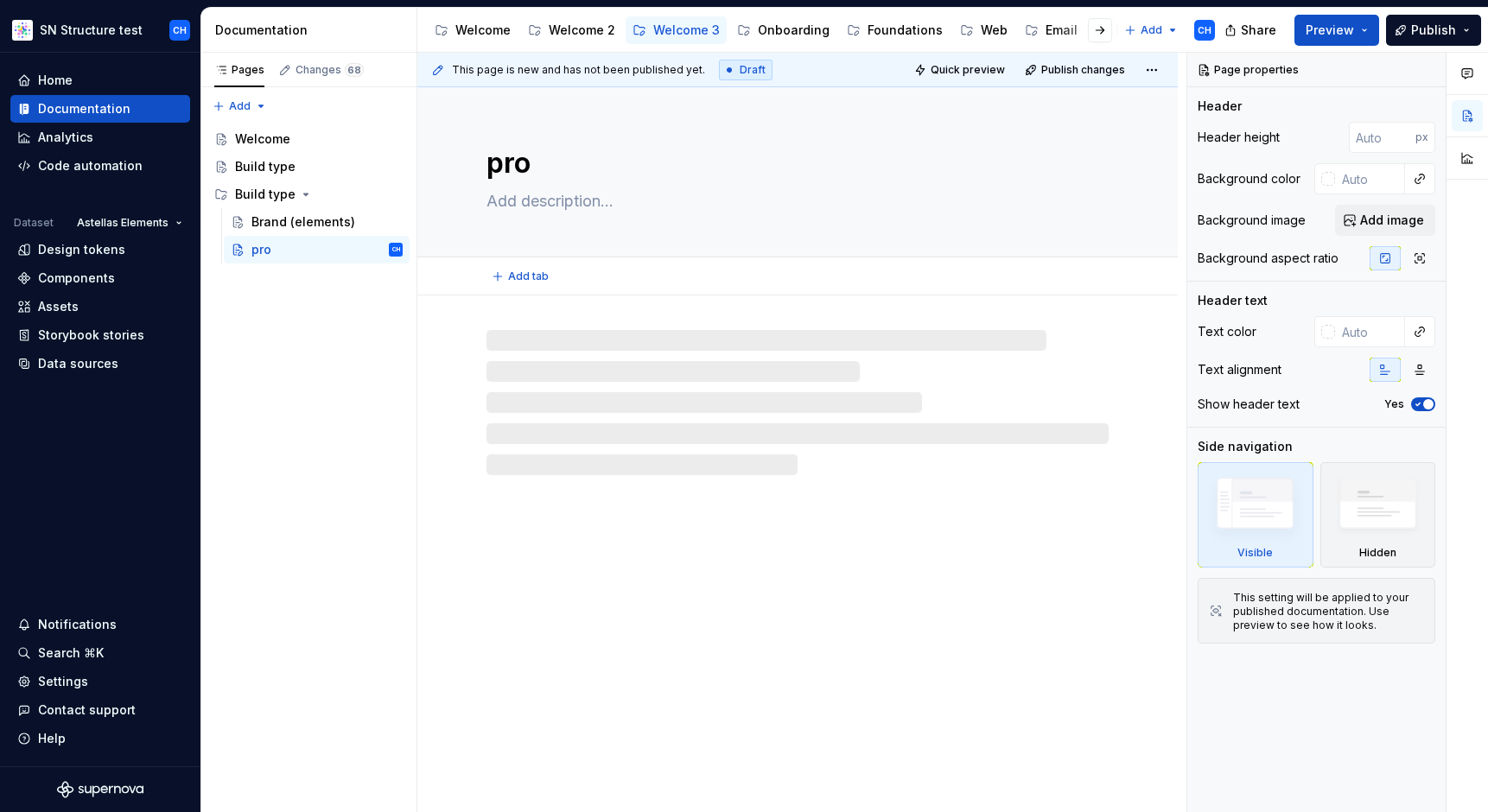
click at [500, 166] on textarea "pro" at bounding box center [794, 163] width 622 height 42
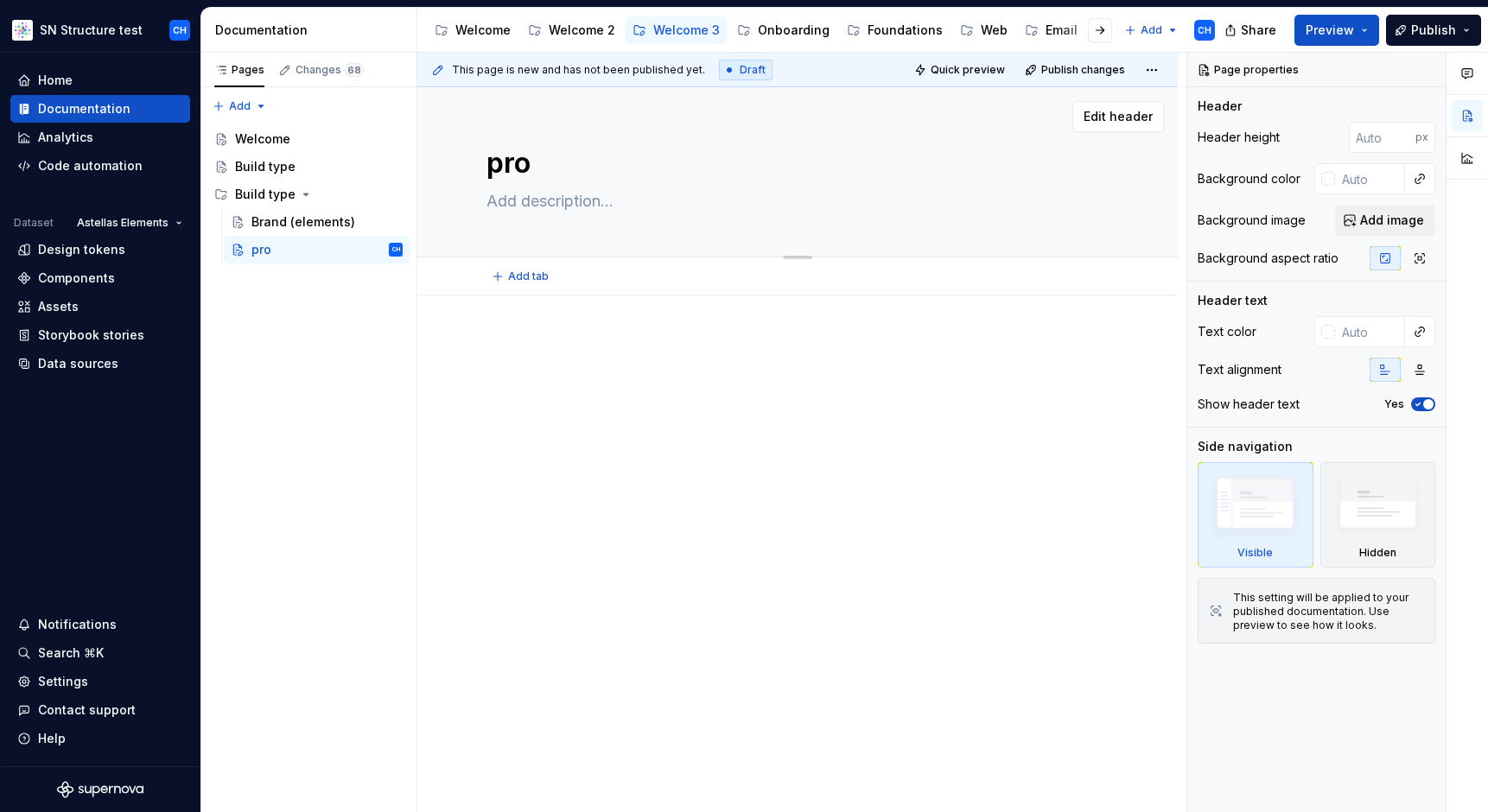
click at [500, 165] on textarea "pro" at bounding box center [794, 163] width 622 height 42
type textarea "*"
type textarea "ro"
type textarea "*"
type textarea "Pro"
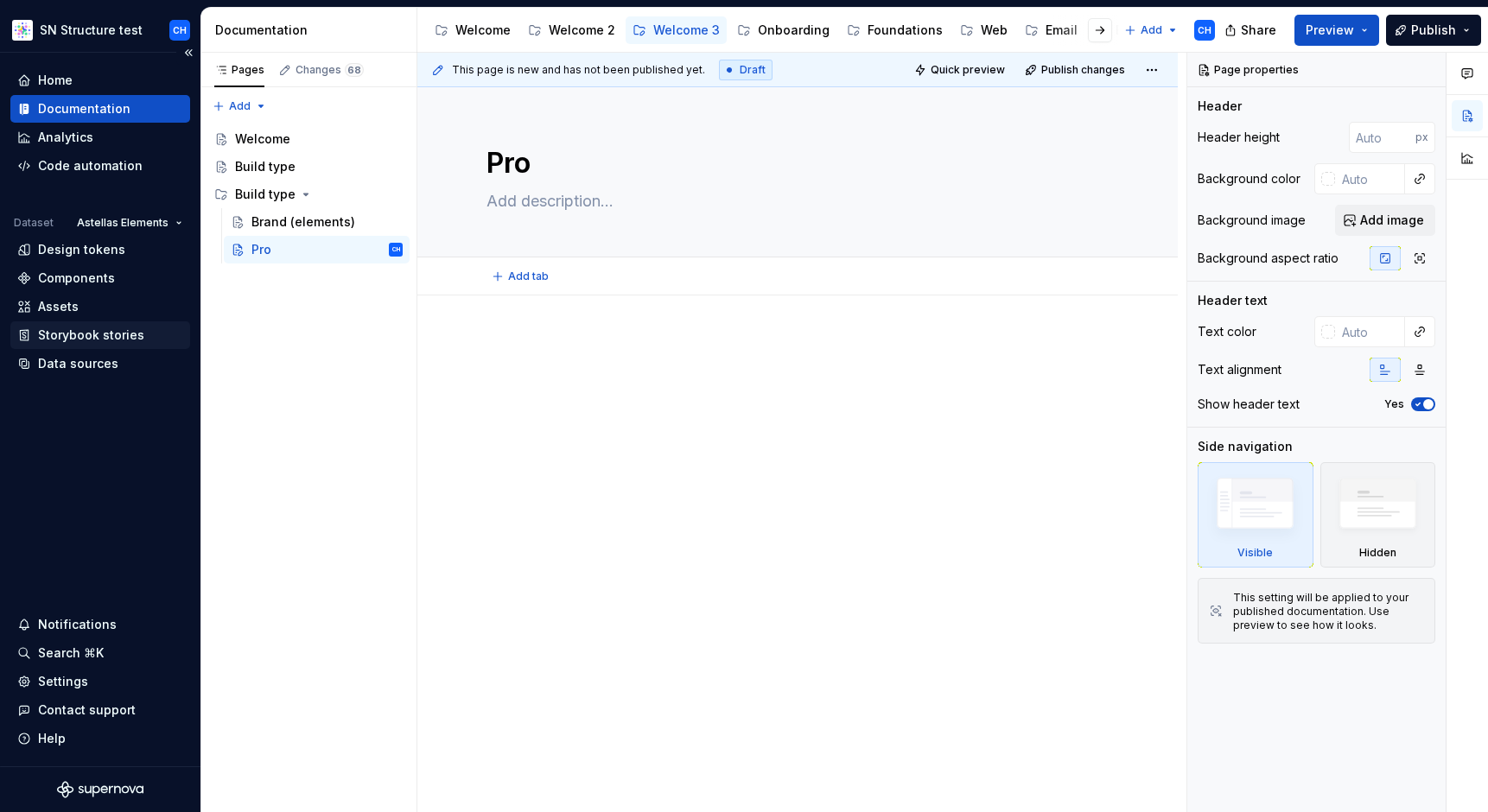
type textarea "*"
type textarea "Pro"
click at [304, 351] on div "Pages Changes 68 Add Accessibility guide for tree Page tree. Navigate the tree …" at bounding box center [308, 433] width 216 height 760
click at [386, 190] on button "Page tree" at bounding box center [390, 195] width 24 height 24
type textarea "*"
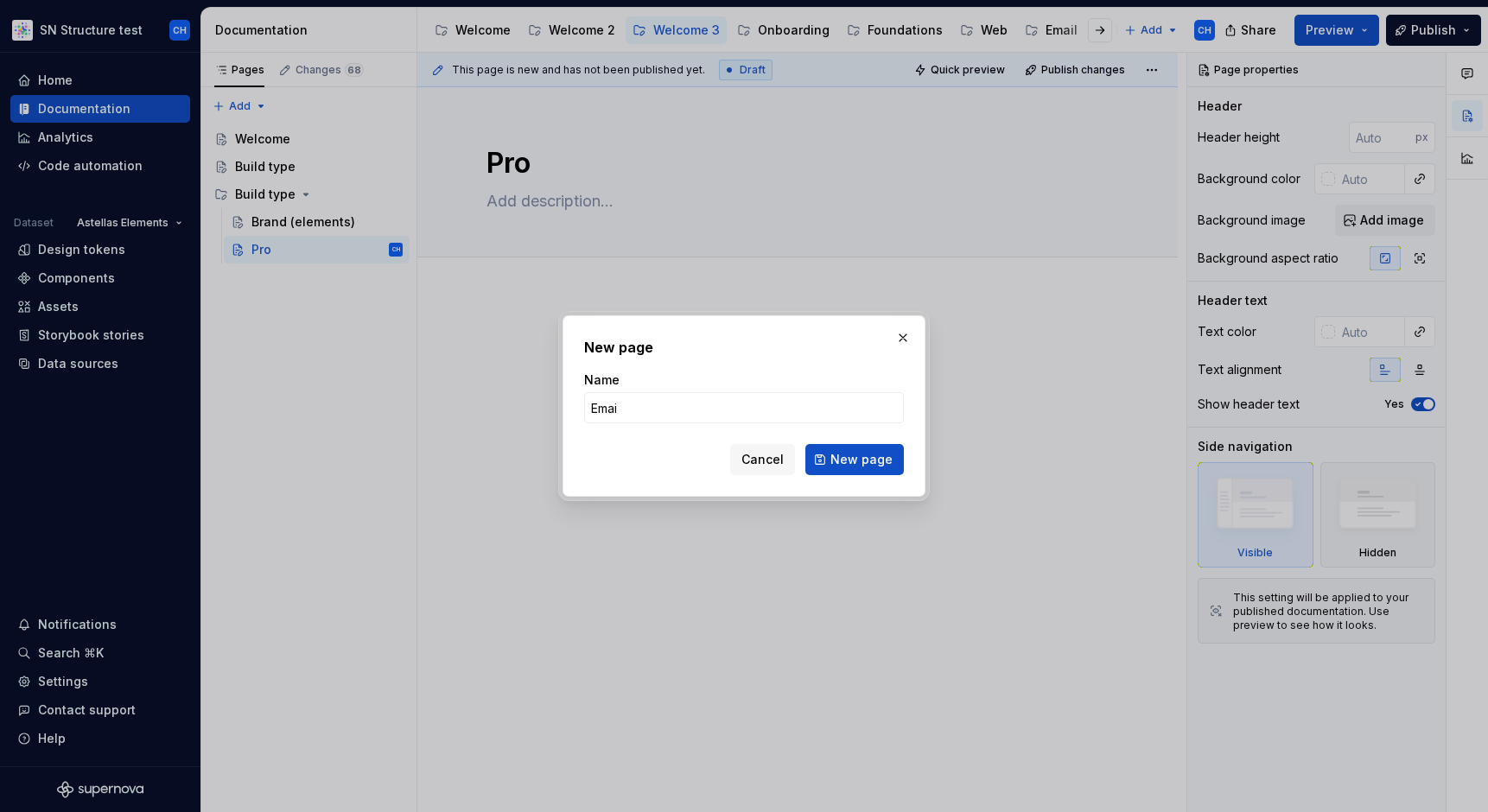
type input "Email"
click button "New page" at bounding box center [854, 459] width 99 height 31
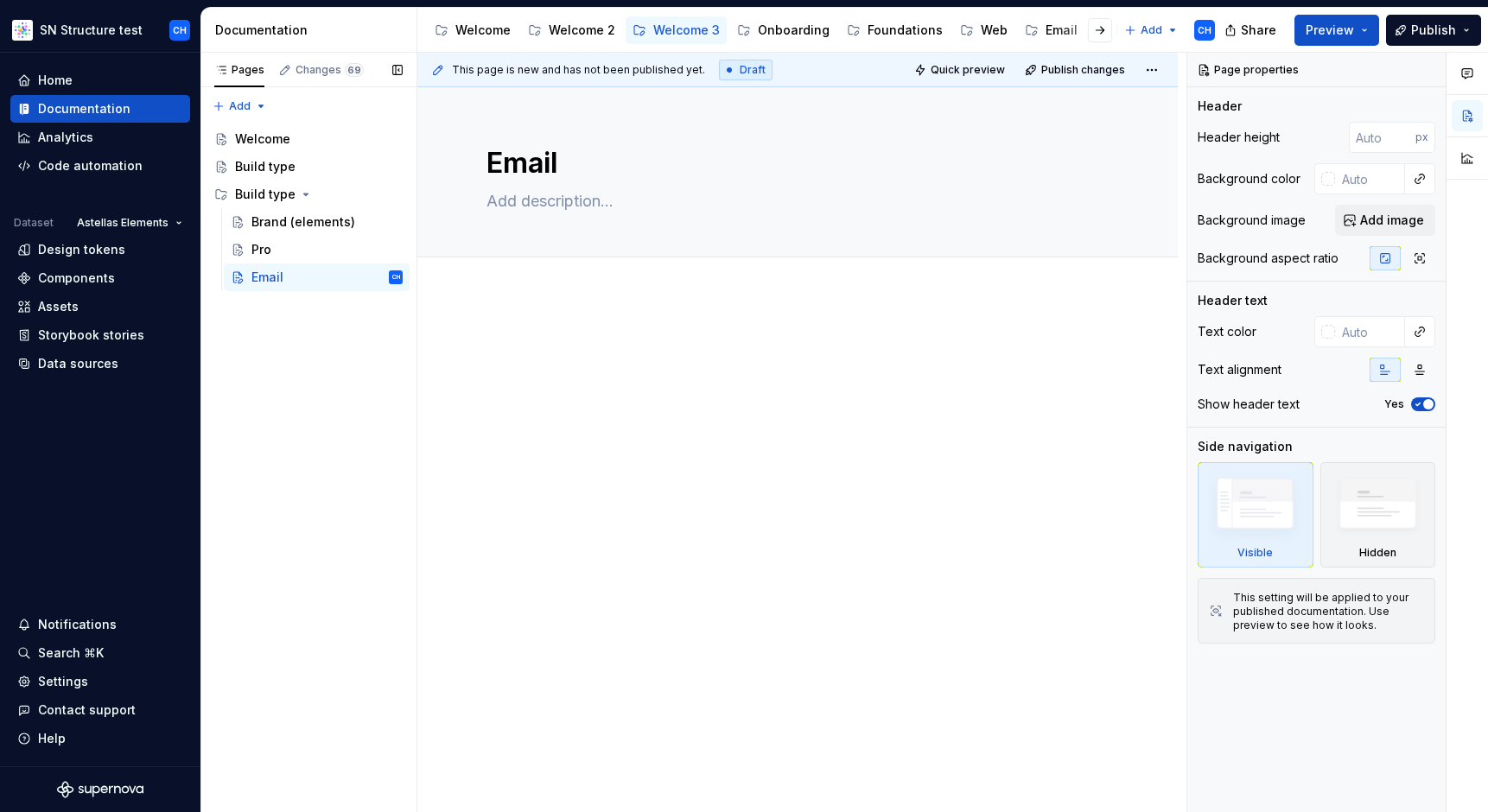
click at [328, 455] on div "Pages Changes 69 Add Accessibility guide for tree Page tree. Navigate the tree …" at bounding box center [308, 433] width 216 height 760
click at [336, 454] on div "Pages Changes 69 Add Accessibility guide for tree Page tree. Navigate the tree …" at bounding box center [308, 433] width 216 height 760
drag, startPoint x: 339, startPoint y: 454, endPoint x: 350, endPoint y: 457, distance: 11.4
click at [339, 454] on div "Pages Changes 69 Add Accessibility guide for tree Page tree. Navigate the tree …" at bounding box center [308, 433] width 216 height 760
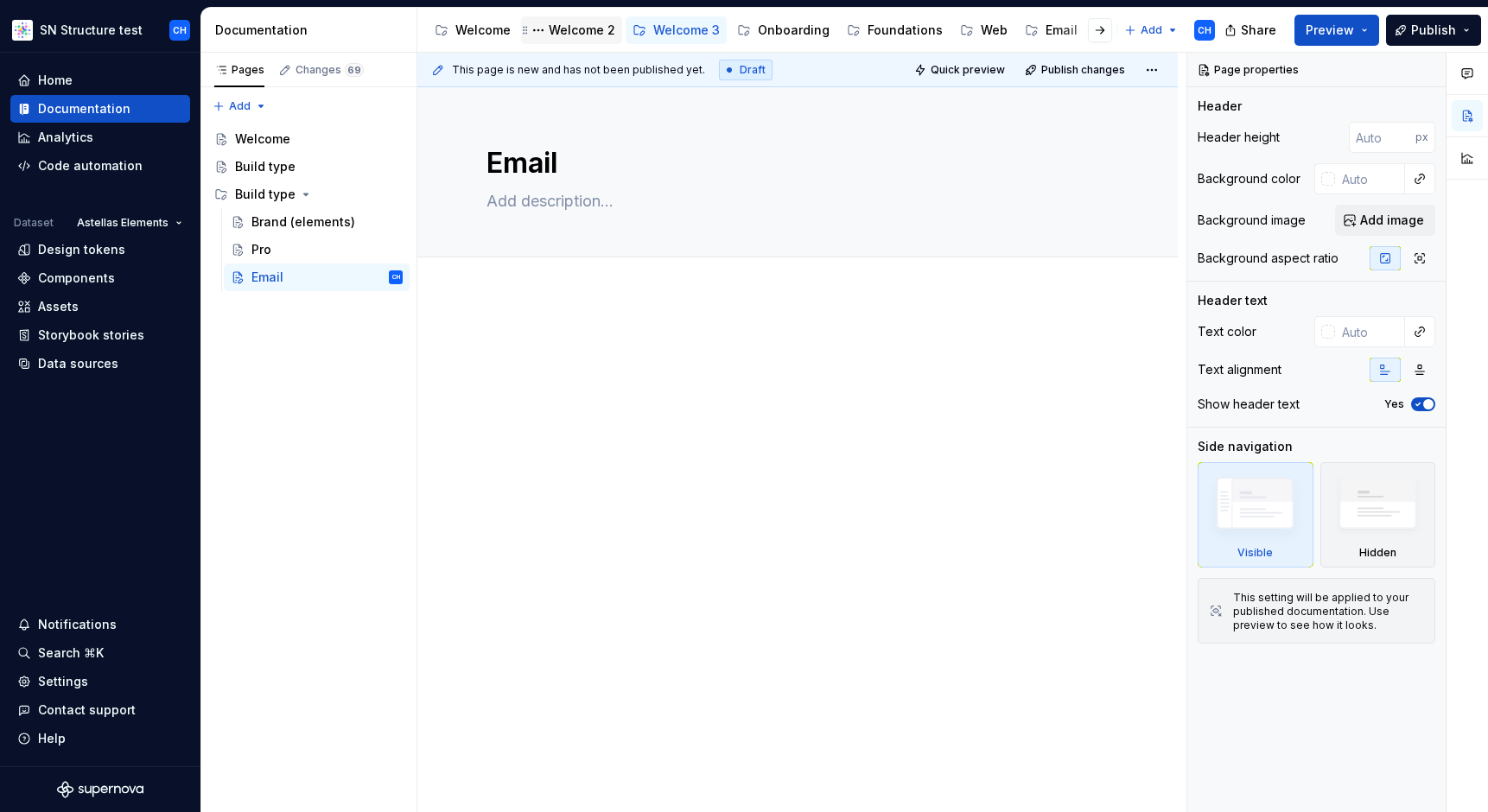
click at [565, 36] on div "Welcome 2" at bounding box center [581, 30] width 66 height 18
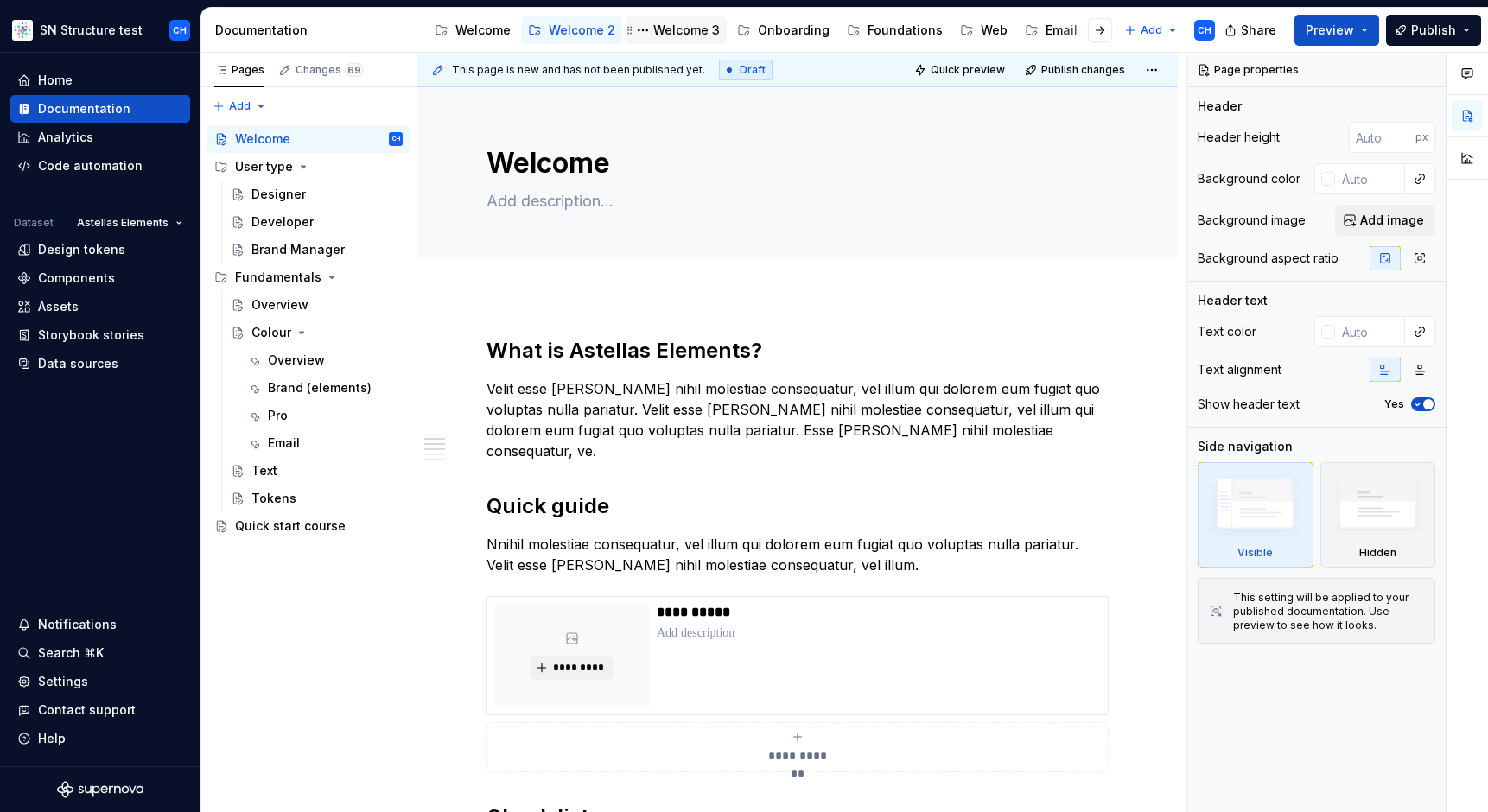
click at [678, 36] on div "Welcome 3" at bounding box center [686, 30] width 66 height 18
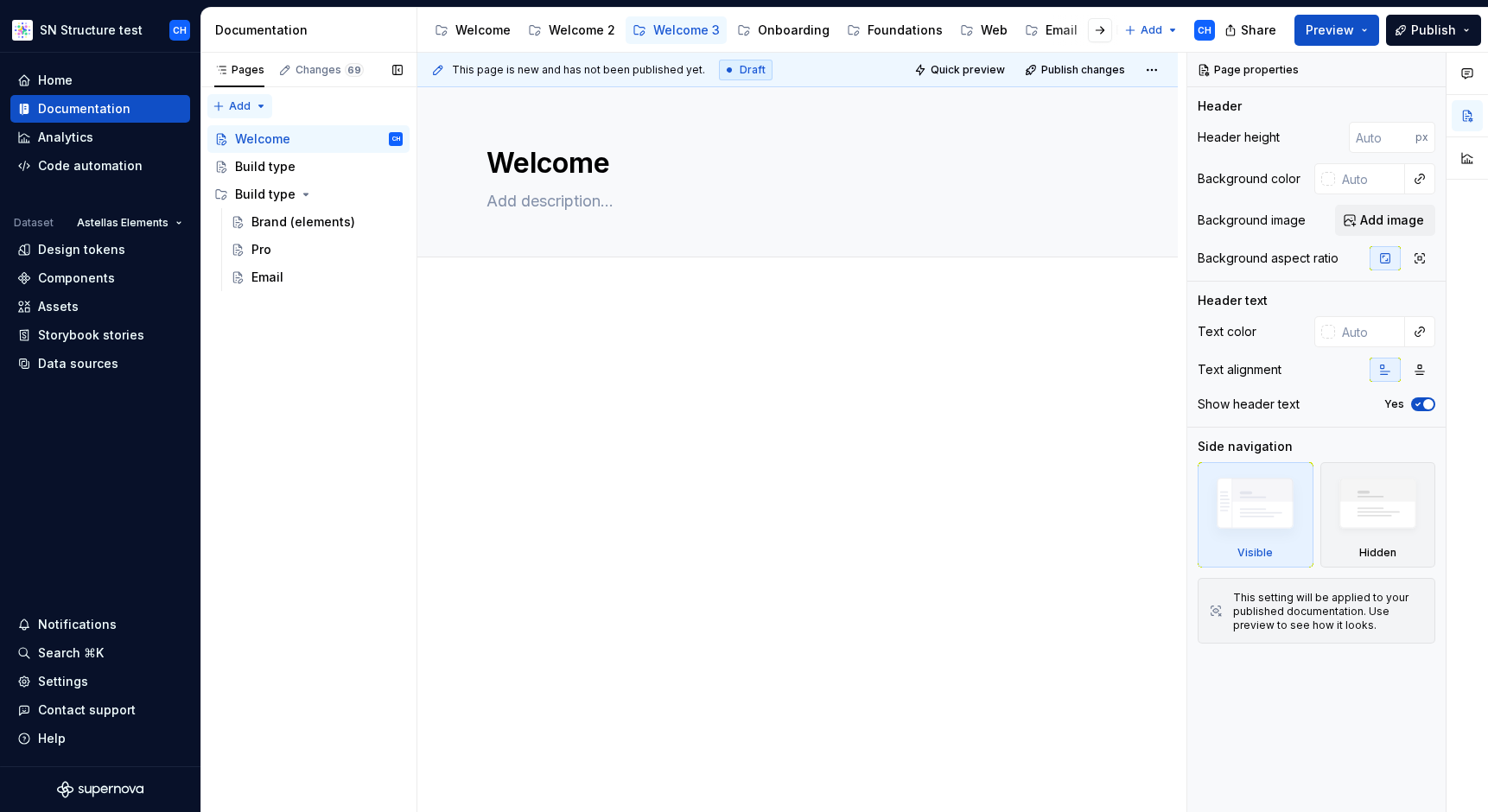
type textarea "*"
click at [236, 108] on div "Pages Changes 69 Add Accessibility guide for tree Page tree. Navigate the tree …" at bounding box center [308, 433] width 216 height 760
click at [256, 131] on div "New page" at bounding box center [295, 140] width 113 height 18
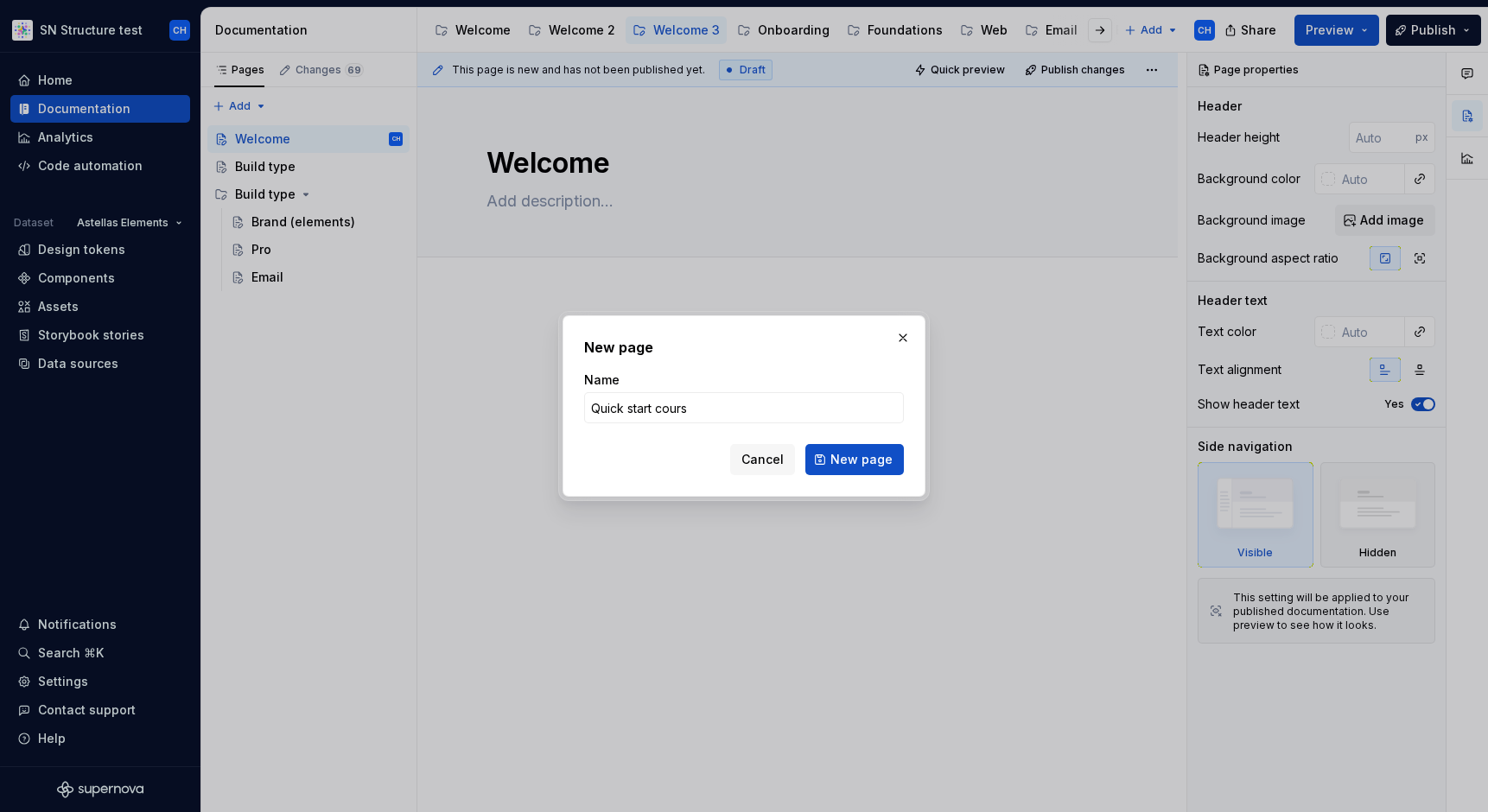
type input "Quick start course"
click button "New page" at bounding box center [854, 459] width 99 height 31
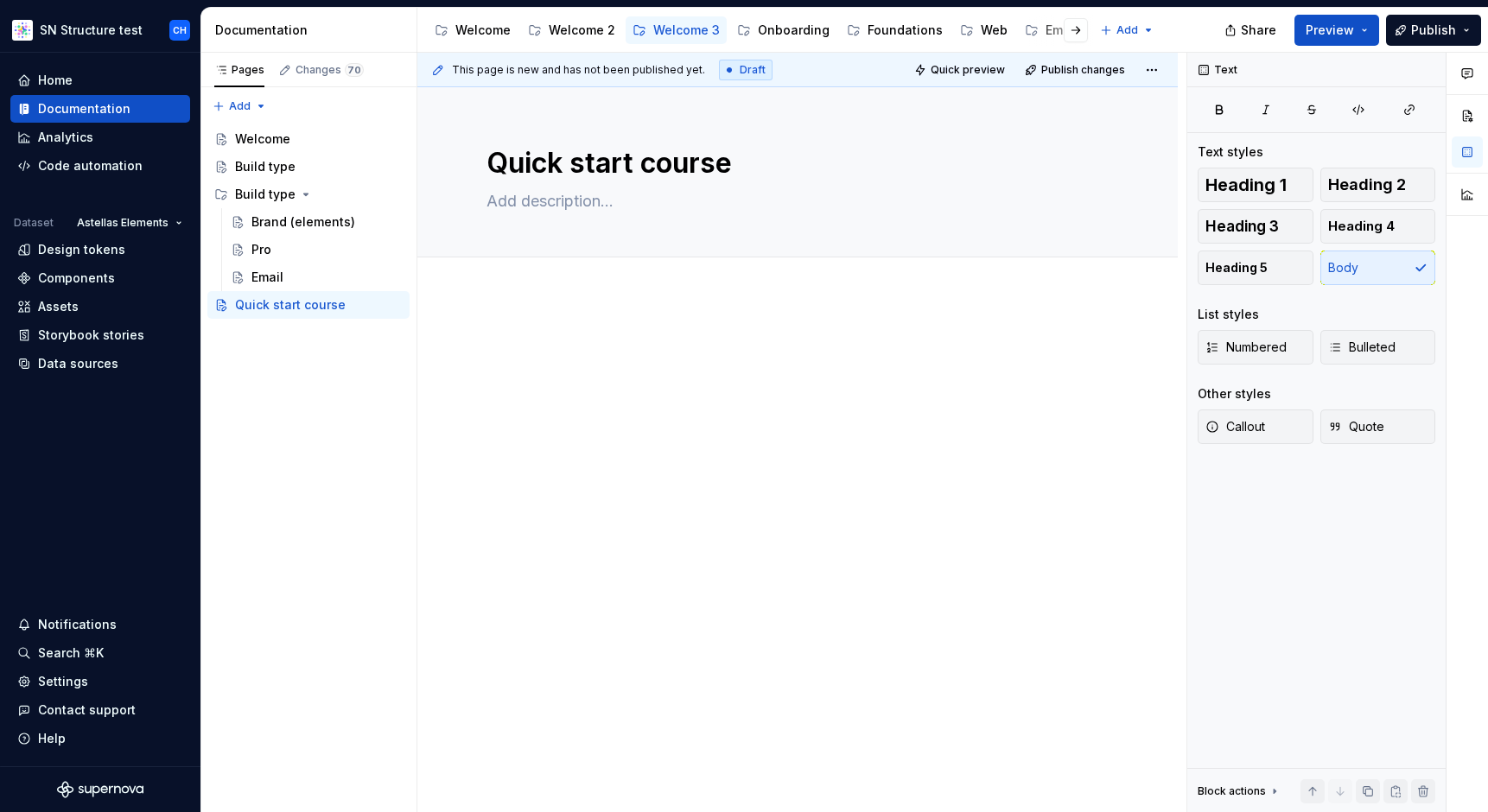
type textarea "*"
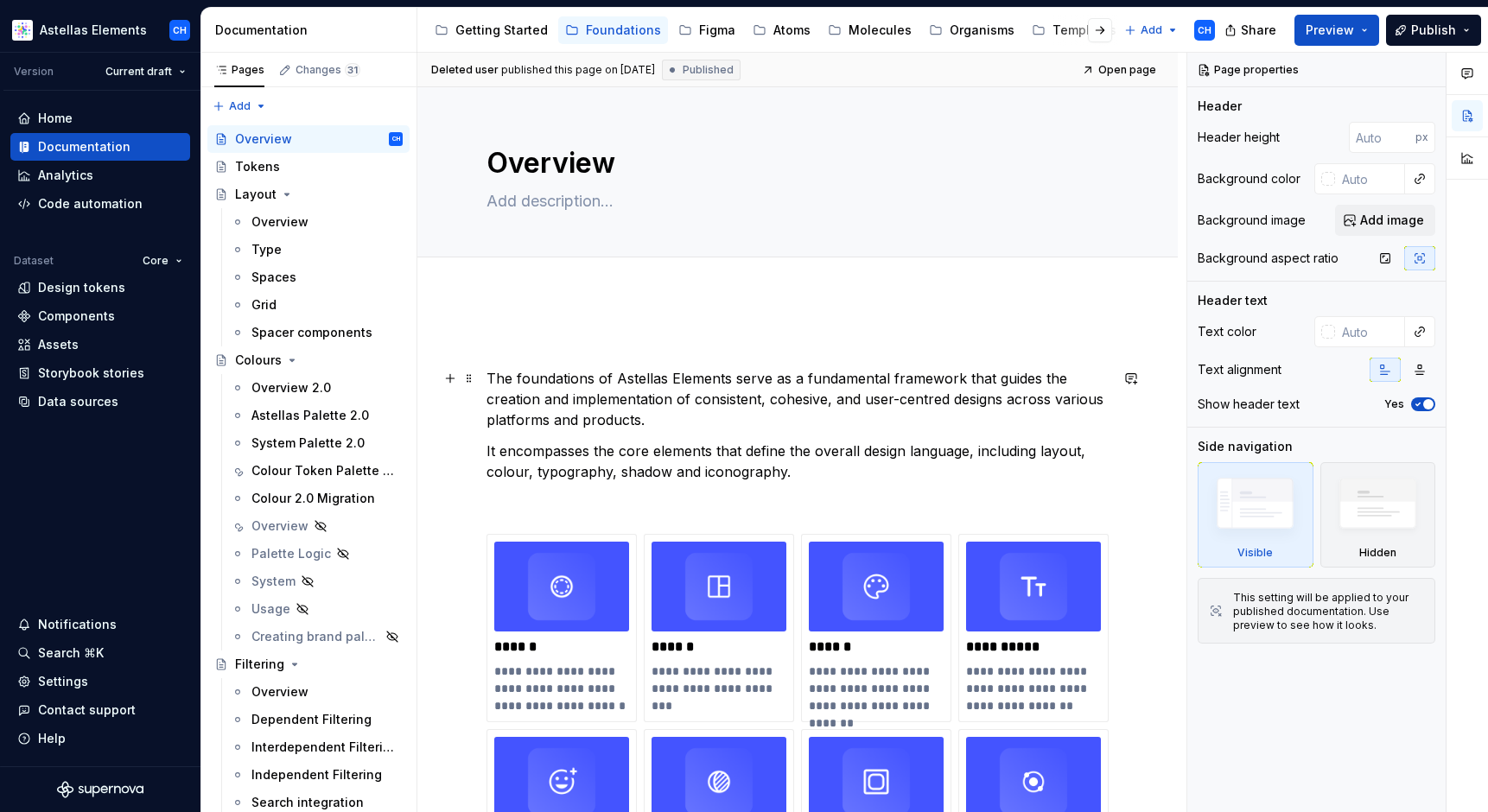
scroll to position [174, 0]
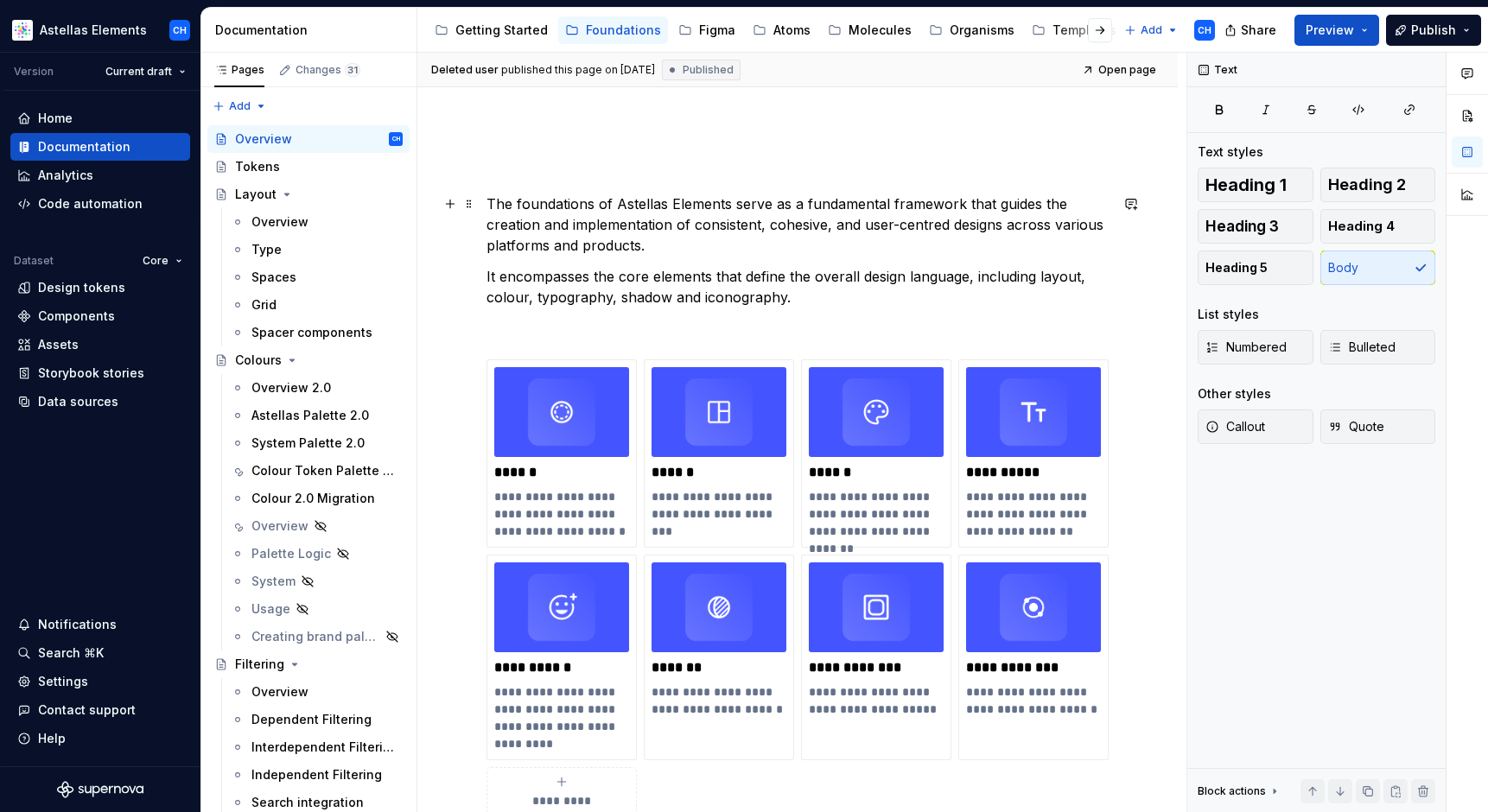
click at [940, 206] on p "The foundations of Astellas Elements serve as a fundamental framework that guid…" at bounding box center [798, 224] width 622 height 62
click at [1303, 602] on div "Text Text styles Heading 1 Heading 2 Heading 3 Heading 4 Heading 5 Body List st…" at bounding box center [1316, 433] width 258 height 760
type textarea "*"
